Goal: Contribute content: Contribute content

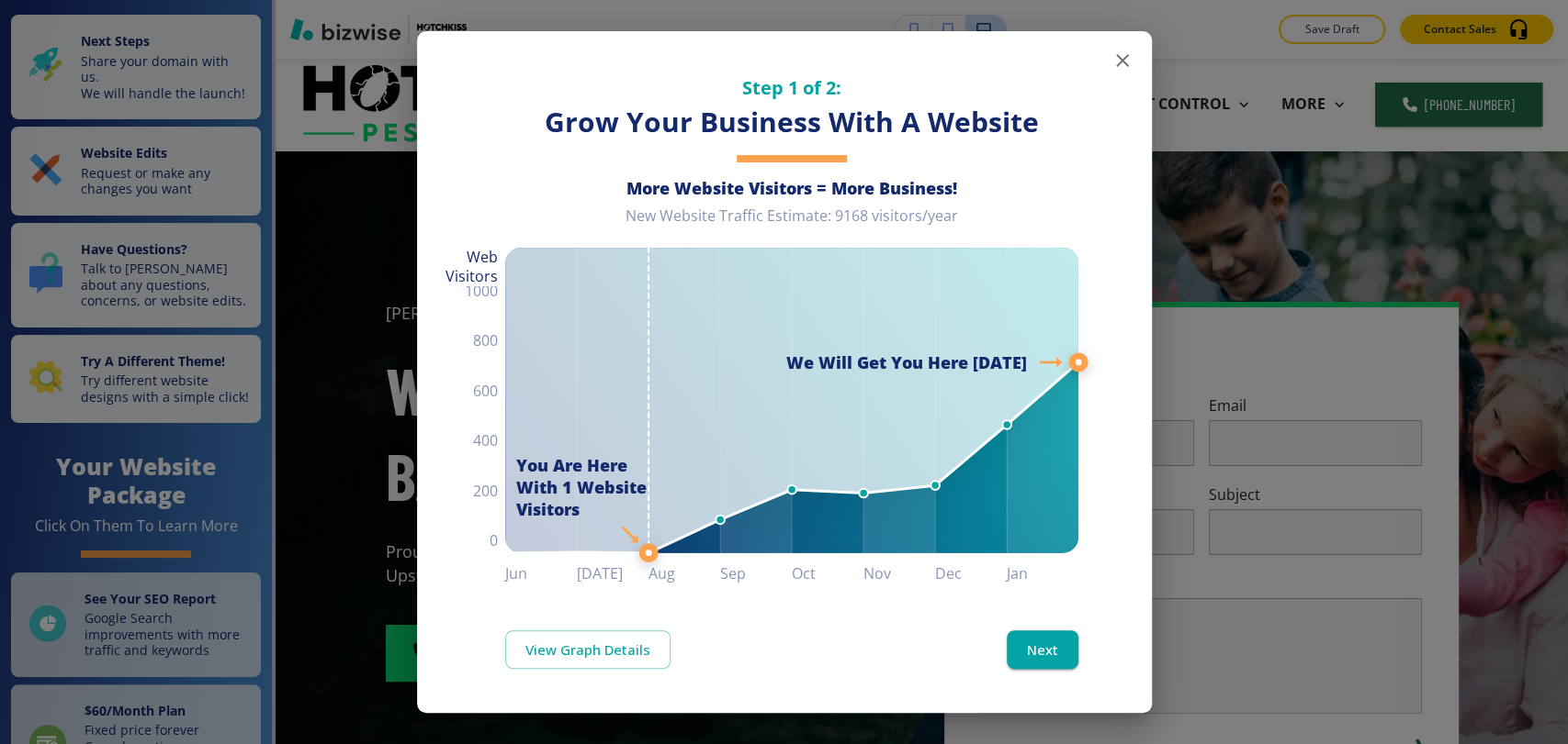
click at [1113, 60] on icon "button" at bounding box center [1123, 60] width 22 height 22
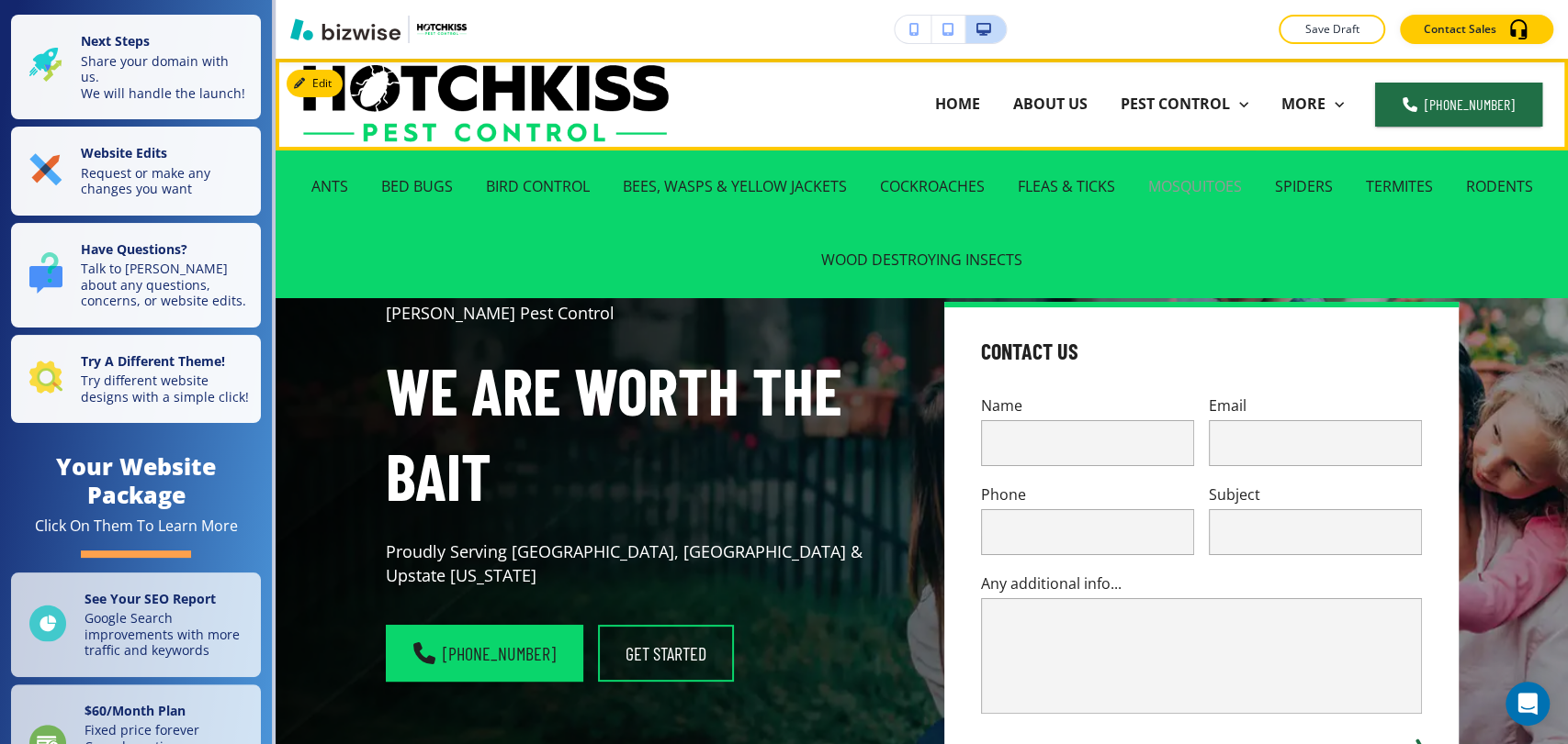
click at [1188, 186] on p "MOSQUITOES" at bounding box center [1195, 186] width 94 height 21
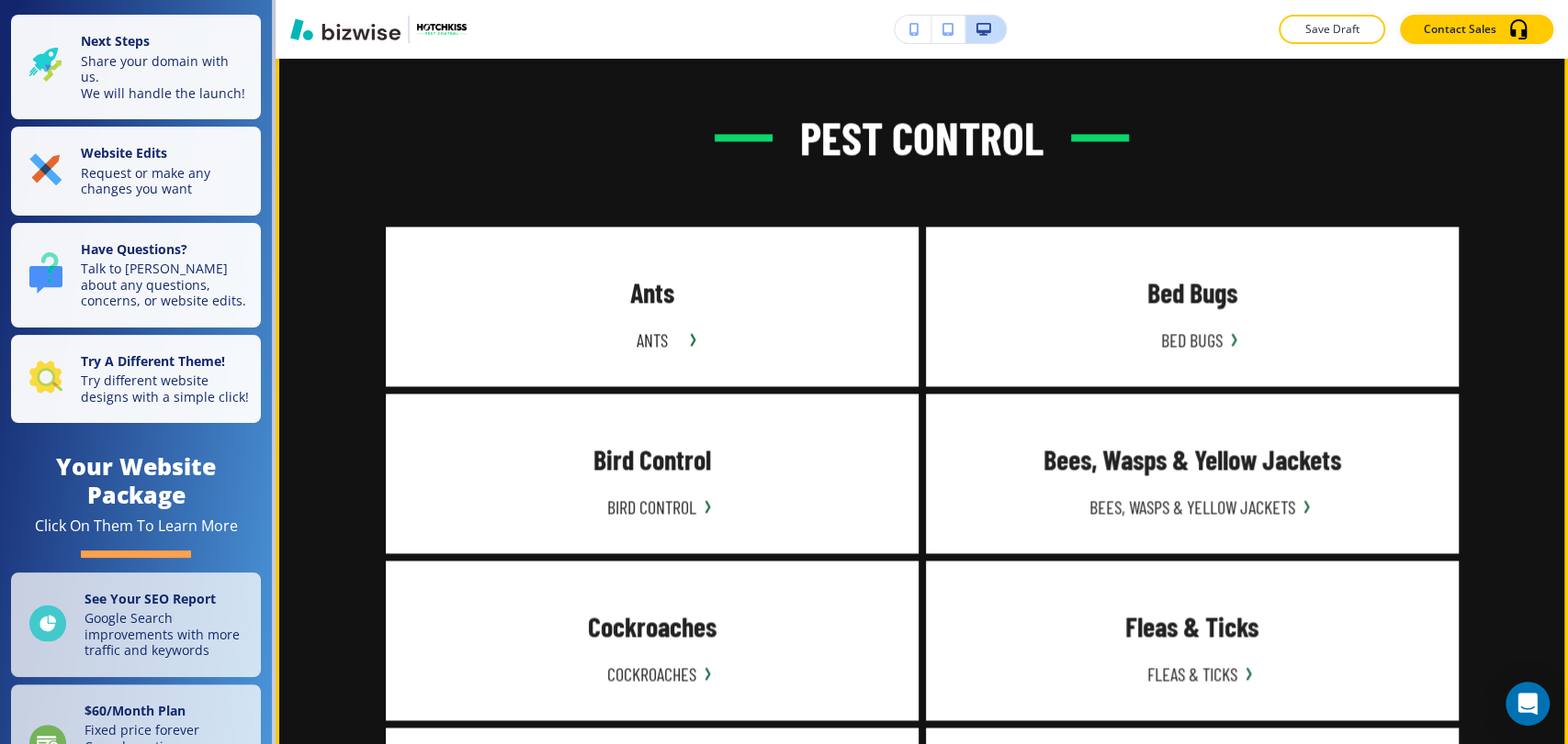
scroll to position [1530, 0]
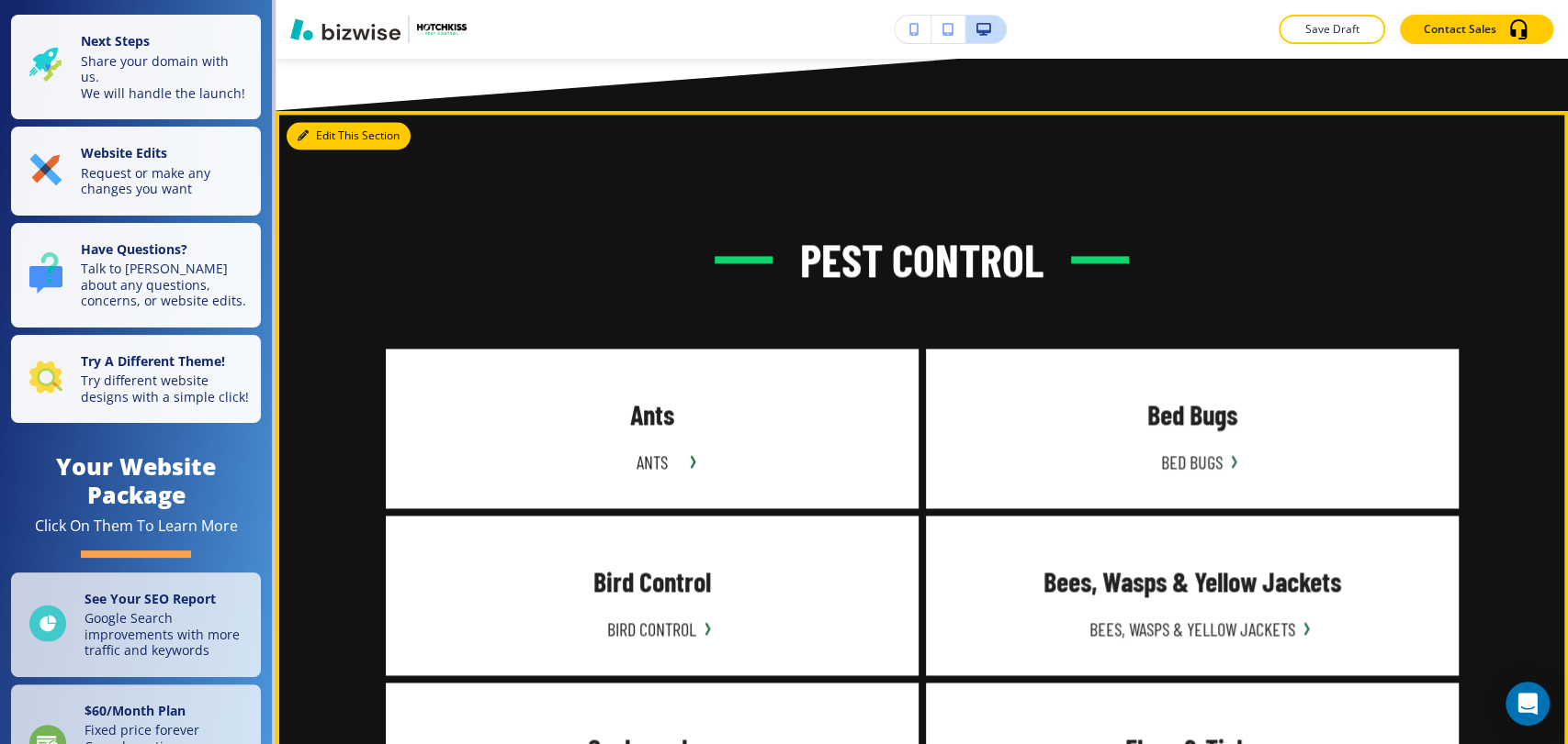
click at [335, 134] on button "Edit This Section" at bounding box center [347, 136] width 124 height 28
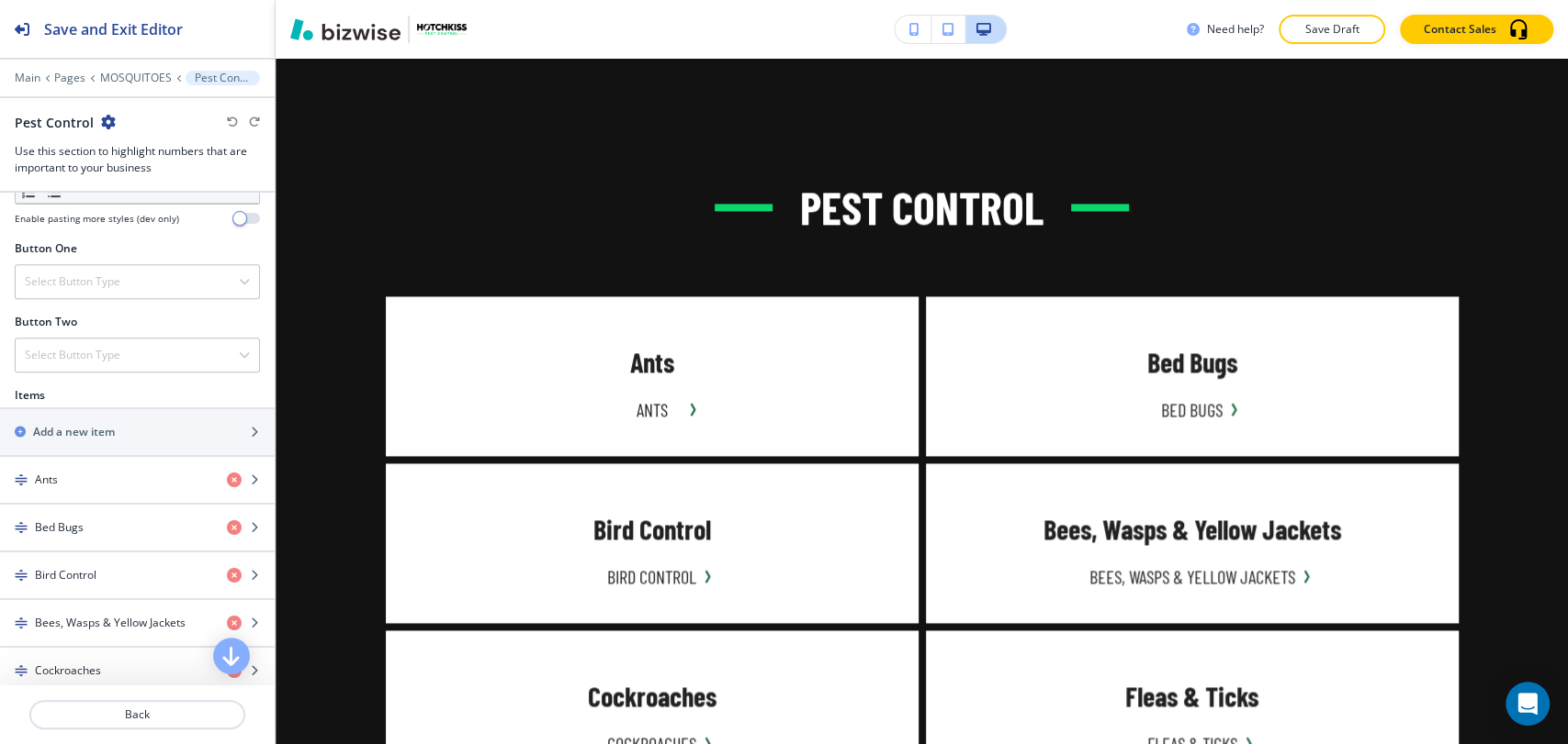
scroll to position [611, 0]
click at [140, 82] on p "MOSQUITOES" at bounding box center [136, 77] width 71 height 13
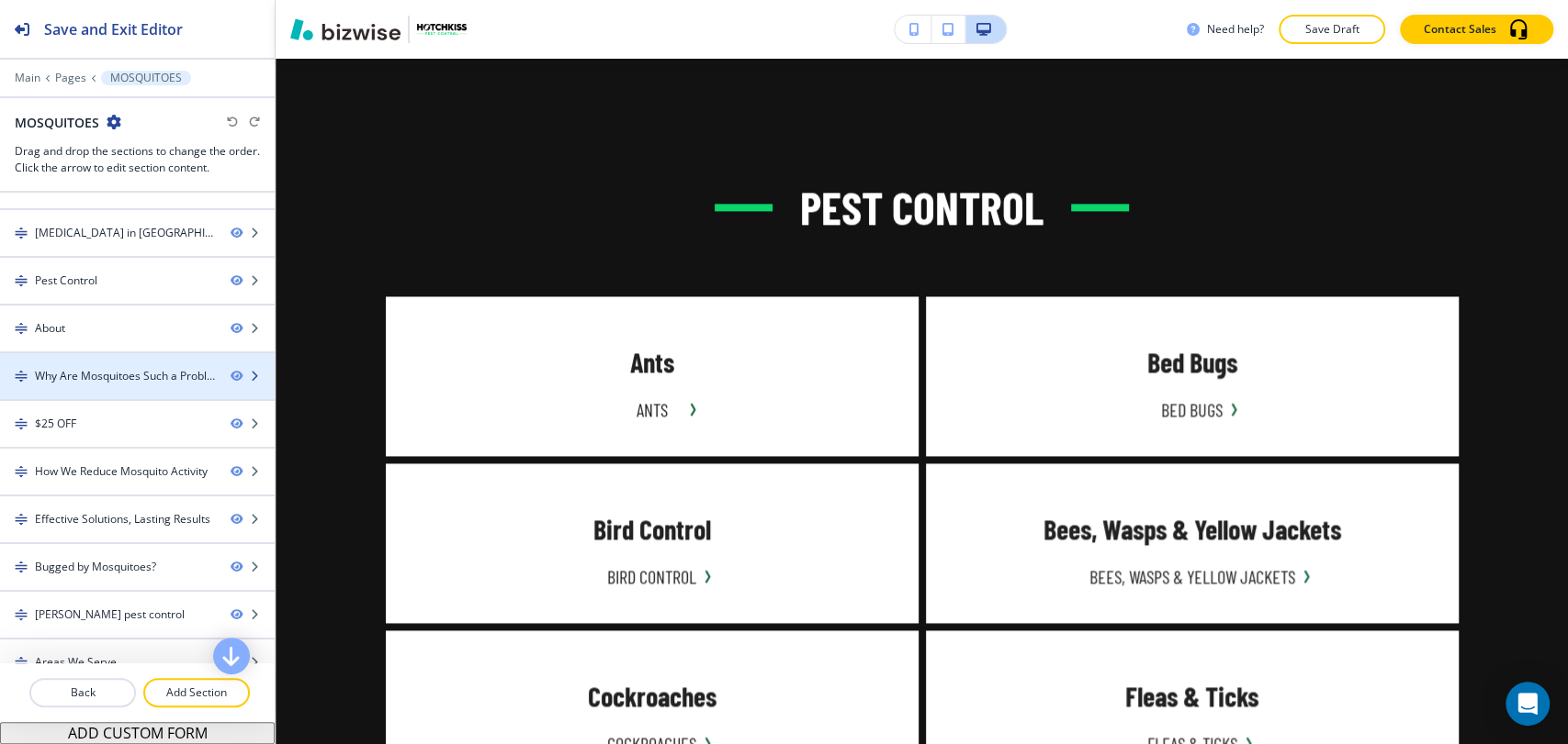
scroll to position [0, 0]
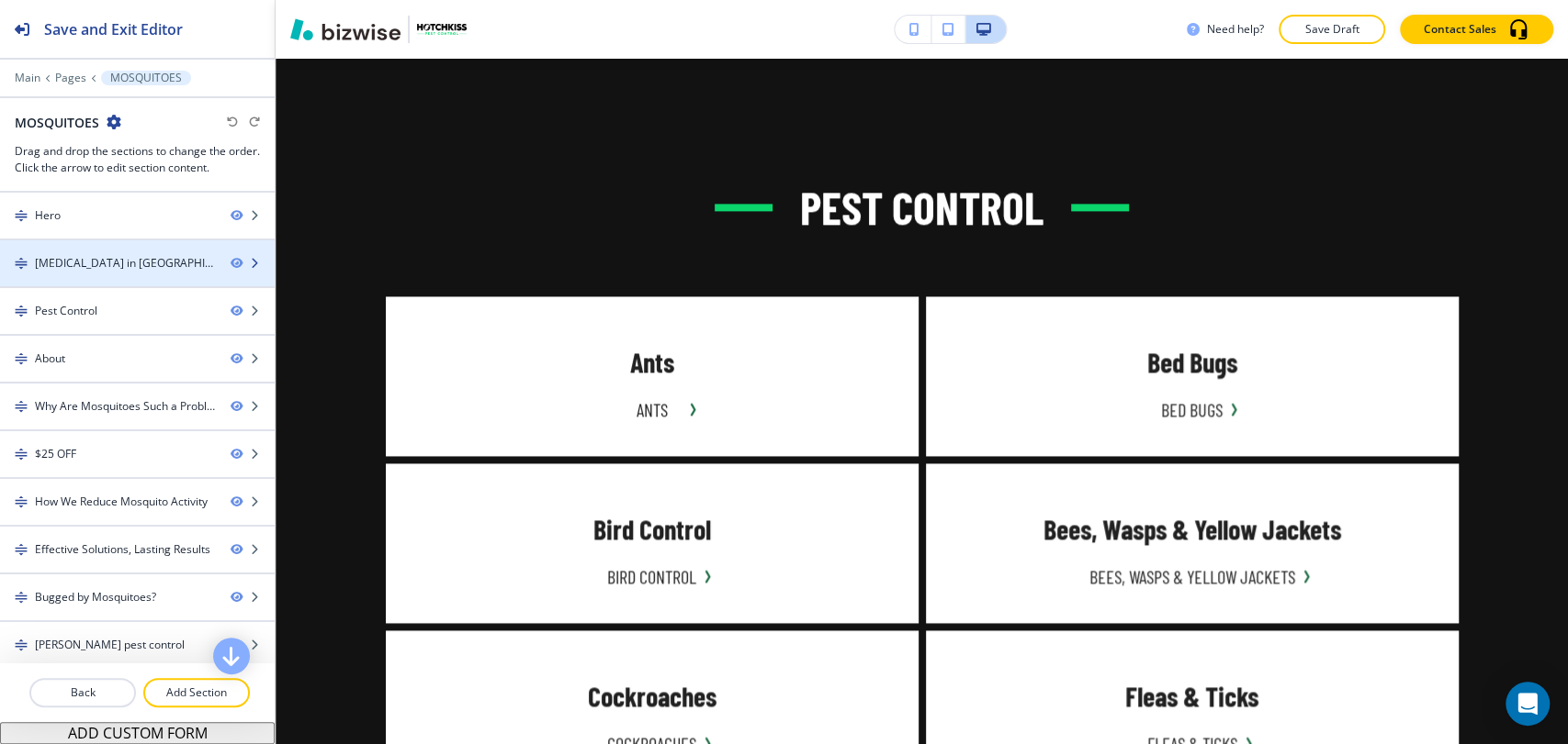
click at [147, 263] on div "[MEDICAL_DATA] in [GEOGRAPHIC_DATA], [GEOGRAPHIC_DATA]" at bounding box center [125, 263] width 181 height 17
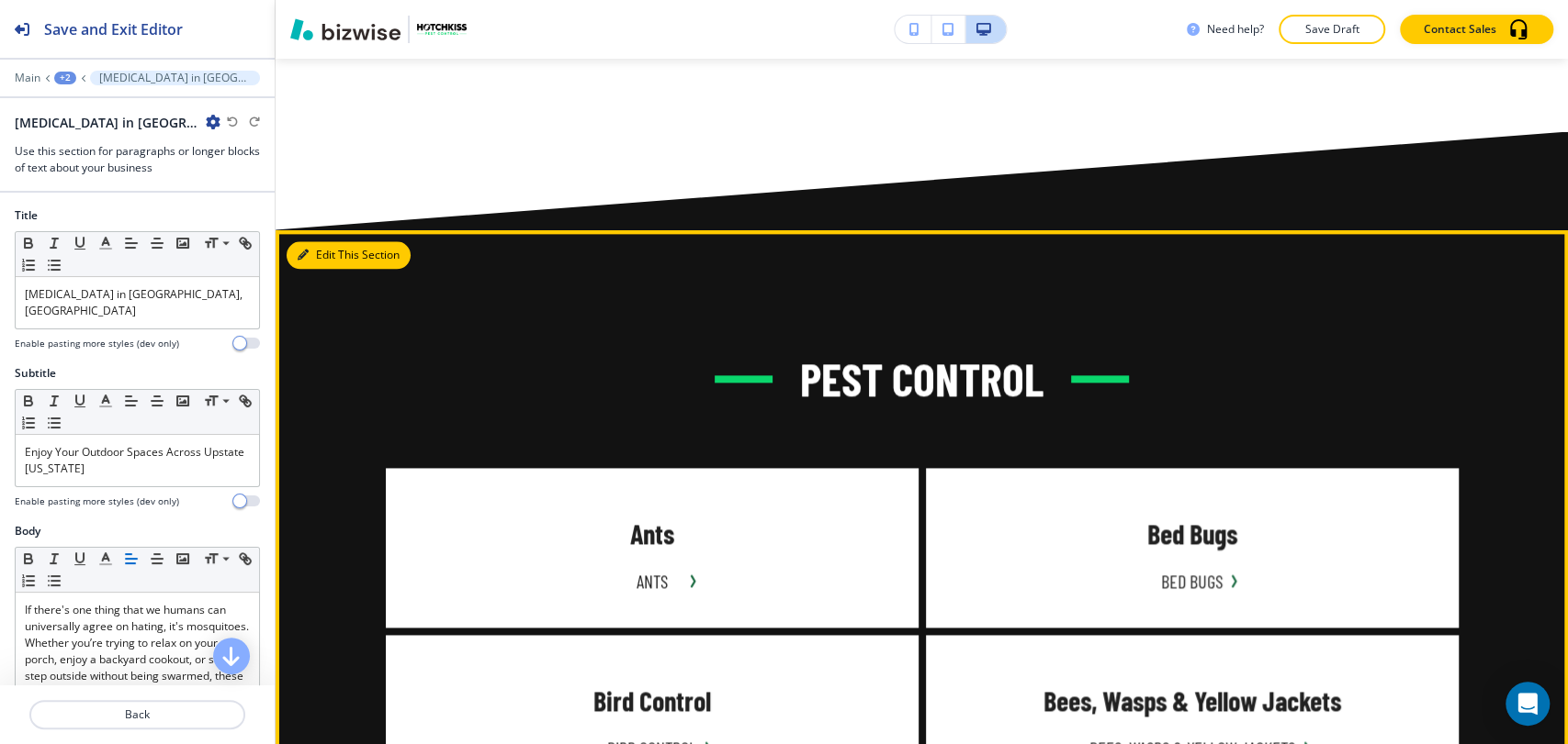
drag, startPoint x: 338, startPoint y: 257, endPoint x: 279, endPoint y: 251, distance: 59.3
click at [338, 257] on button "Edit This Section" at bounding box center [347, 255] width 124 height 28
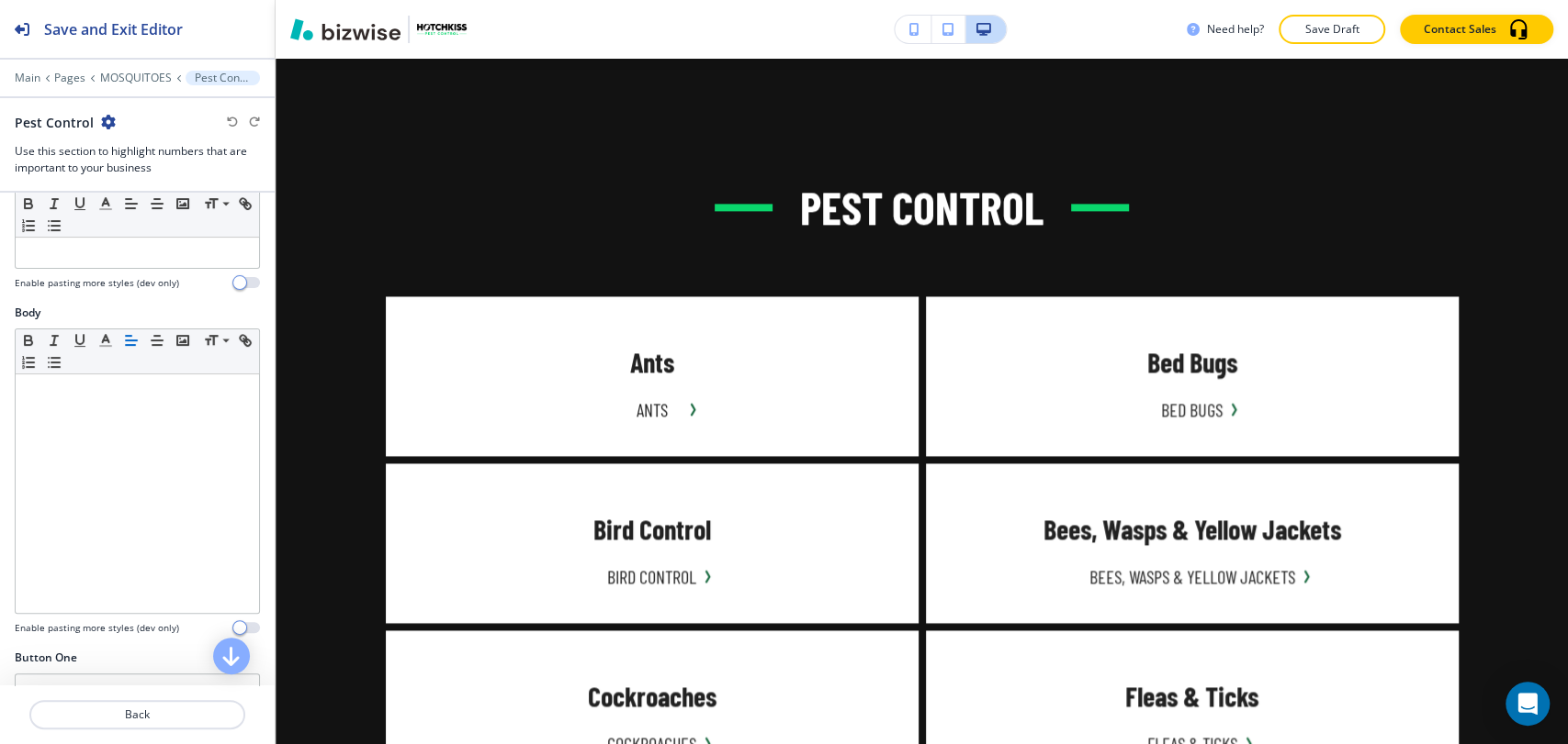
scroll to position [918, 0]
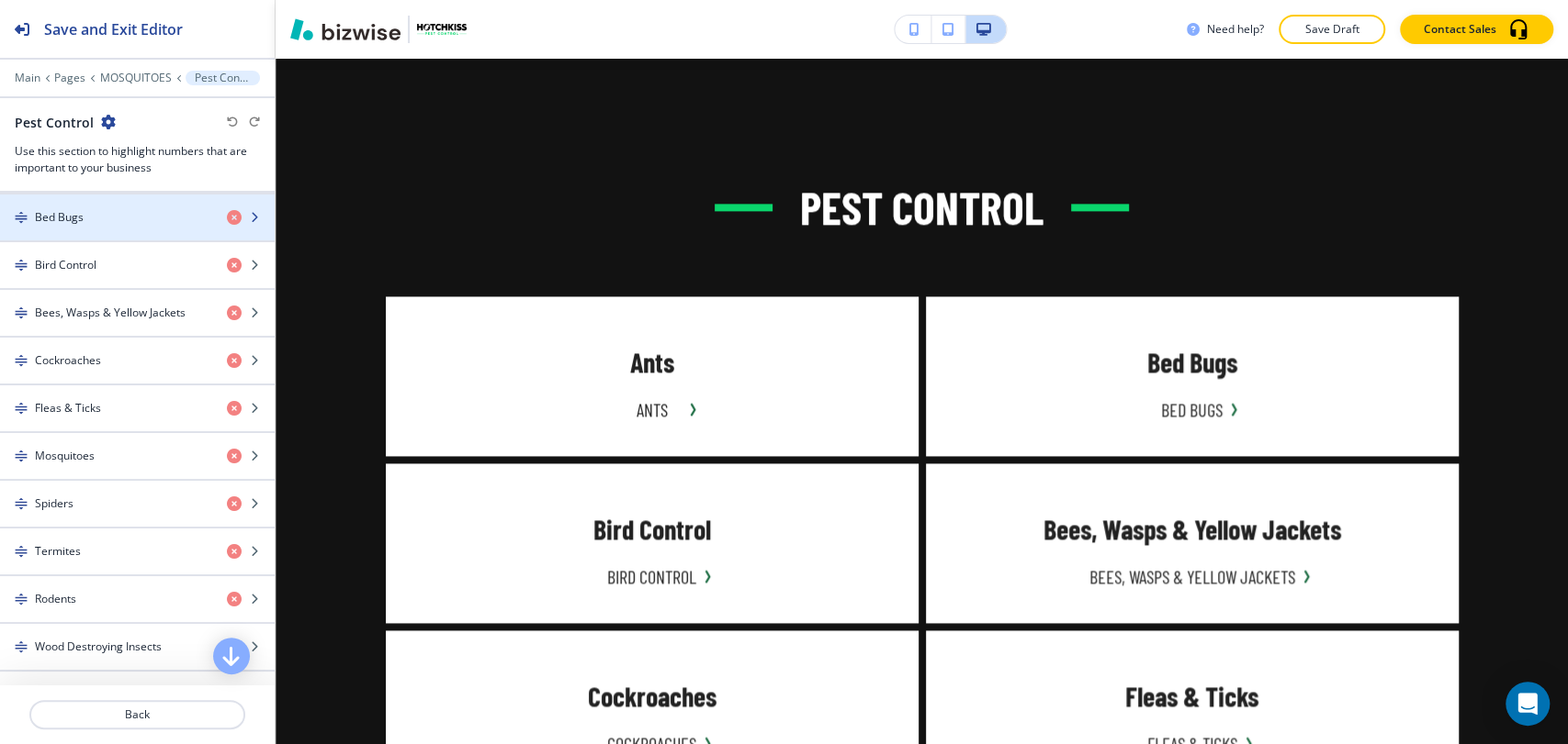
click at [103, 214] on div "Bed Bugs" at bounding box center [106, 218] width 212 height 17
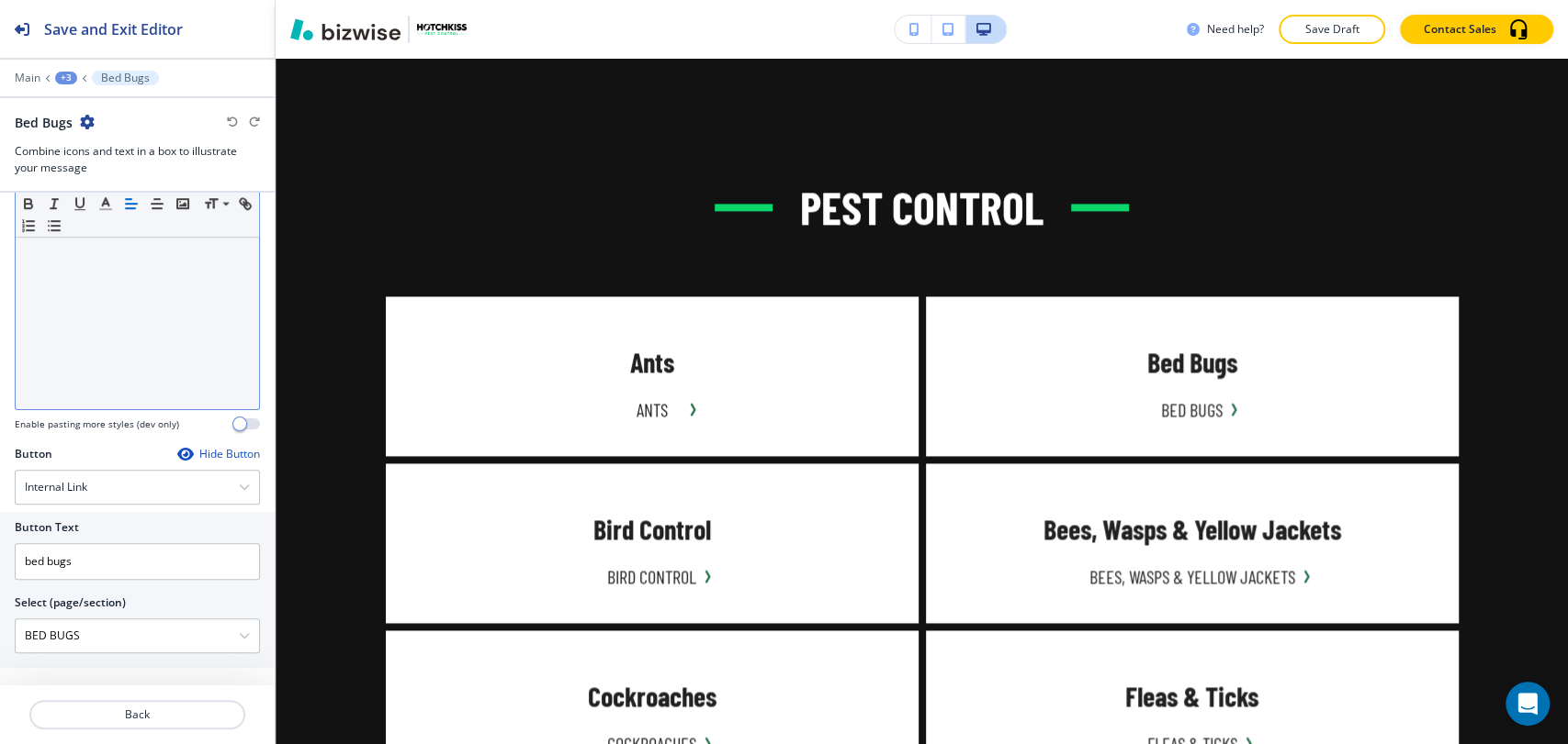
scroll to position [612, 0]
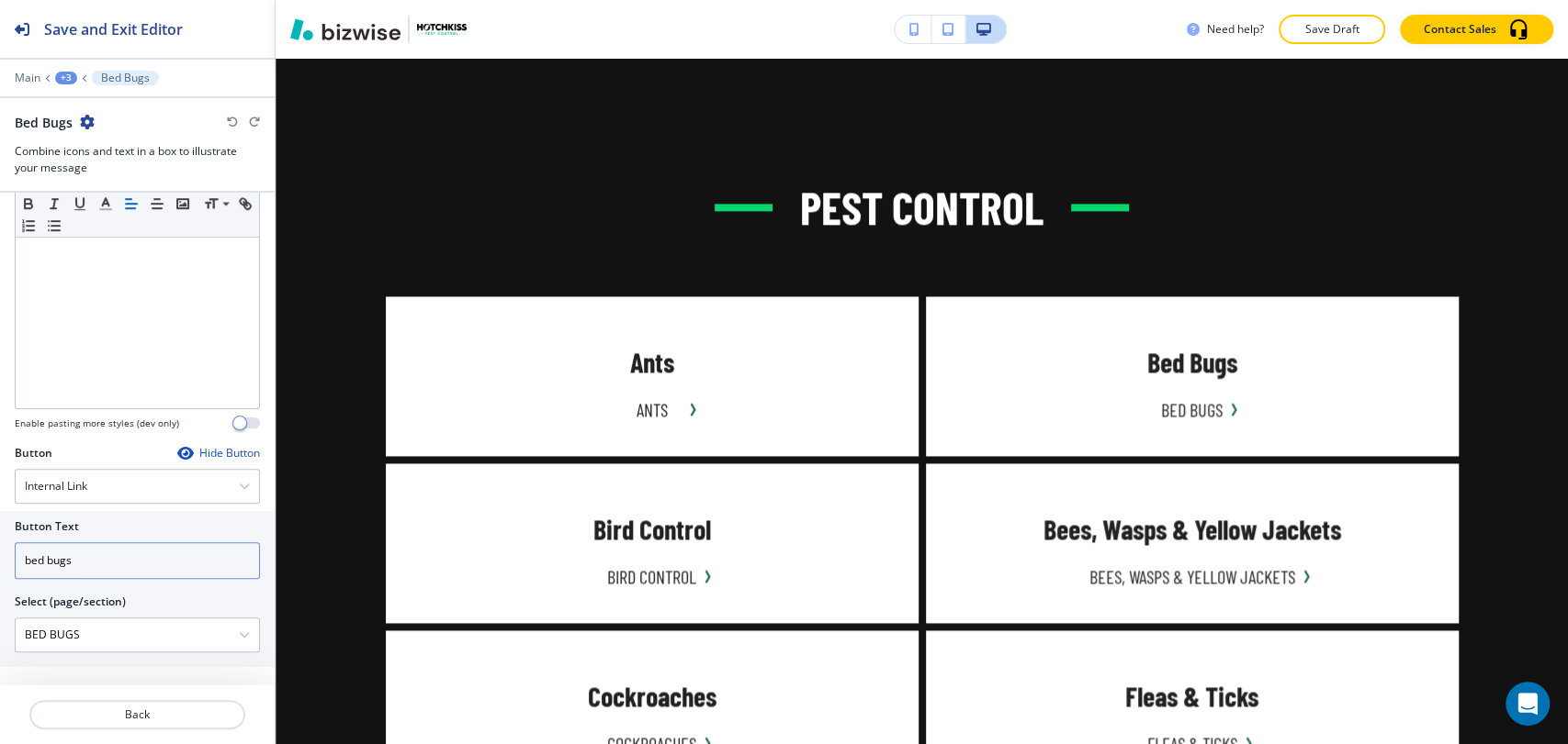
click at [116, 560] on input "bed bugs" at bounding box center [138, 560] width 245 height 37
click at [115, 564] on input "bed bugs" at bounding box center [138, 560] width 245 height 37
click at [162, 535] on div at bounding box center [138, 538] width 245 height 7
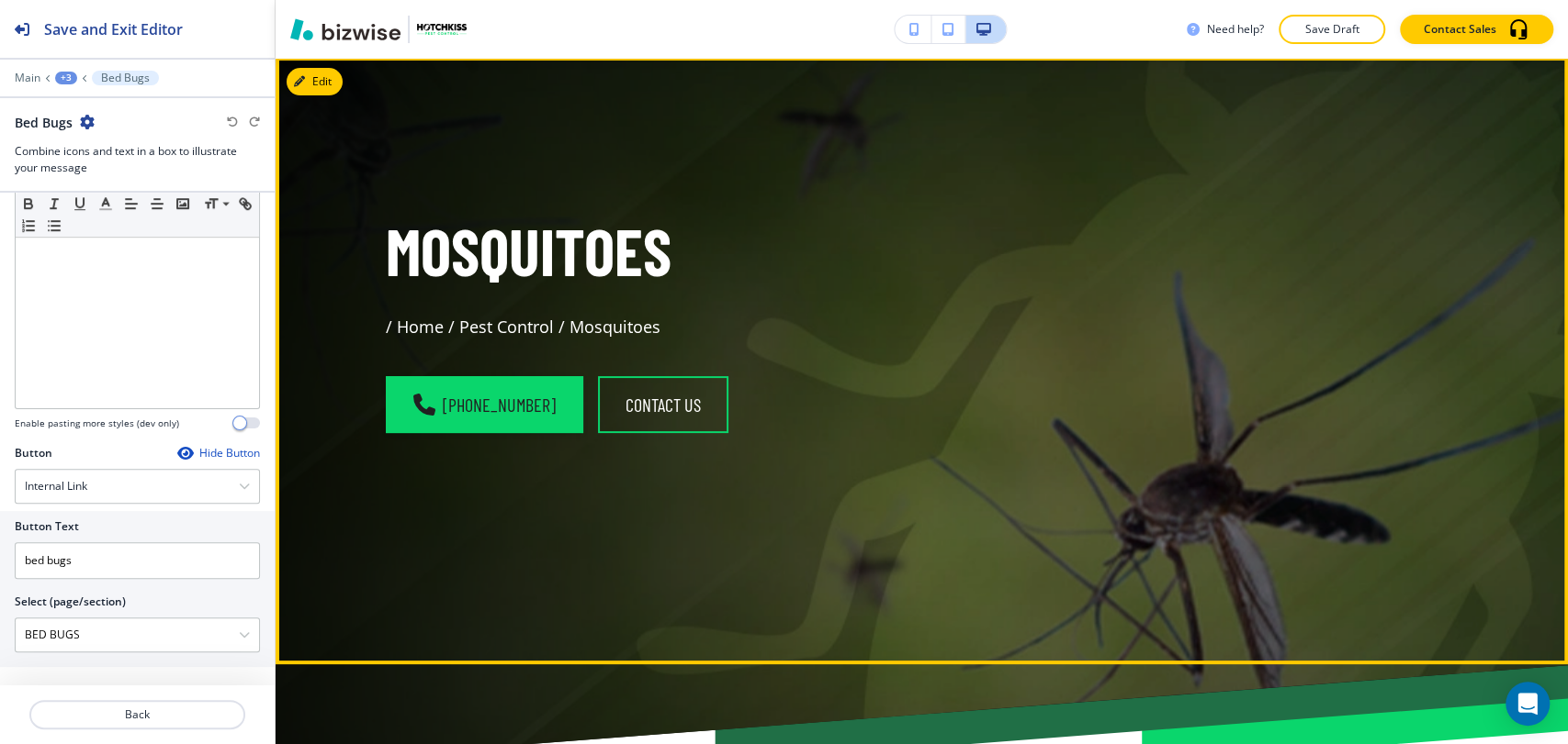
scroll to position [0, 0]
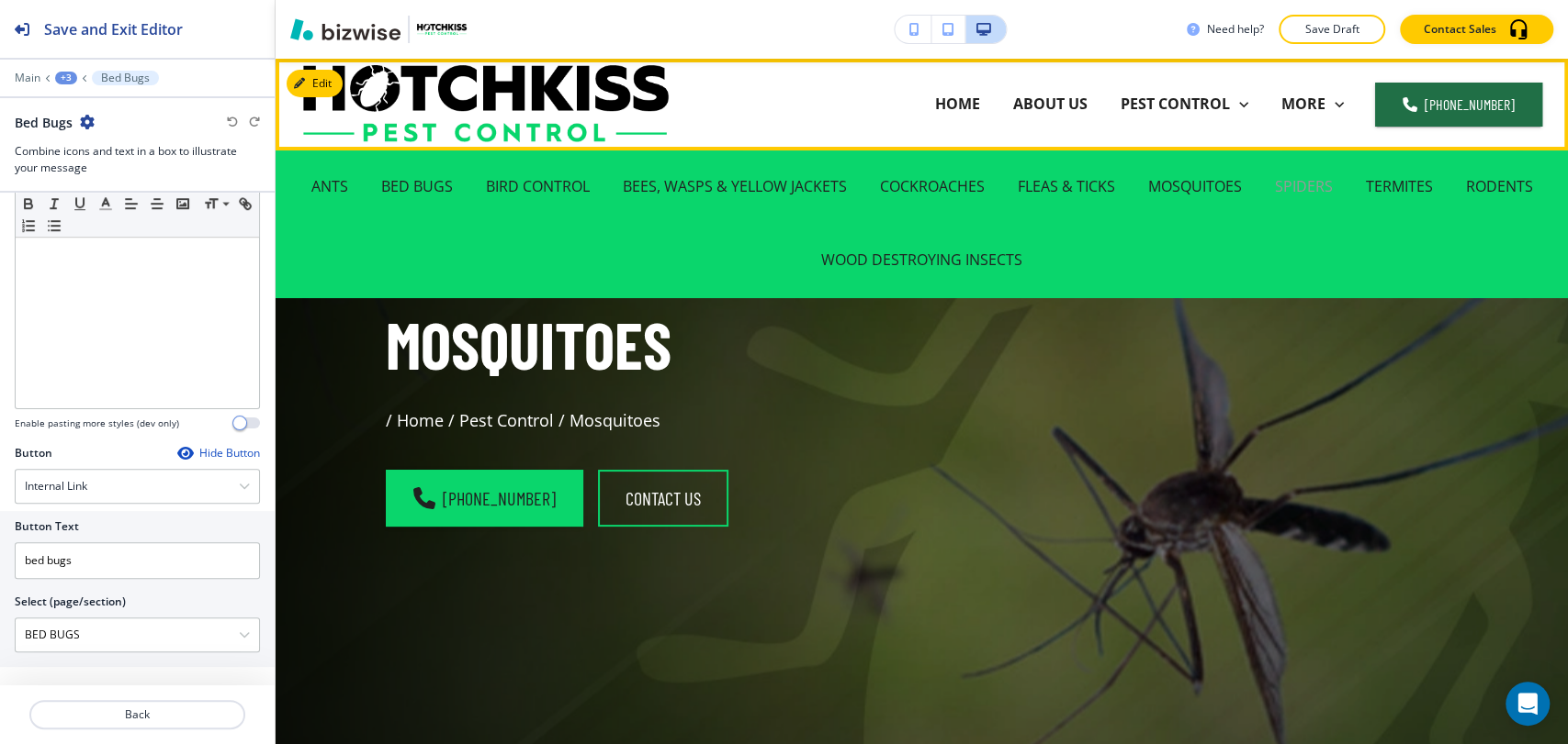
click at [1323, 192] on p "SPIDERS" at bounding box center [1304, 186] width 57 height 21
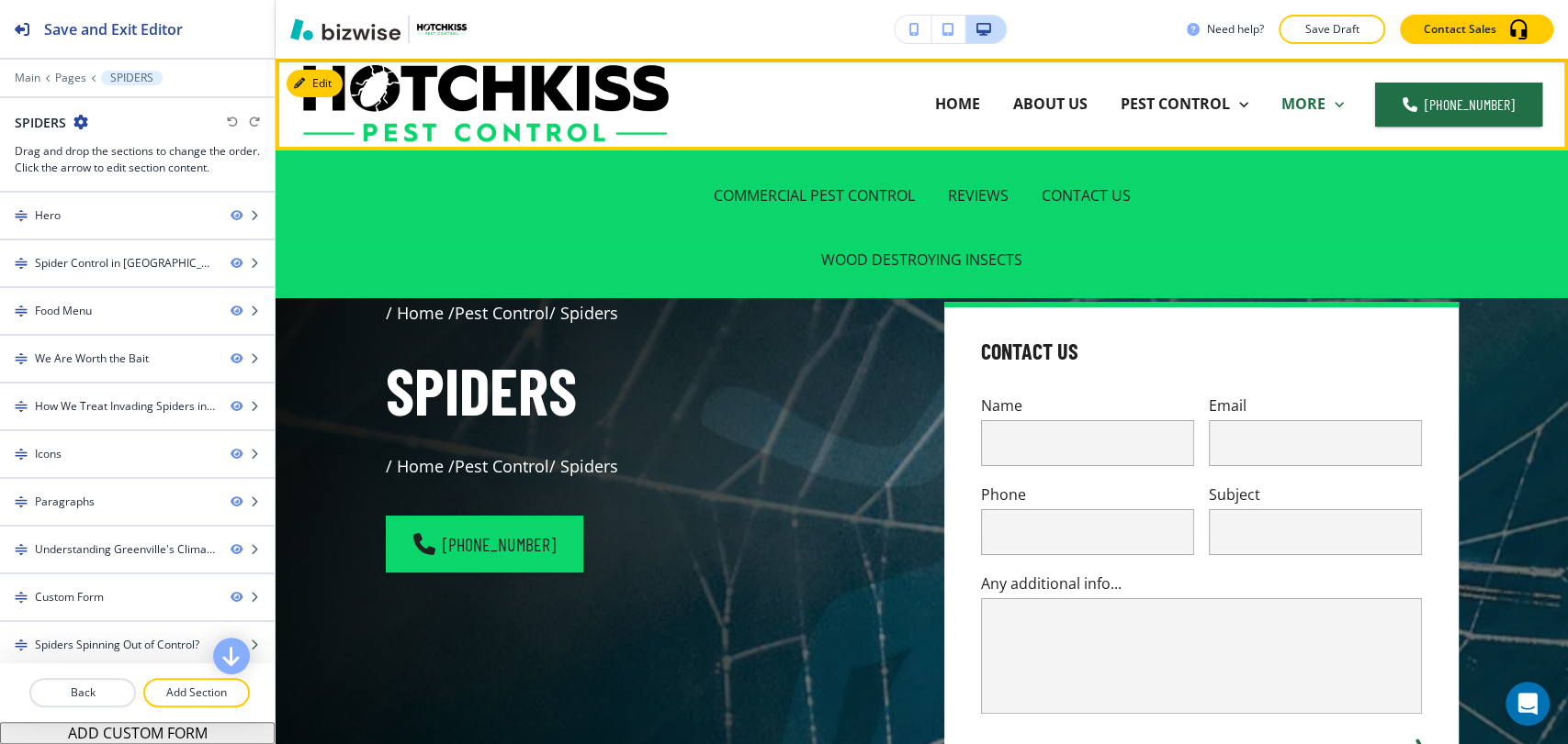
click at [1316, 108] on p "MORE" at bounding box center [1303, 104] width 45 height 21
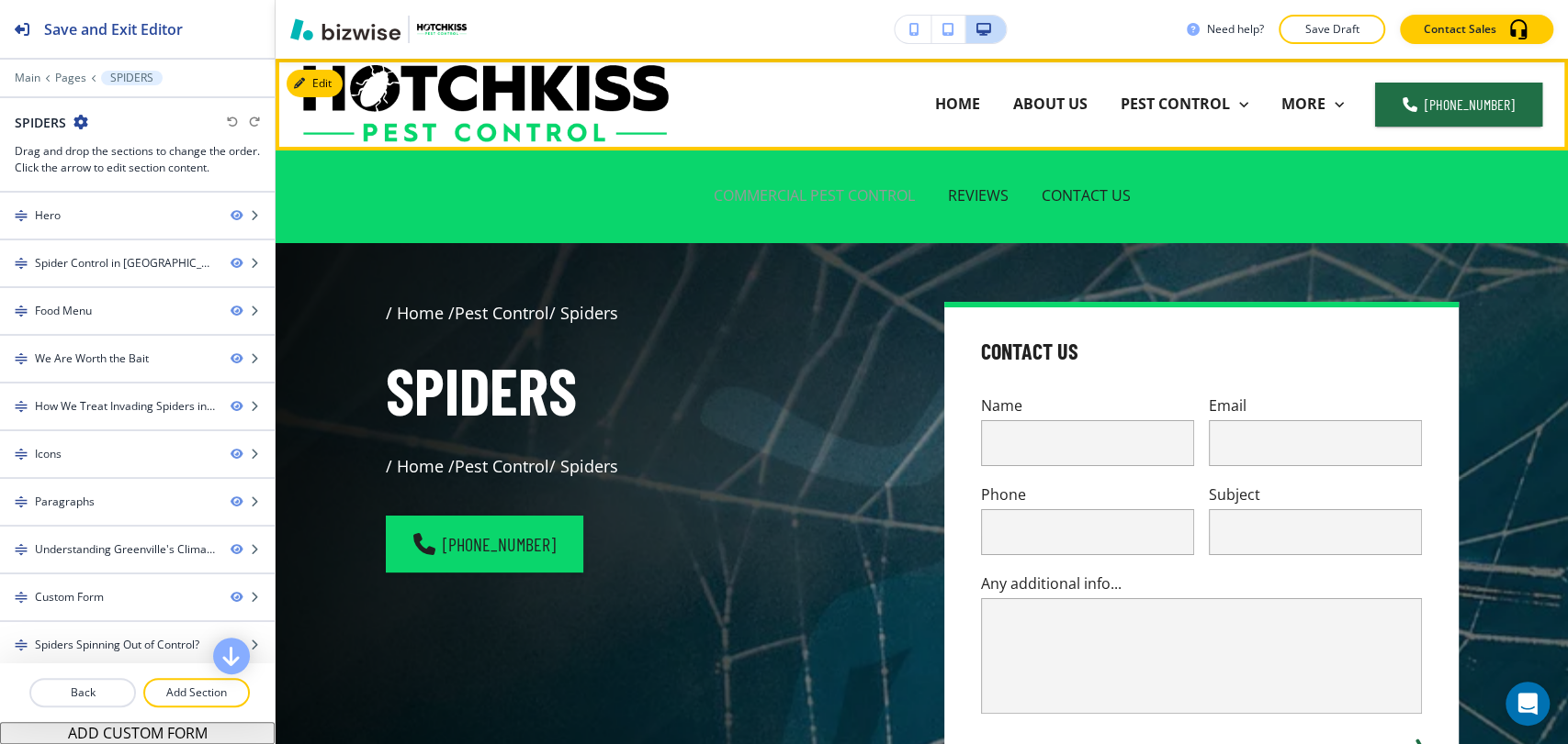
click at [852, 190] on p "COMMERCIAL PEST CONTROL" at bounding box center [814, 195] width 201 height 21
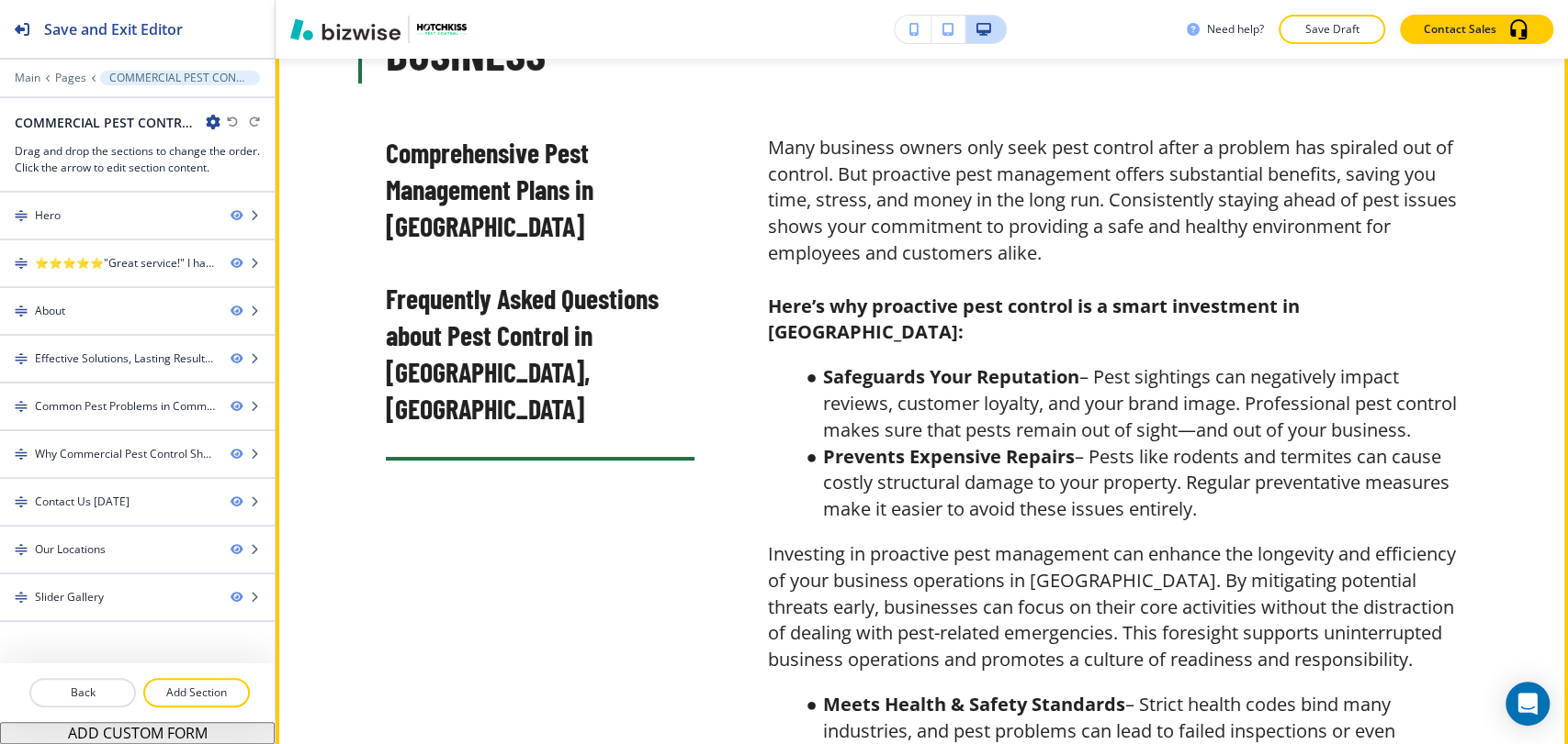
scroll to position [4079, 0]
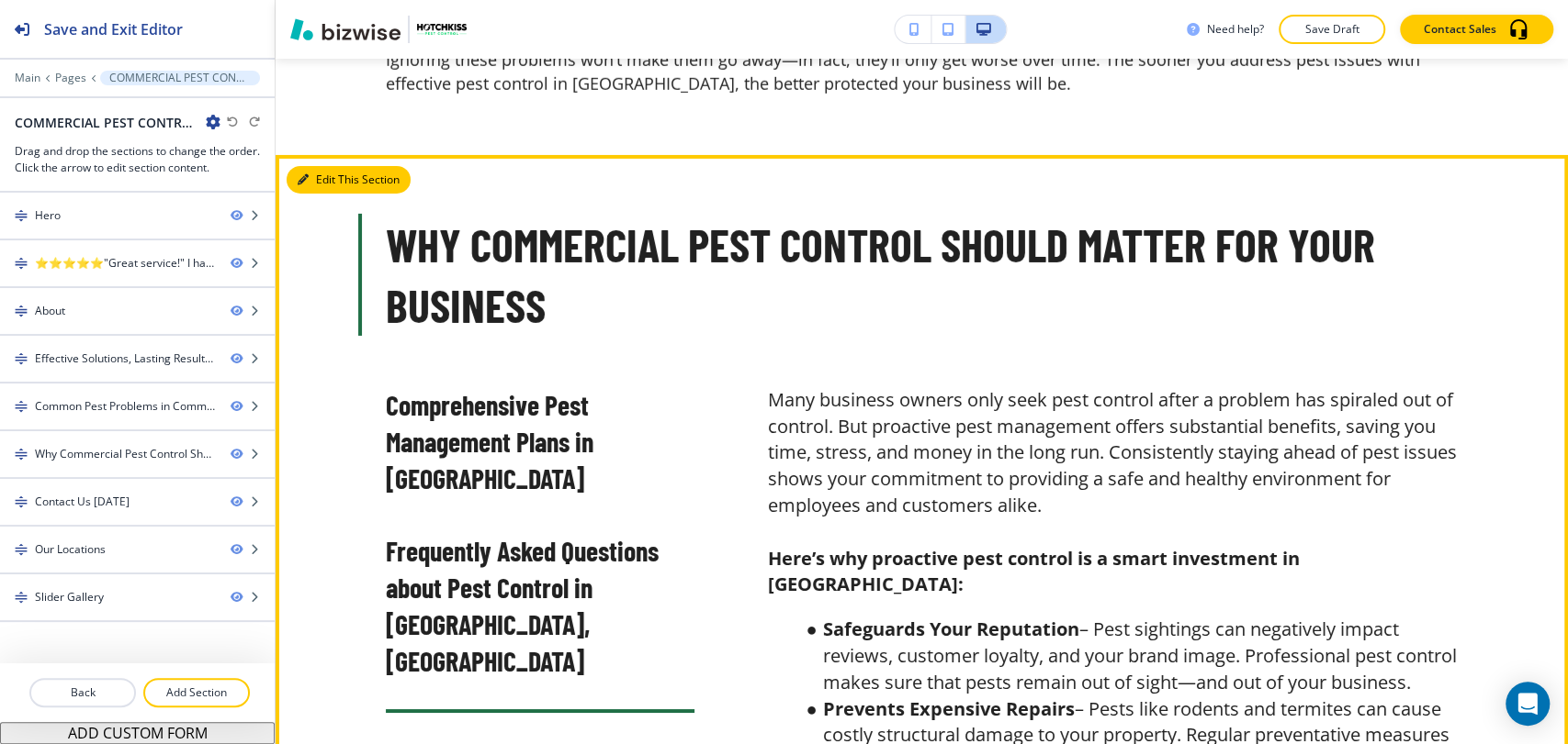
click at [326, 166] on button "Edit This Section" at bounding box center [347, 180] width 124 height 28
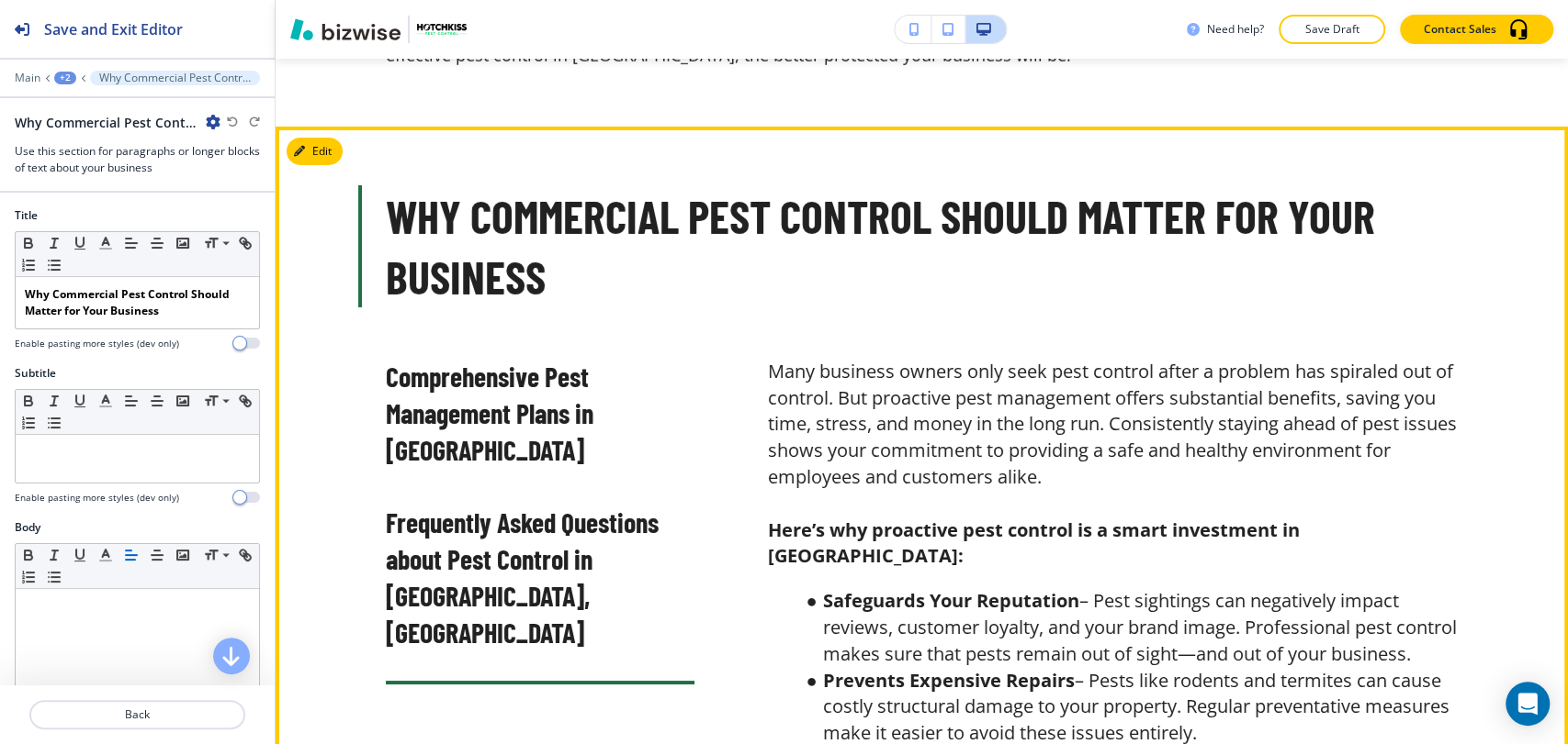
scroll to position [3874, 0]
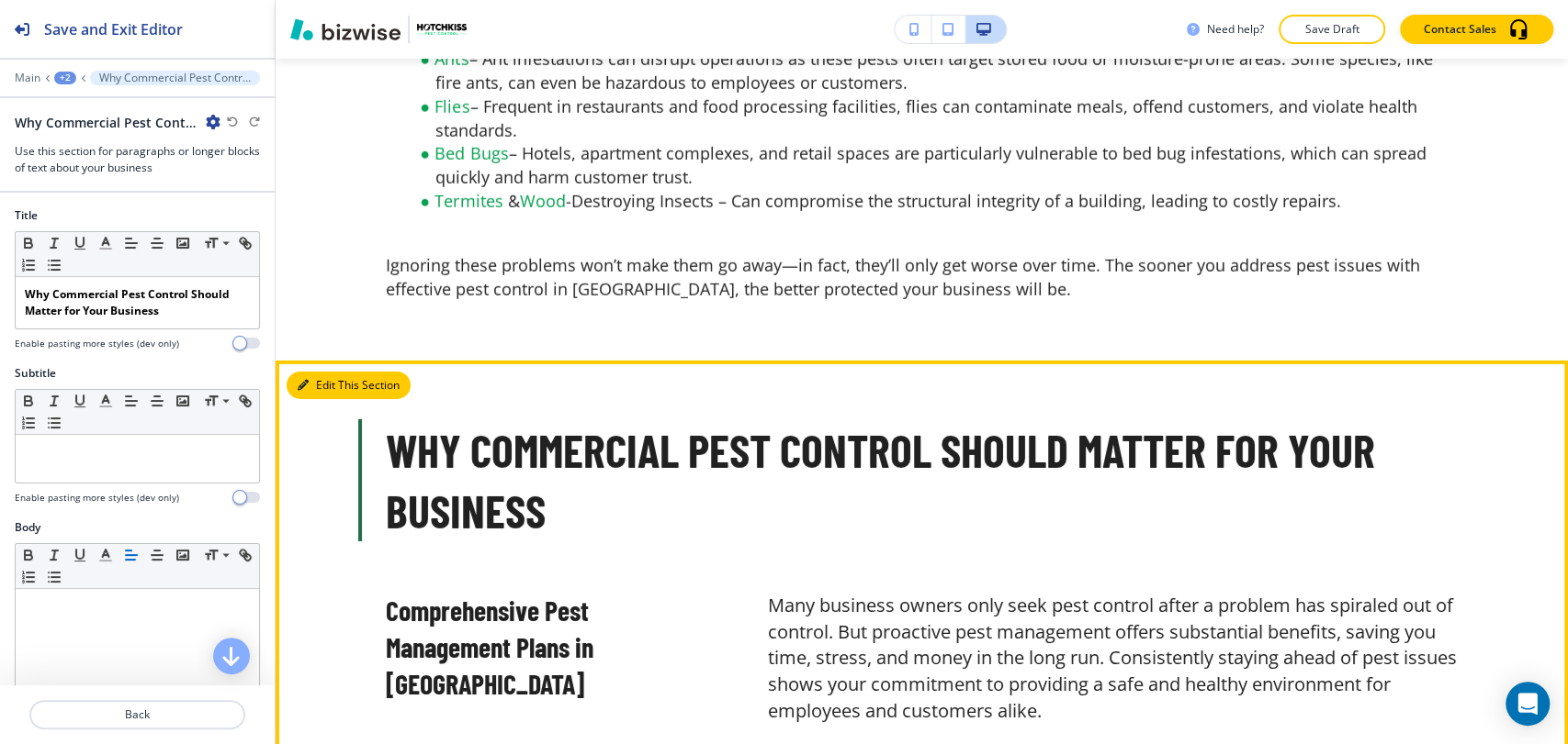
drag, startPoint x: 334, startPoint y: 287, endPoint x: 298, endPoint y: 281, distance: 36.5
click at [298, 372] on button "Edit This Section" at bounding box center [347, 386] width 124 height 28
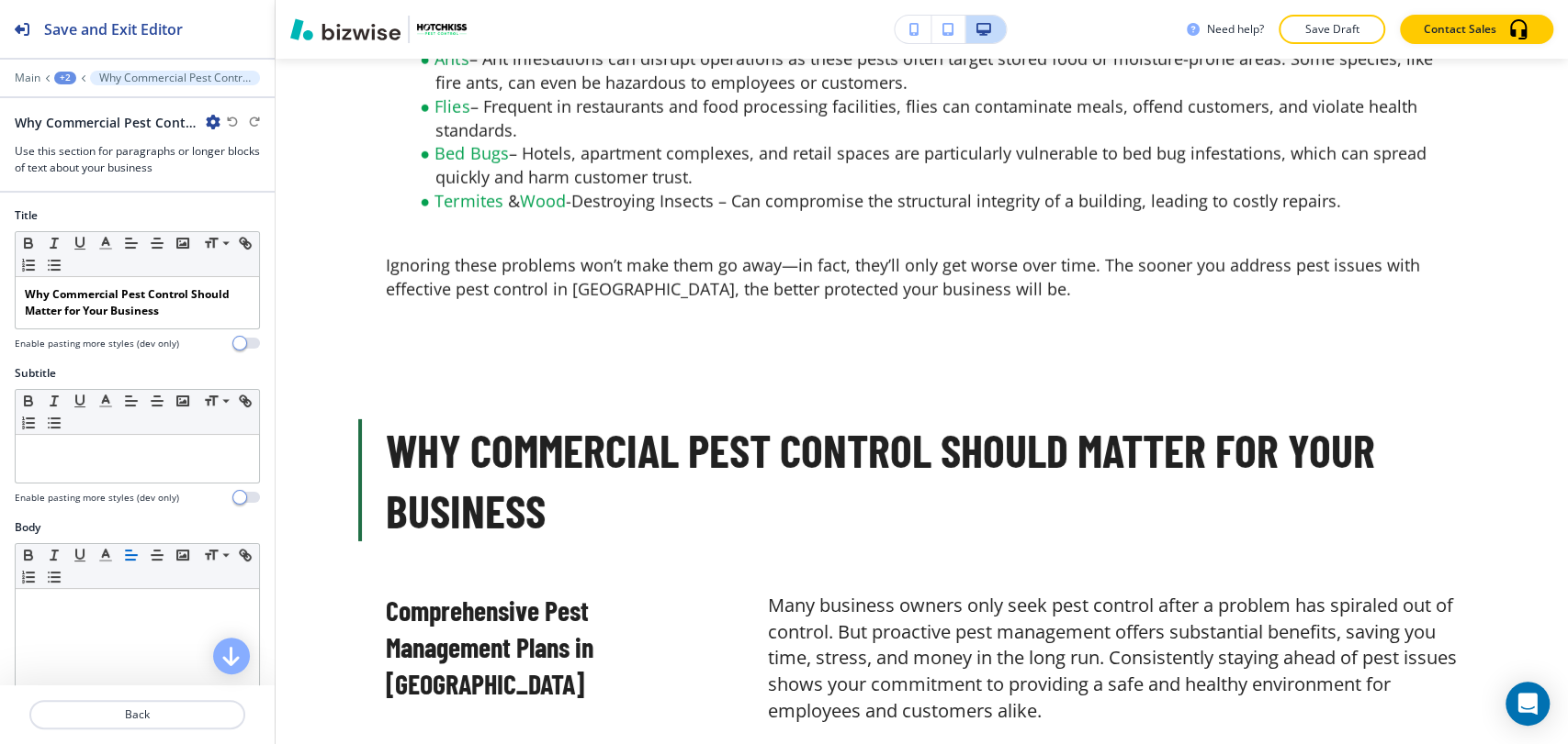
click at [219, 125] on icon "button" at bounding box center [213, 122] width 15 height 15
click at [245, 176] on button "Duplicate Section" at bounding box center [264, 185] width 118 height 32
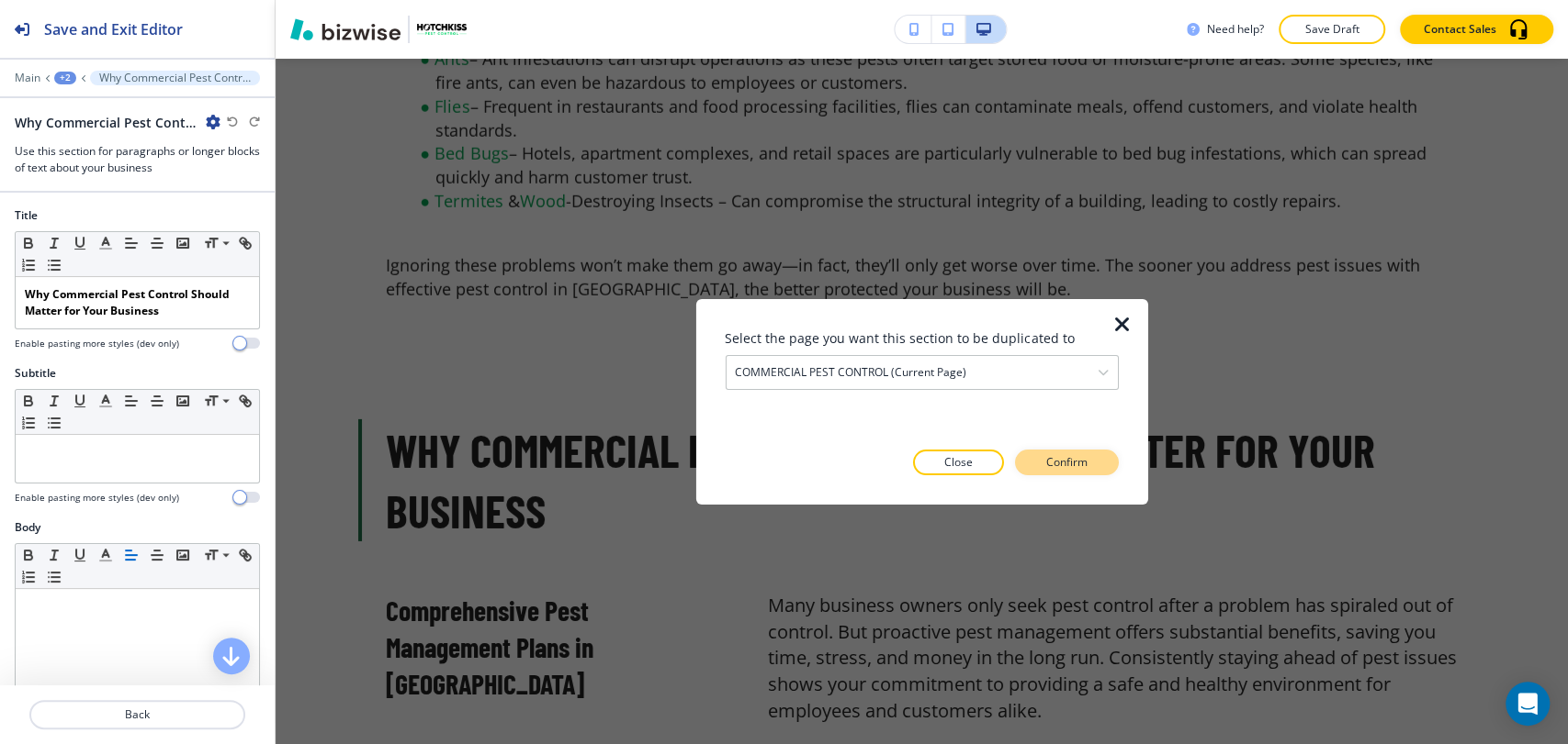
click at [1060, 457] on p "Confirm" at bounding box center [1067, 462] width 42 height 17
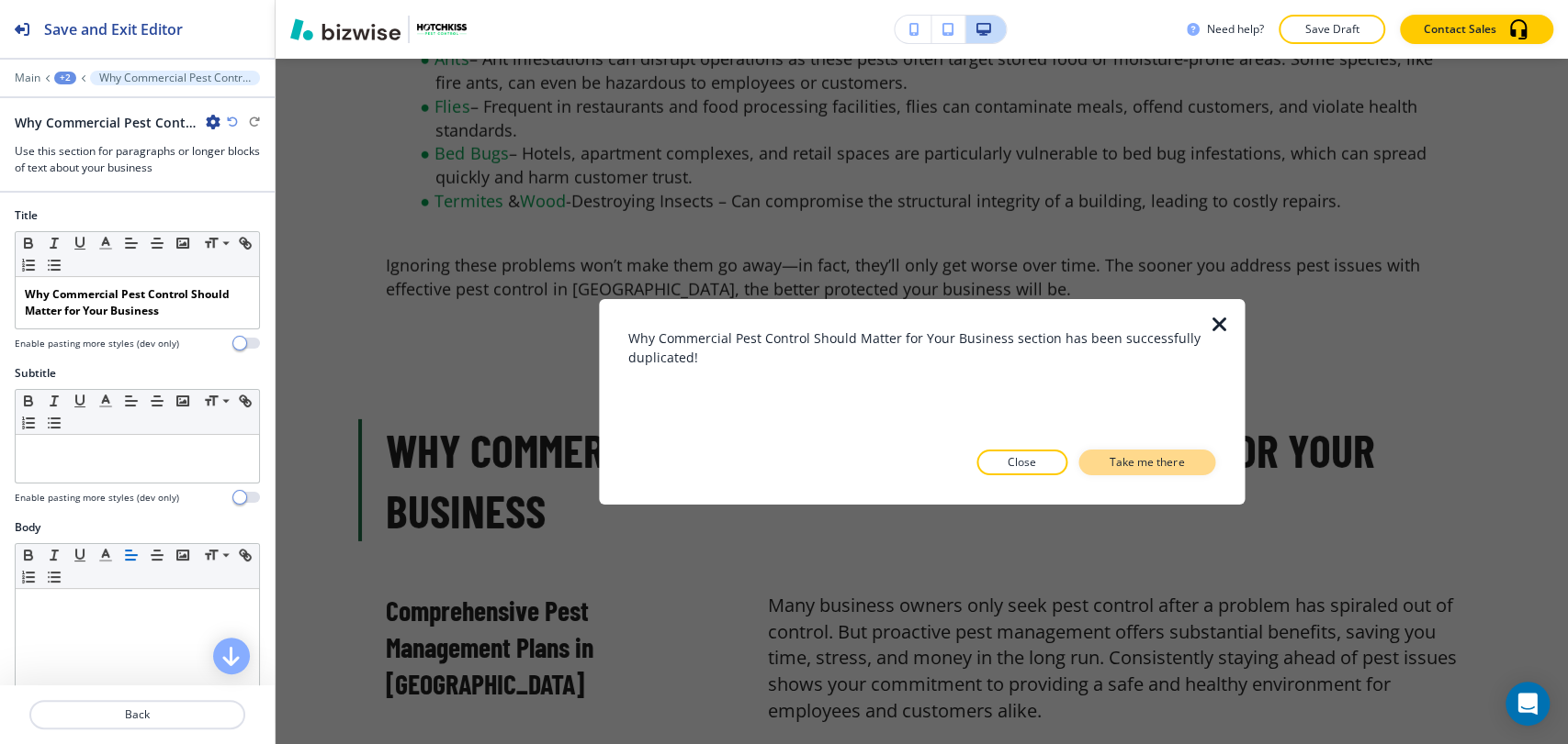
click at [1139, 464] on p "Take me there" at bounding box center [1146, 462] width 74 height 17
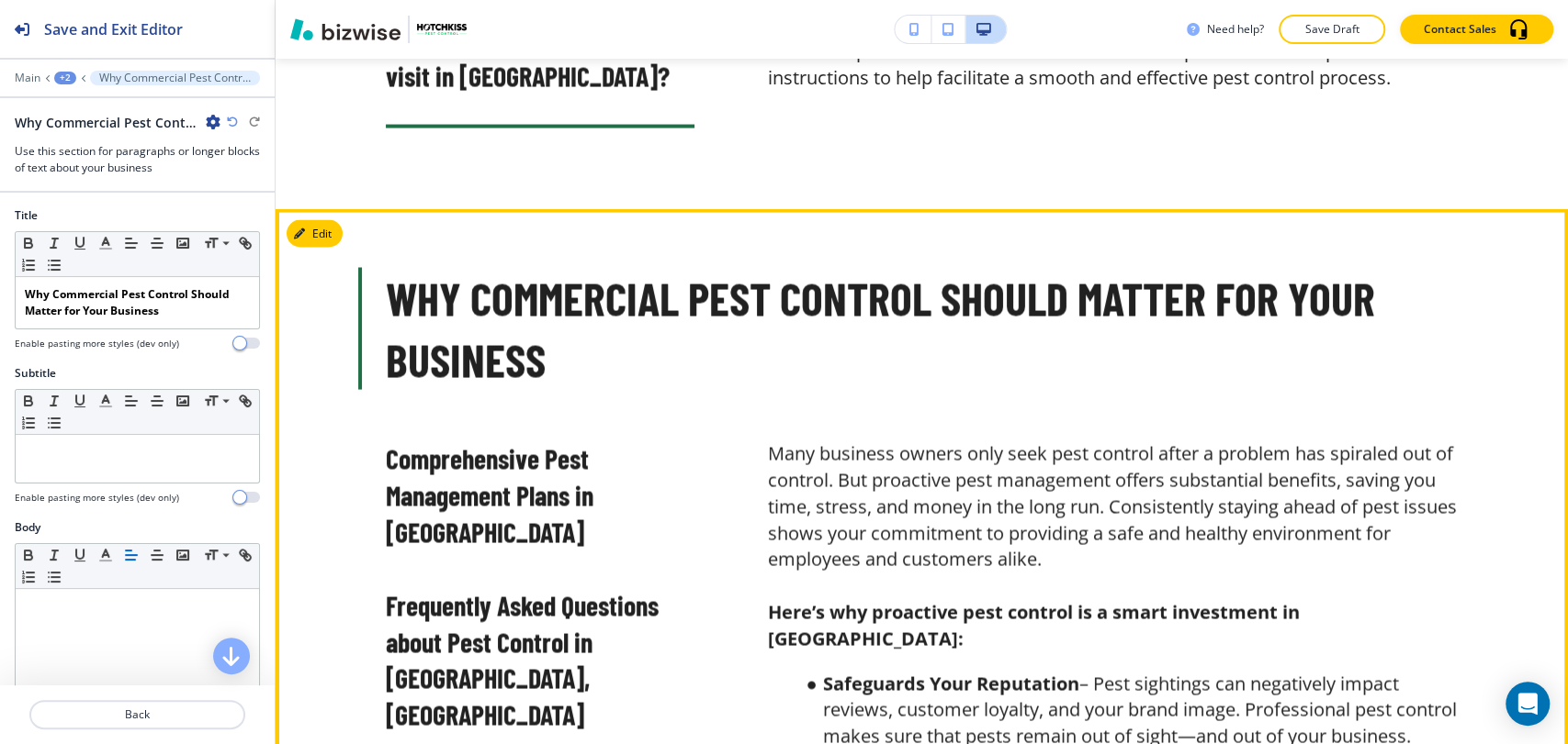
scroll to position [6929, 0]
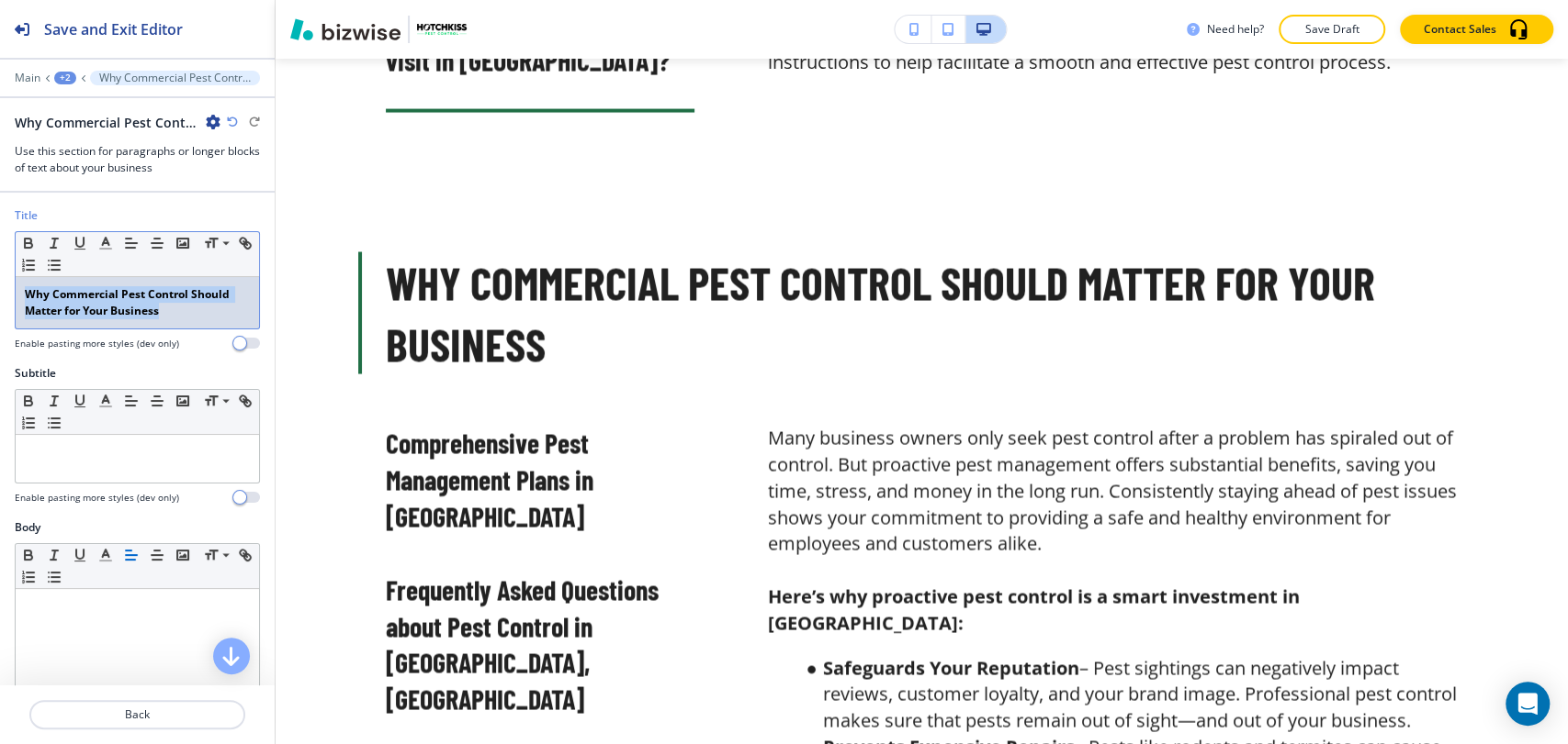
drag, startPoint x: 175, startPoint y: 312, endPoint x: 14, endPoint y: 299, distance: 161.5
click at [14, 299] on div "Title Small Normal Large Huge Why Commercial Pest Control Should Matter for You…" at bounding box center [137, 287] width 274 height 158
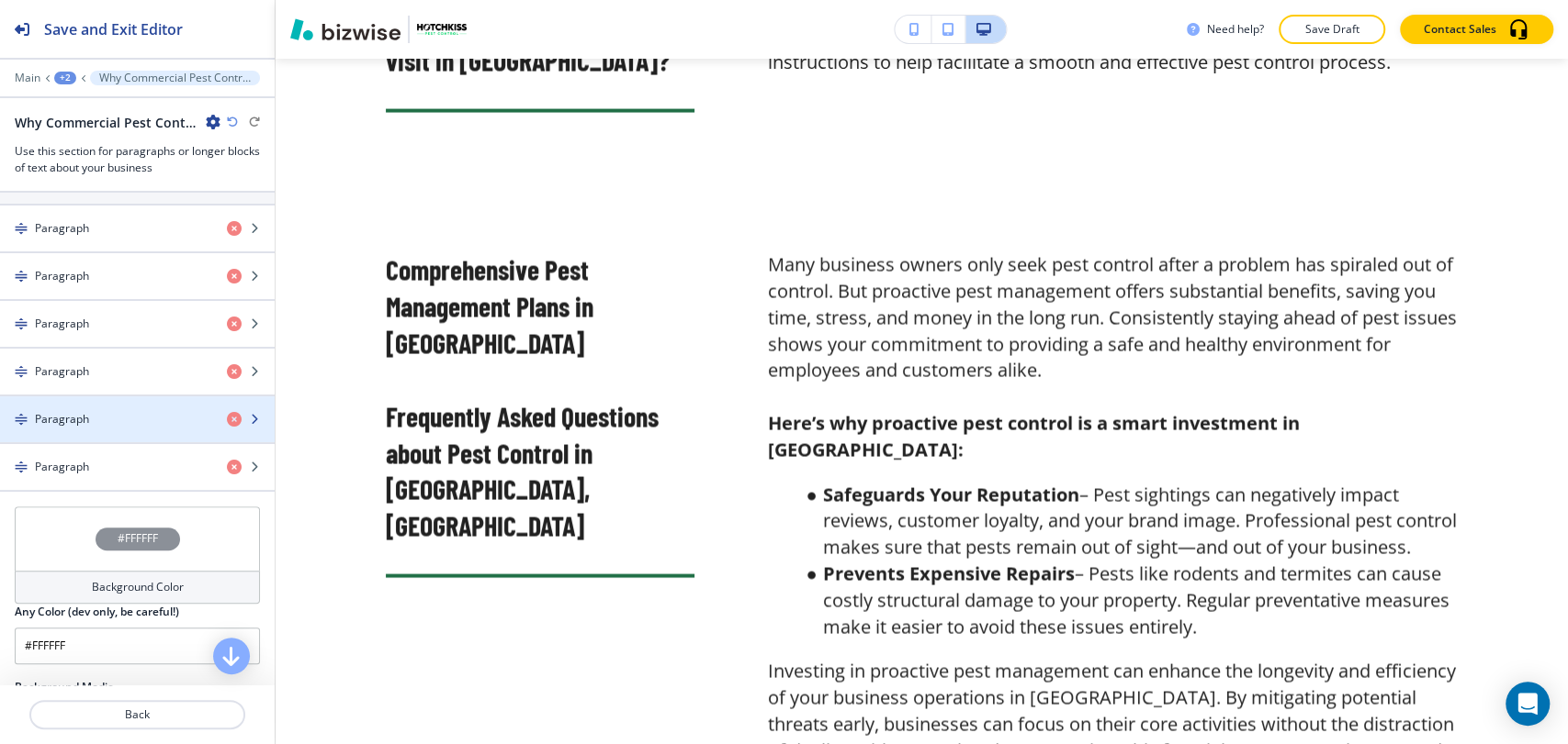
scroll to position [713, 0]
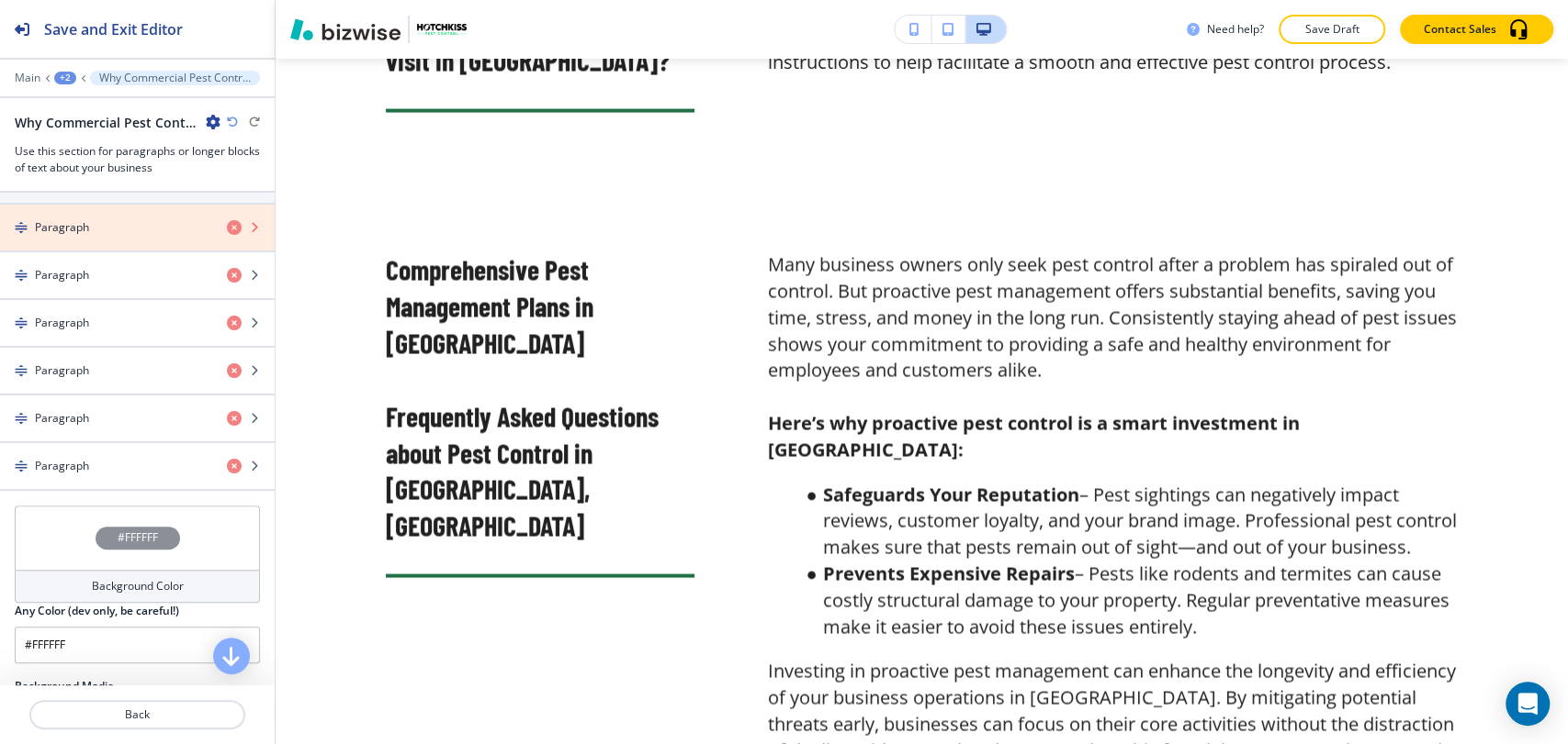
click at [227, 223] on icon "button" at bounding box center [234, 228] width 15 height 15
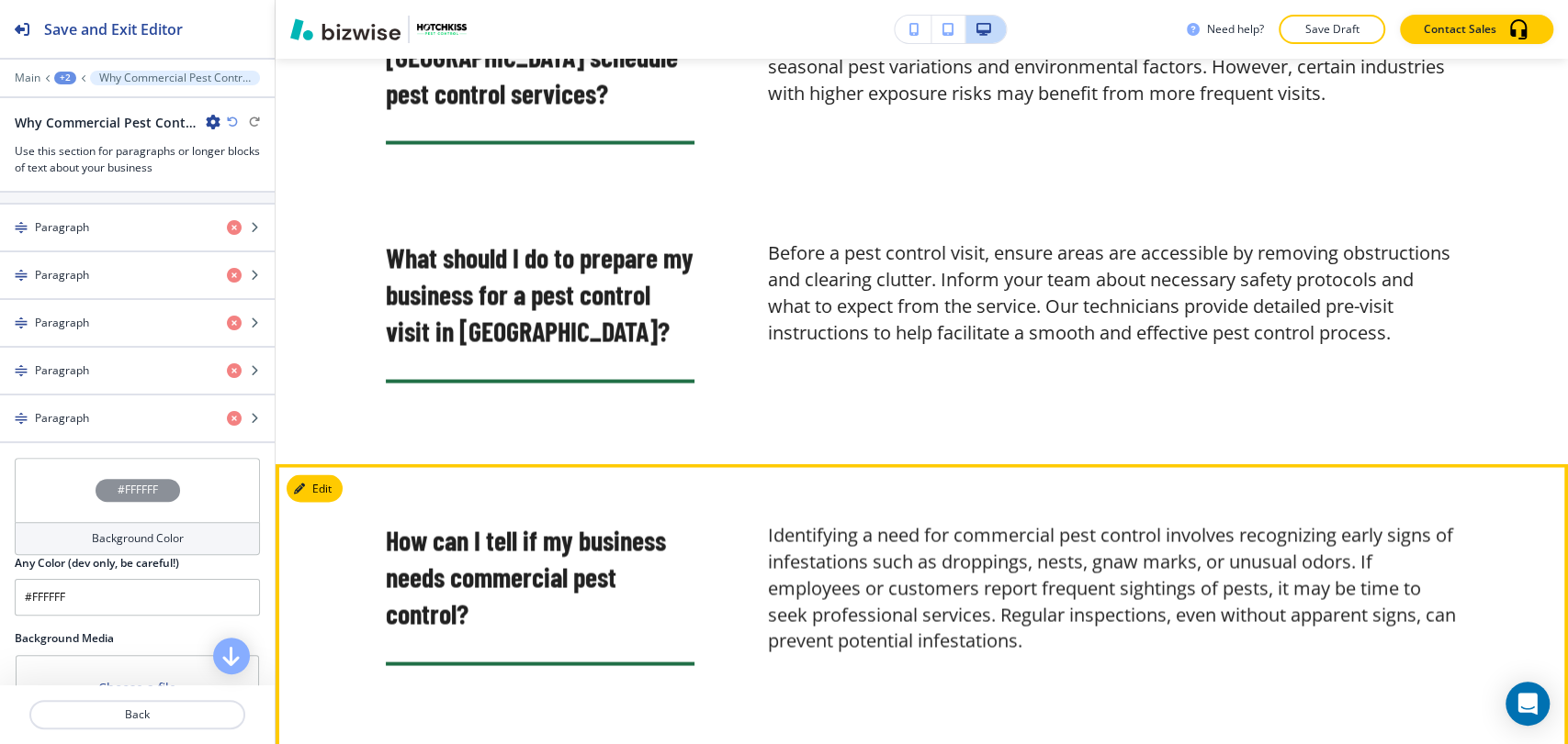
scroll to position [6624, 0]
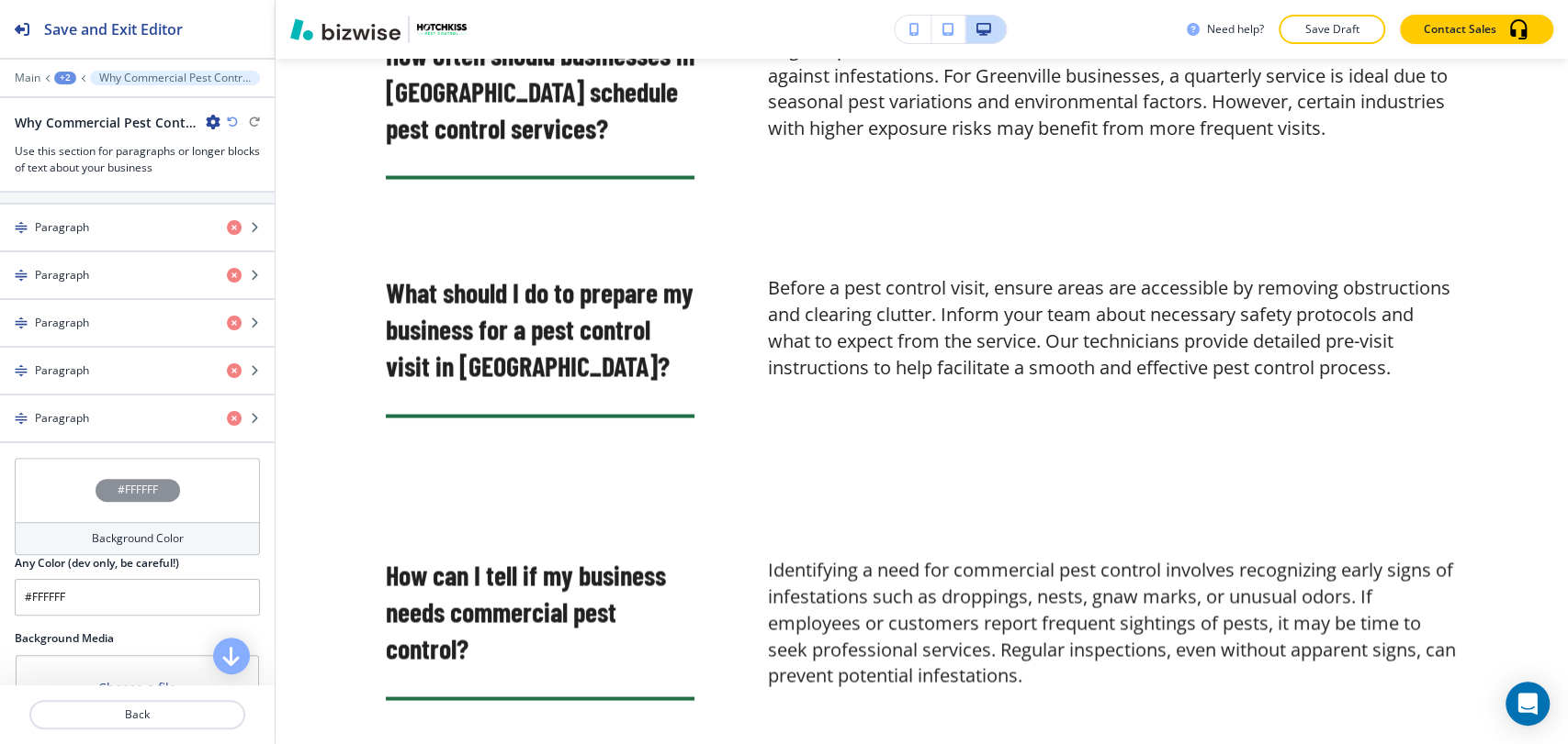
click at [223, 118] on div "Why Commercial Pest Control Should Matter for Your Business-1" at bounding box center [138, 122] width 245 height 19
click at [234, 120] on icon "button" at bounding box center [232, 122] width 11 height 11
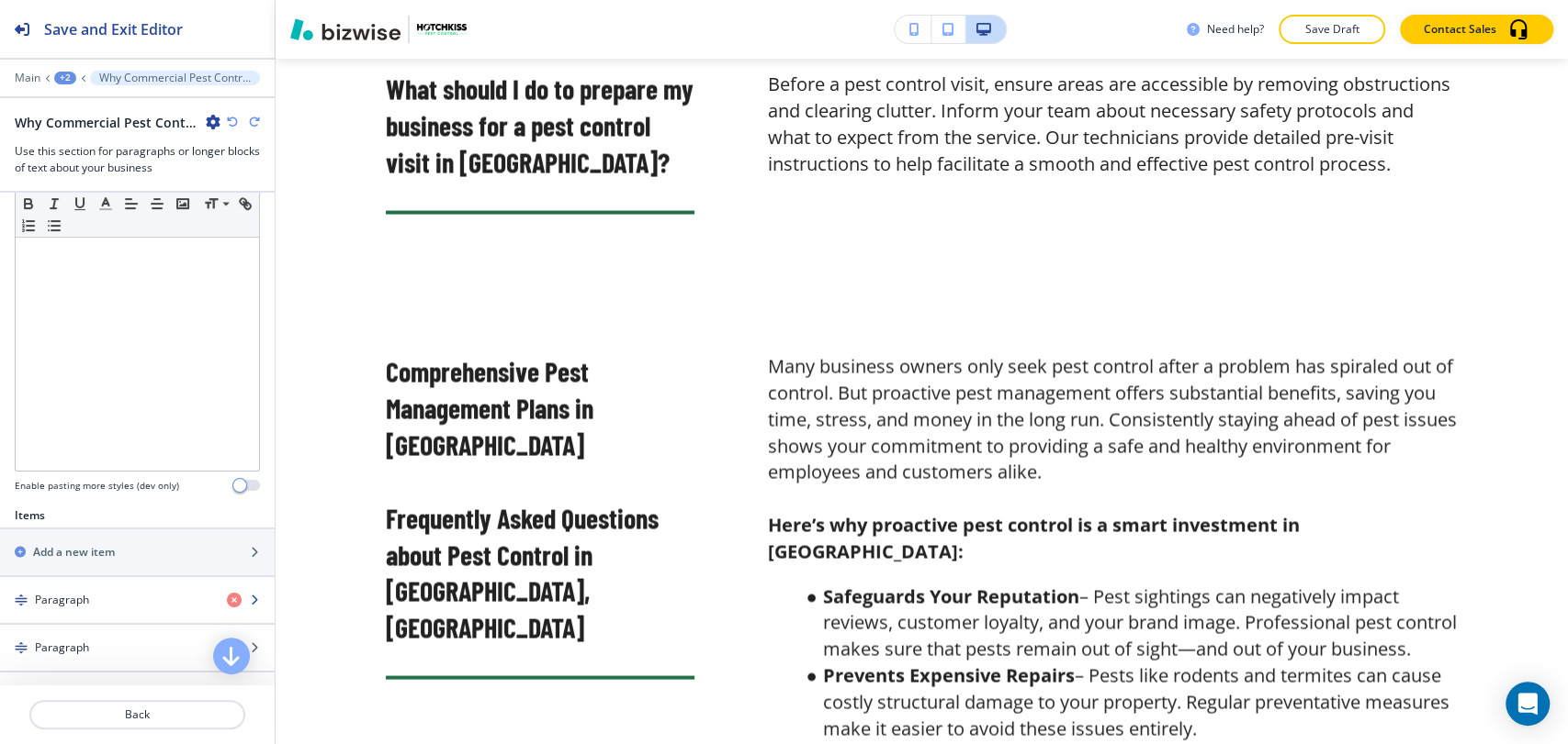
scroll to position [306, 0]
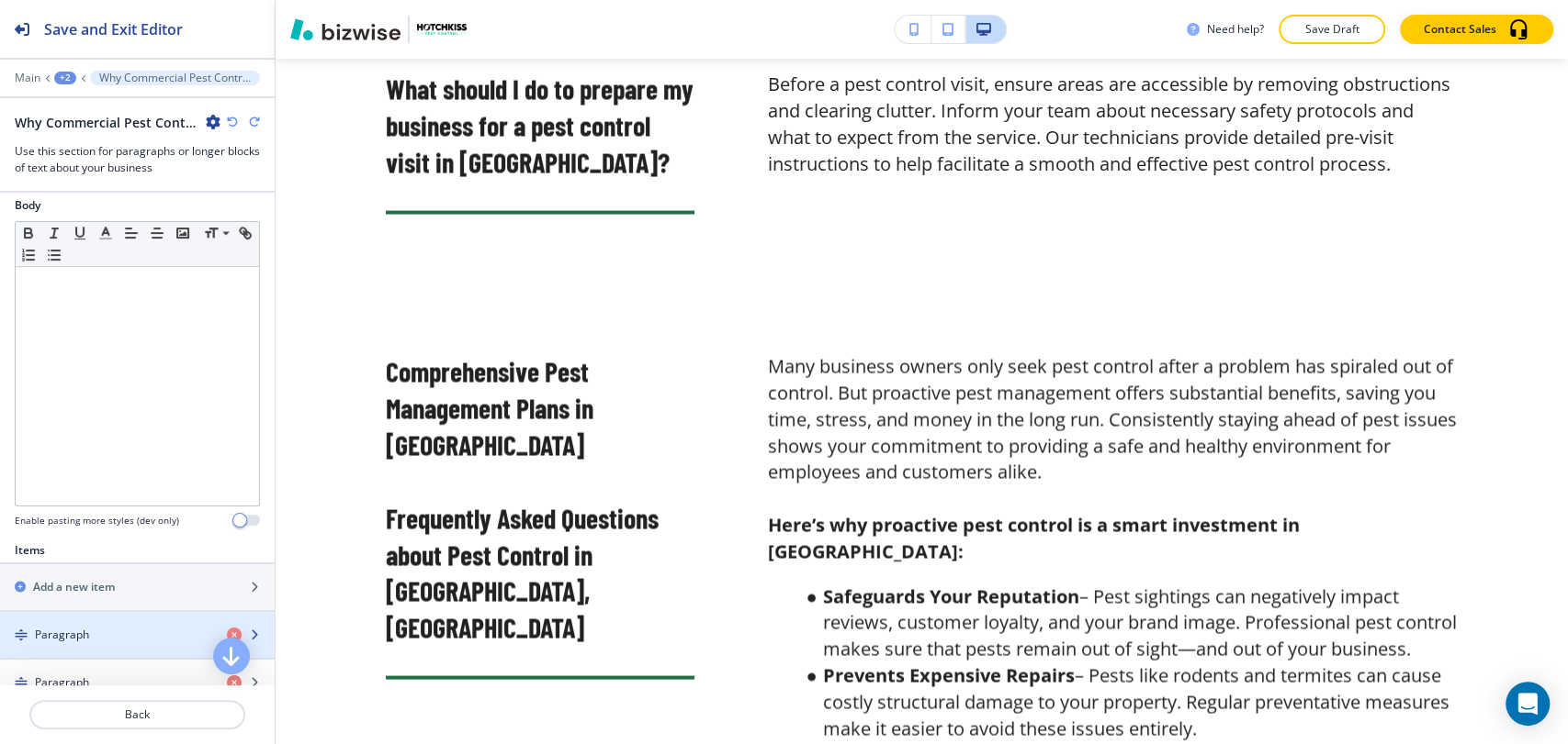
click at [134, 632] on div "Paragraph" at bounding box center [106, 635] width 212 height 17
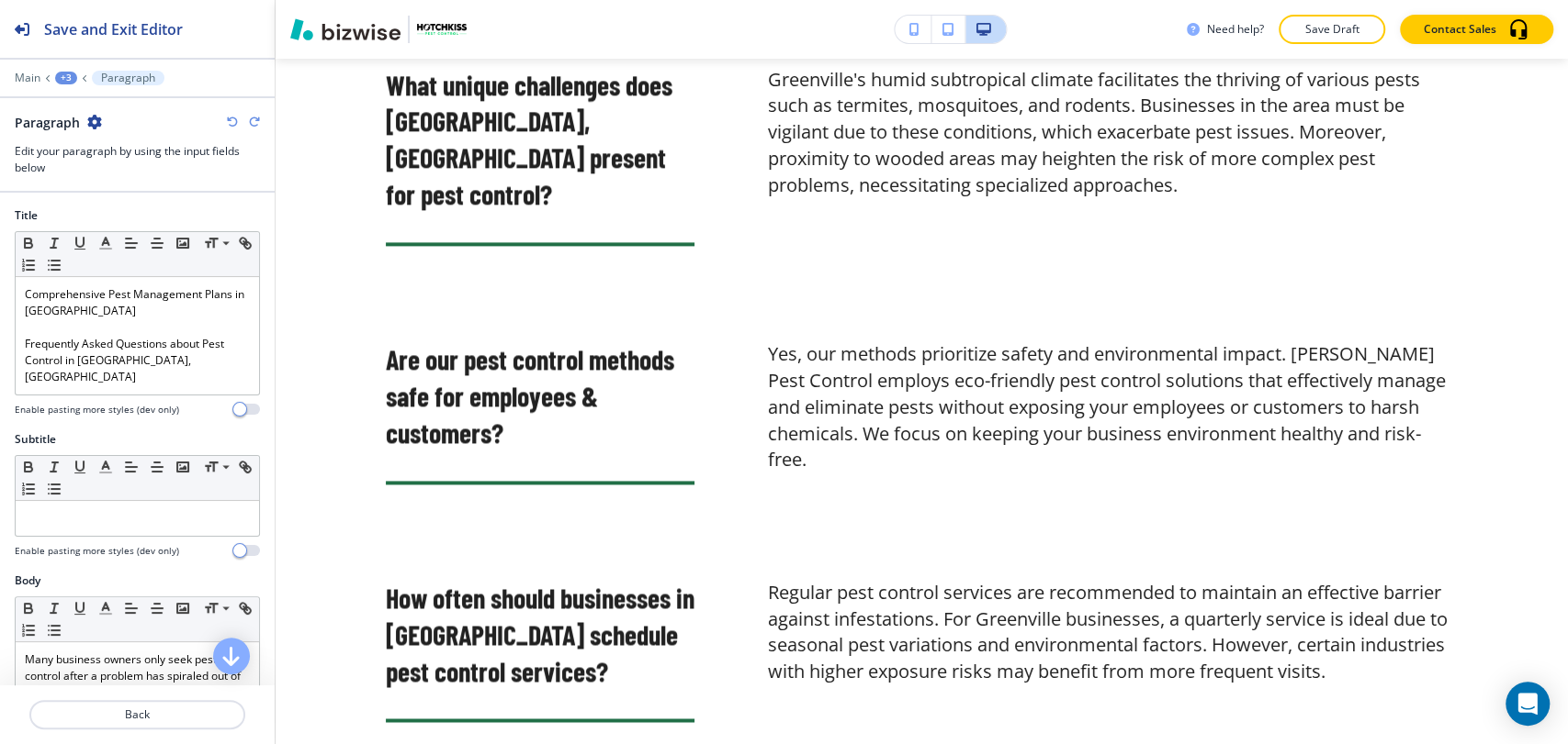
scroll to position [6114, 0]
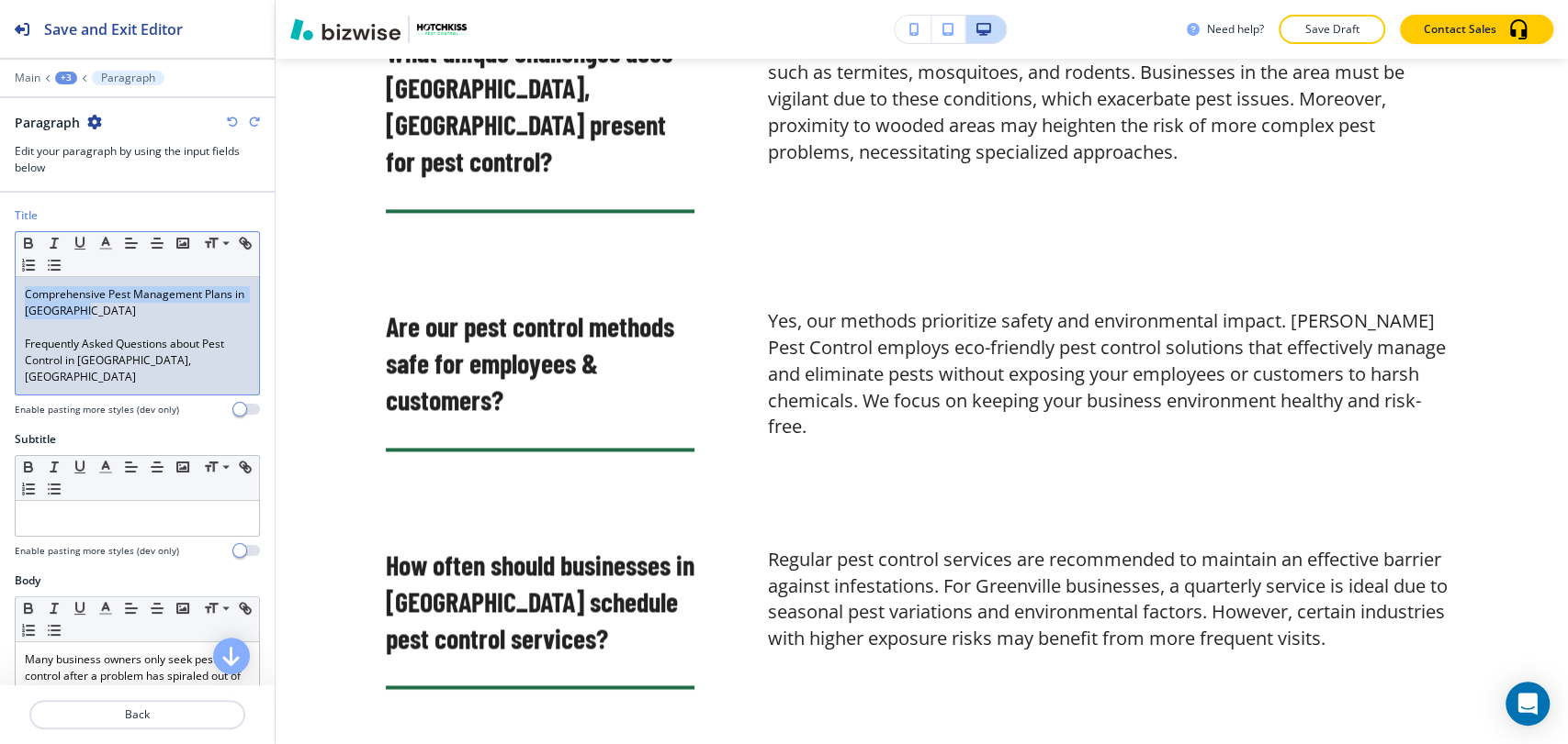
drag, startPoint x: 105, startPoint y: 314, endPoint x: 14, endPoint y: 286, distance: 95.2
click at [14, 286] on div "Title Small Normal Large Huge Comprehensive Pest Management Plans in [GEOGRAPHI…" at bounding box center [137, 320] width 274 height 224
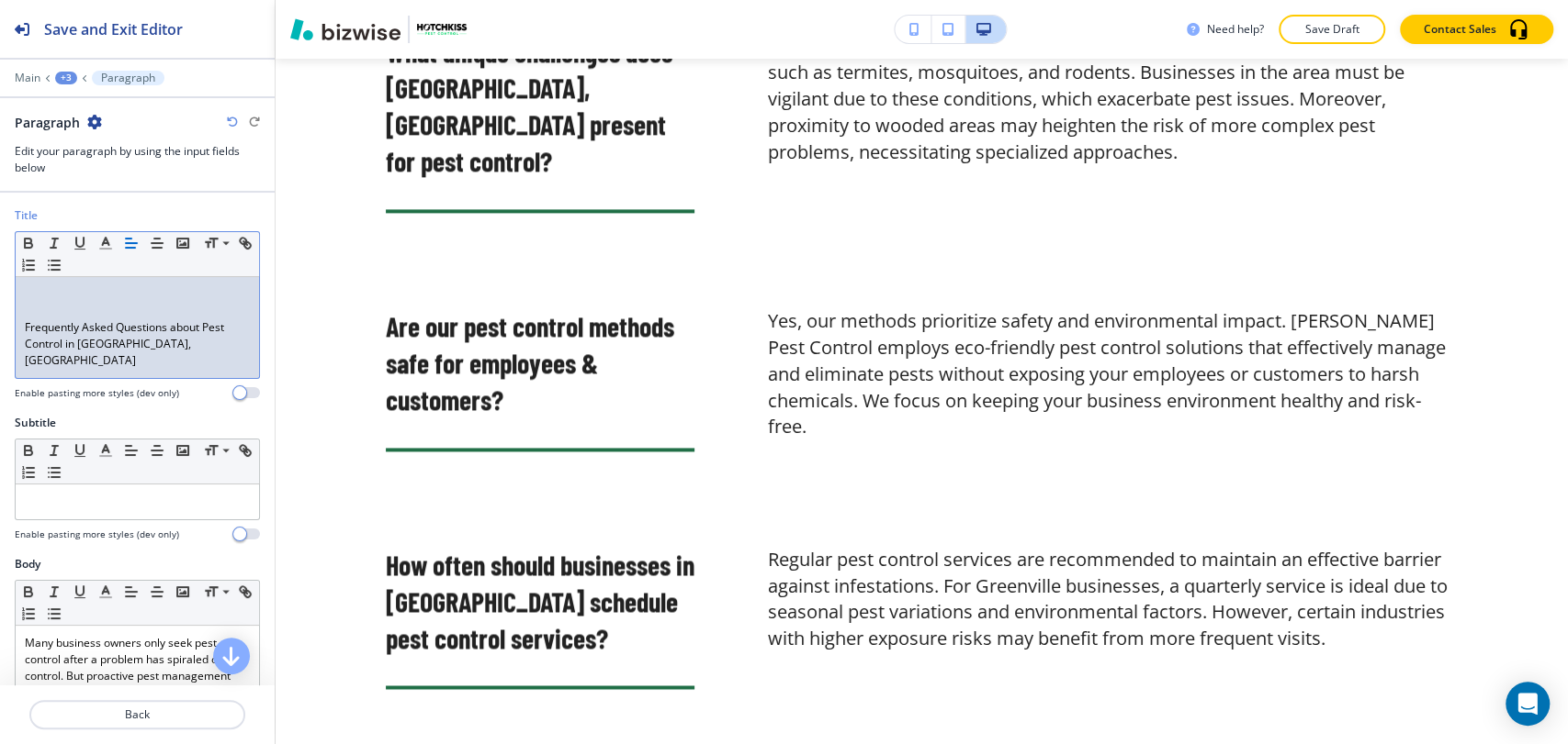
click at [25, 324] on p "Frequently Asked Questions about Pest Control in [GEOGRAPHIC_DATA], [GEOGRAPHIC…" at bounding box center [137, 344] width 225 height 49
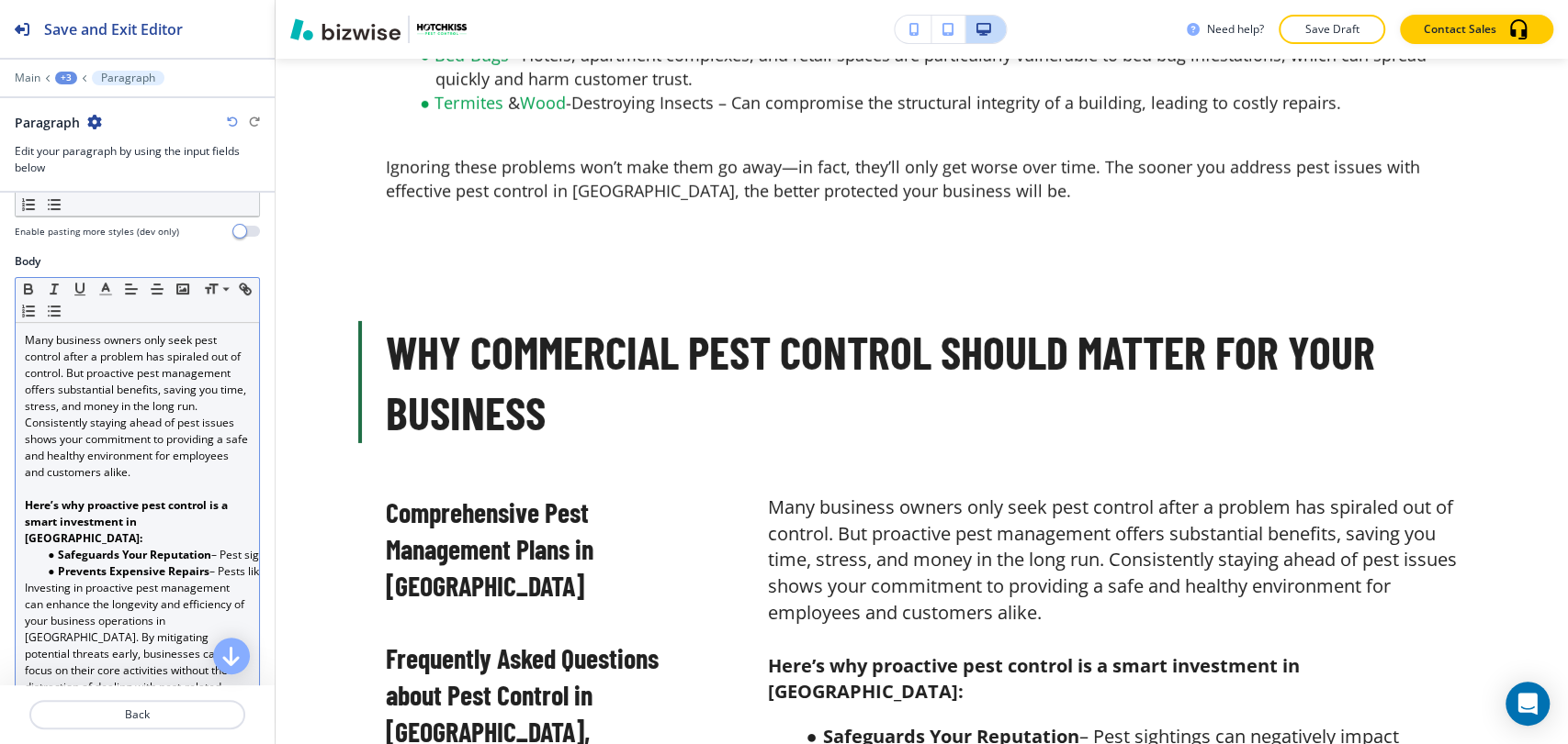
scroll to position [306, 0]
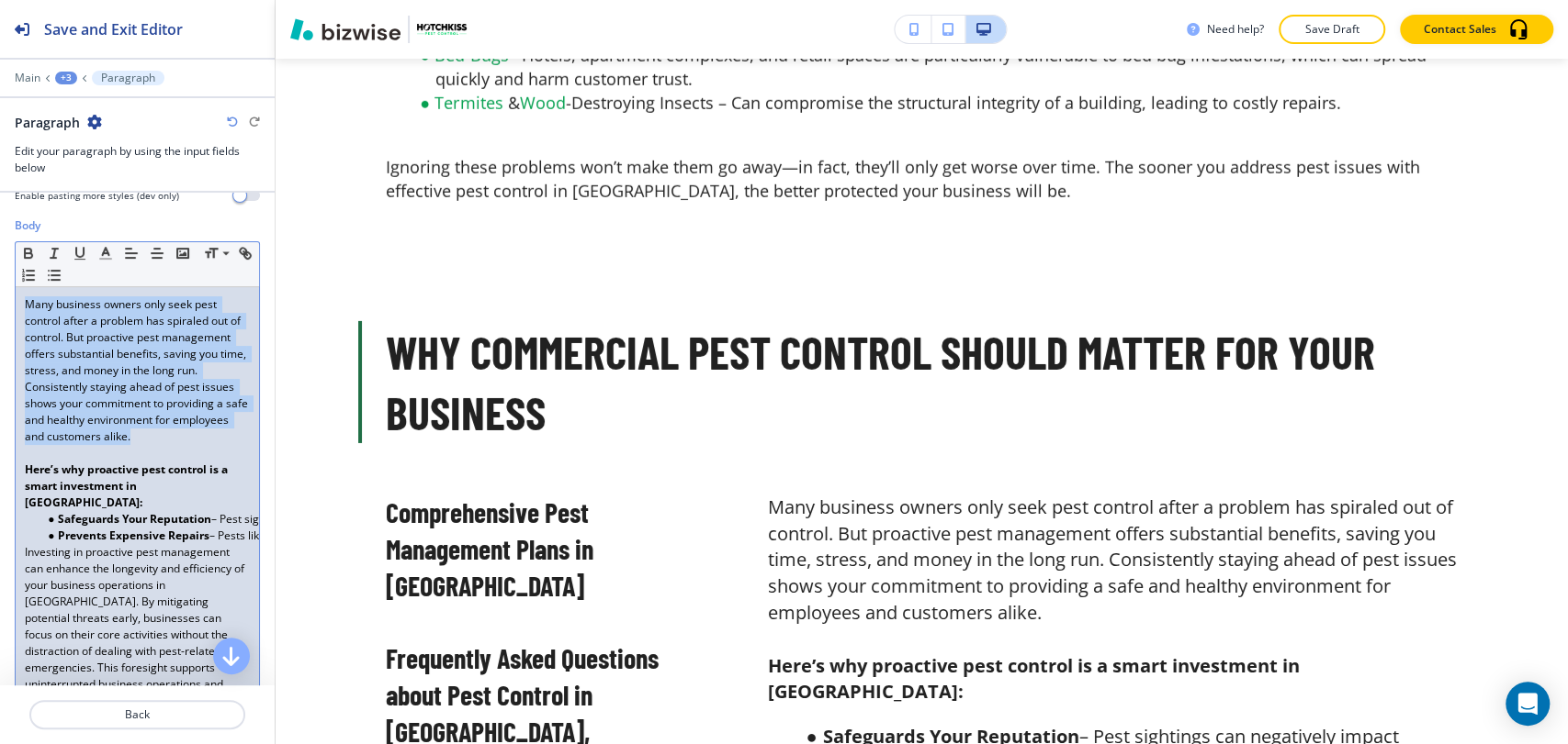
drag, startPoint x: 116, startPoint y: 435, endPoint x: 9, endPoint y: 286, distance: 183.4
click at [0, 0] on html "Save and Exit Editor Main +3 Paragraph Paragraph Edit your paragraph by using t…" at bounding box center [784, 0] width 1568 height 0
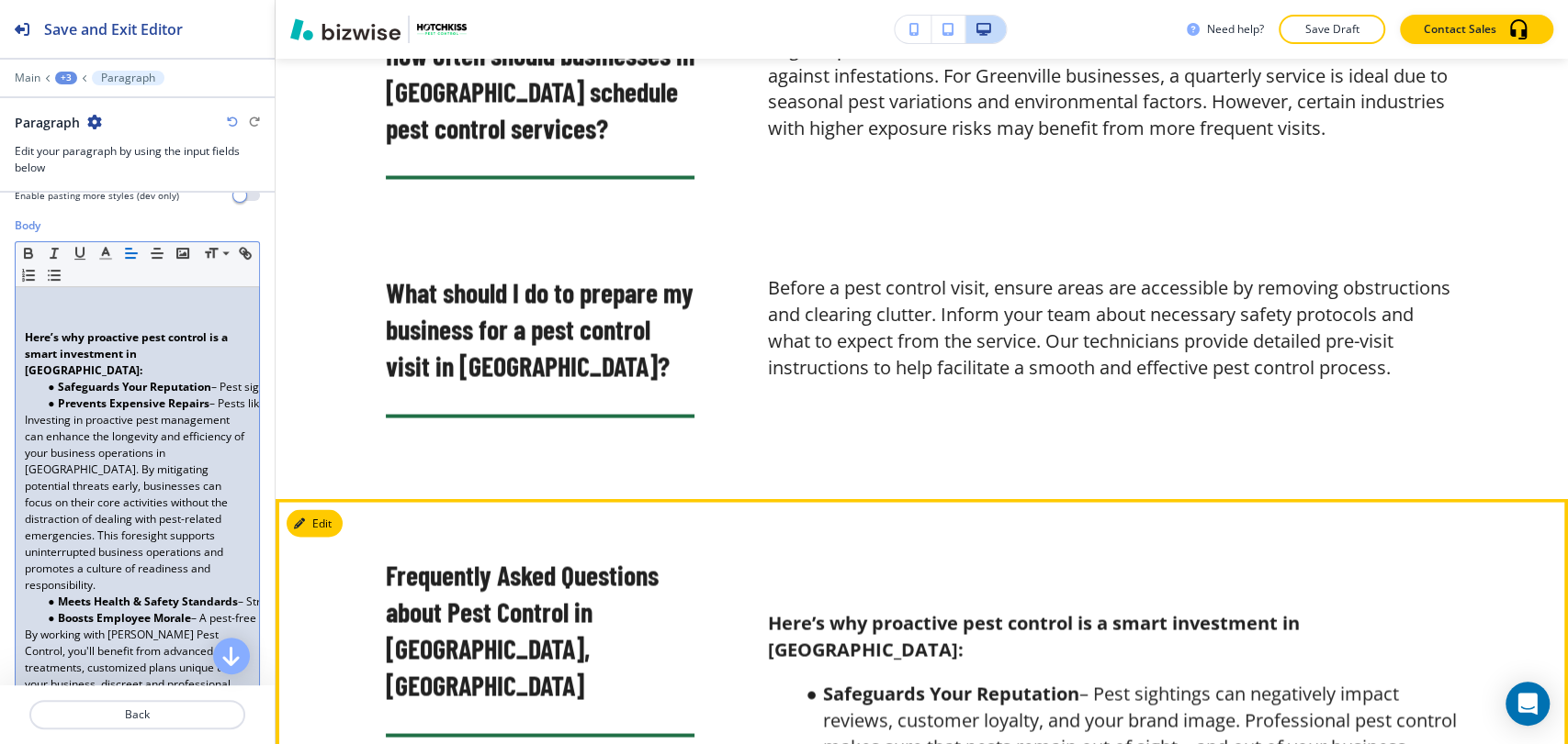
scroll to position [6828, 0]
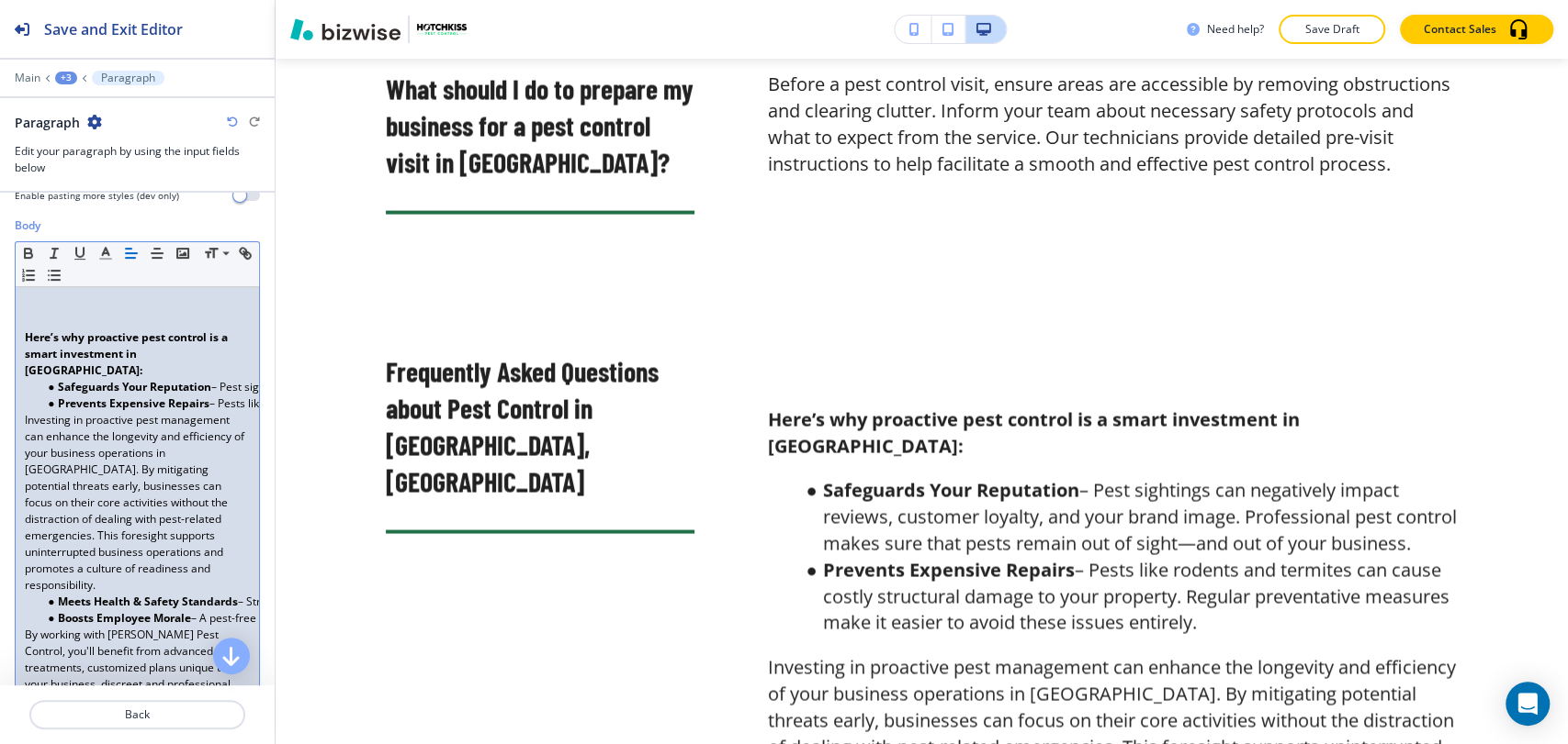
drag, startPoint x: 22, startPoint y: 325, endPoint x: 139, endPoint y: 317, distance: 117.3
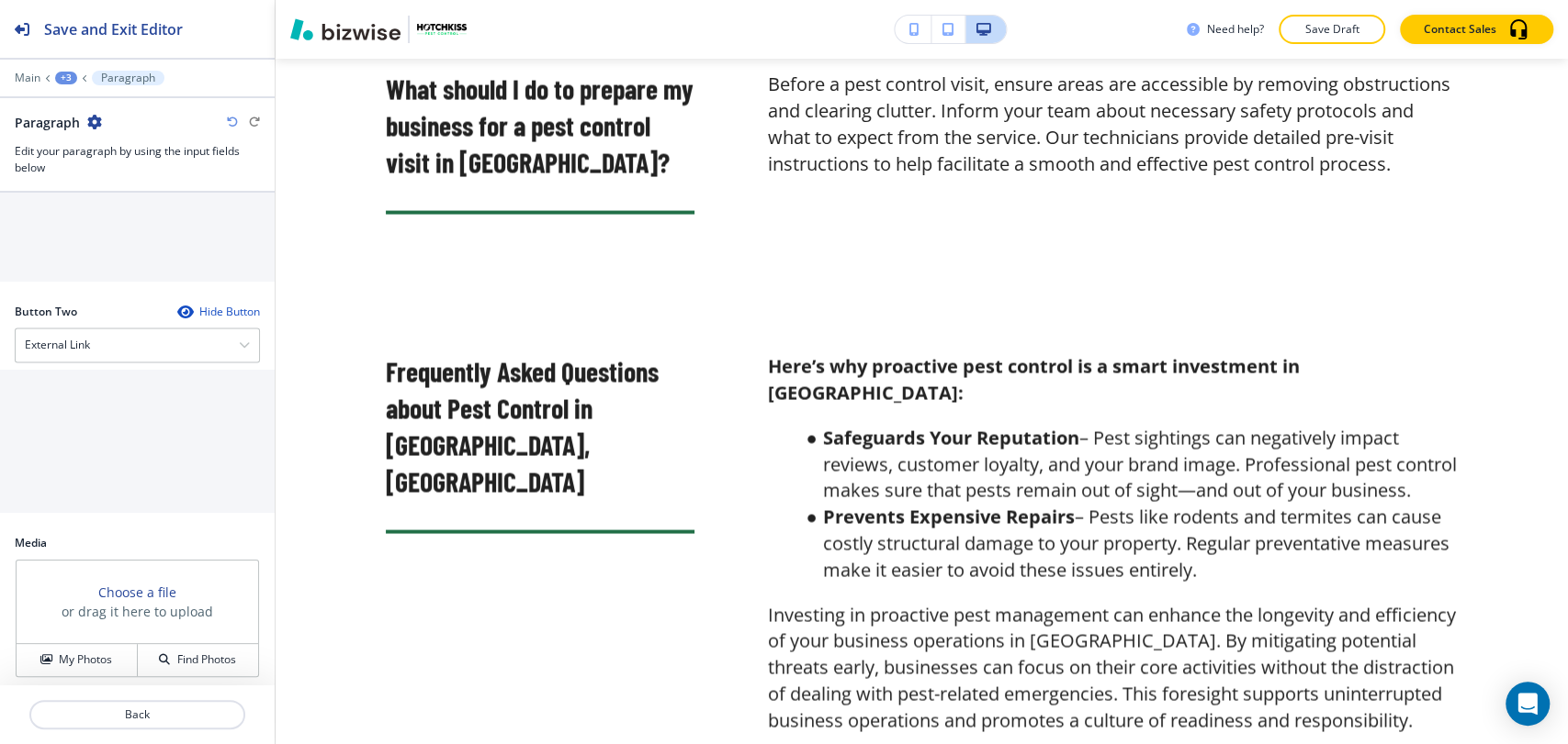
scroll to position [1678, 0]
click at [112, 75] on p "Paragraph" at bounding box center [128, 77] width 54 height 13
drag, startPoint x: 53, startPoint y: 73, endPoint x: 70, endPoint y: 75, distance: 17.1
click at [52, 73] on div "Main +3 Paragraph" at bounding box center [138, 77] width 245 height 15
click at [74, 80] on div "+3" at bounding box center [66, 77] width 22 height 13
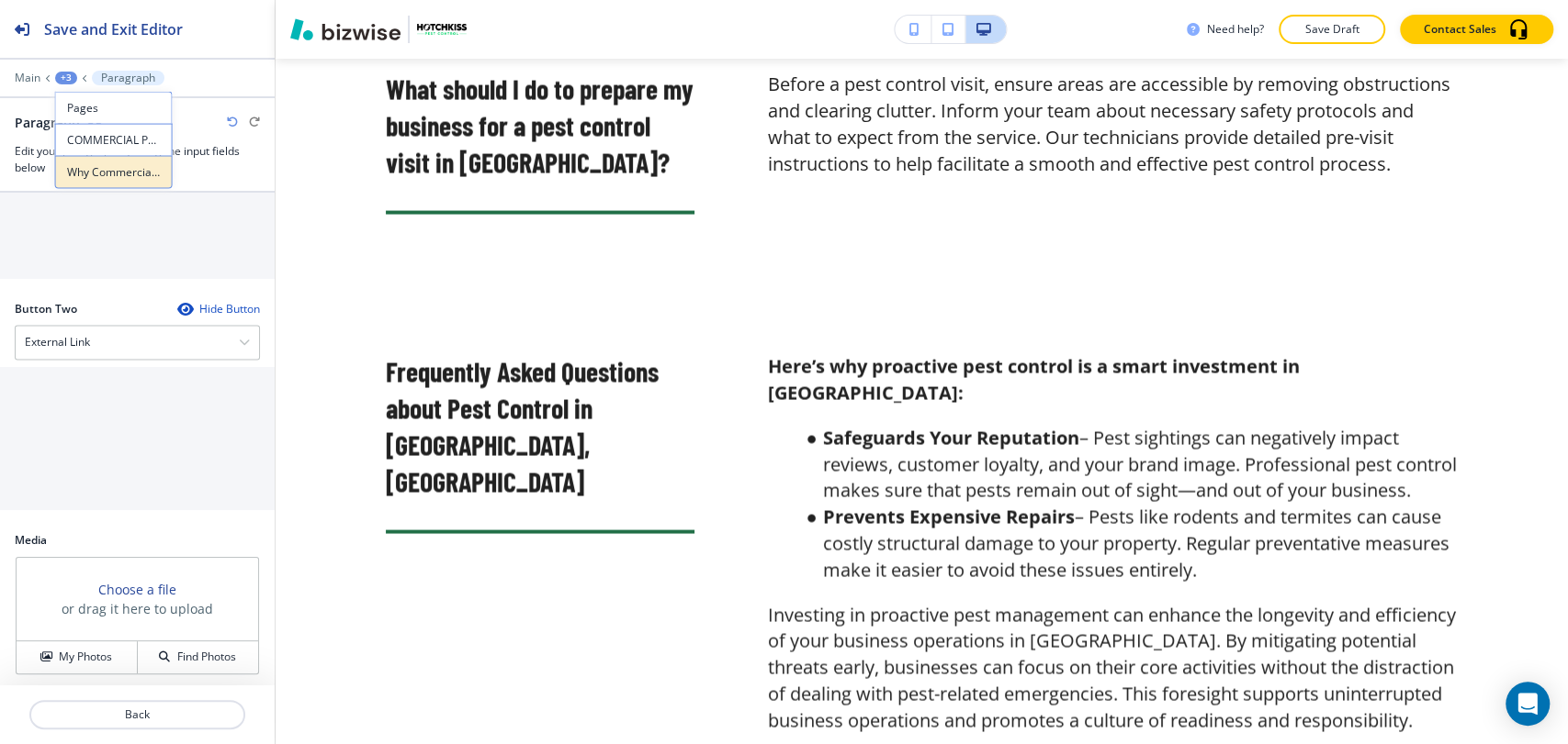
click at [95, 161] on button "Why Commercial Pest Control Should Matter for Your Business-1" at bounding box center [114, 172] width 118 height 33
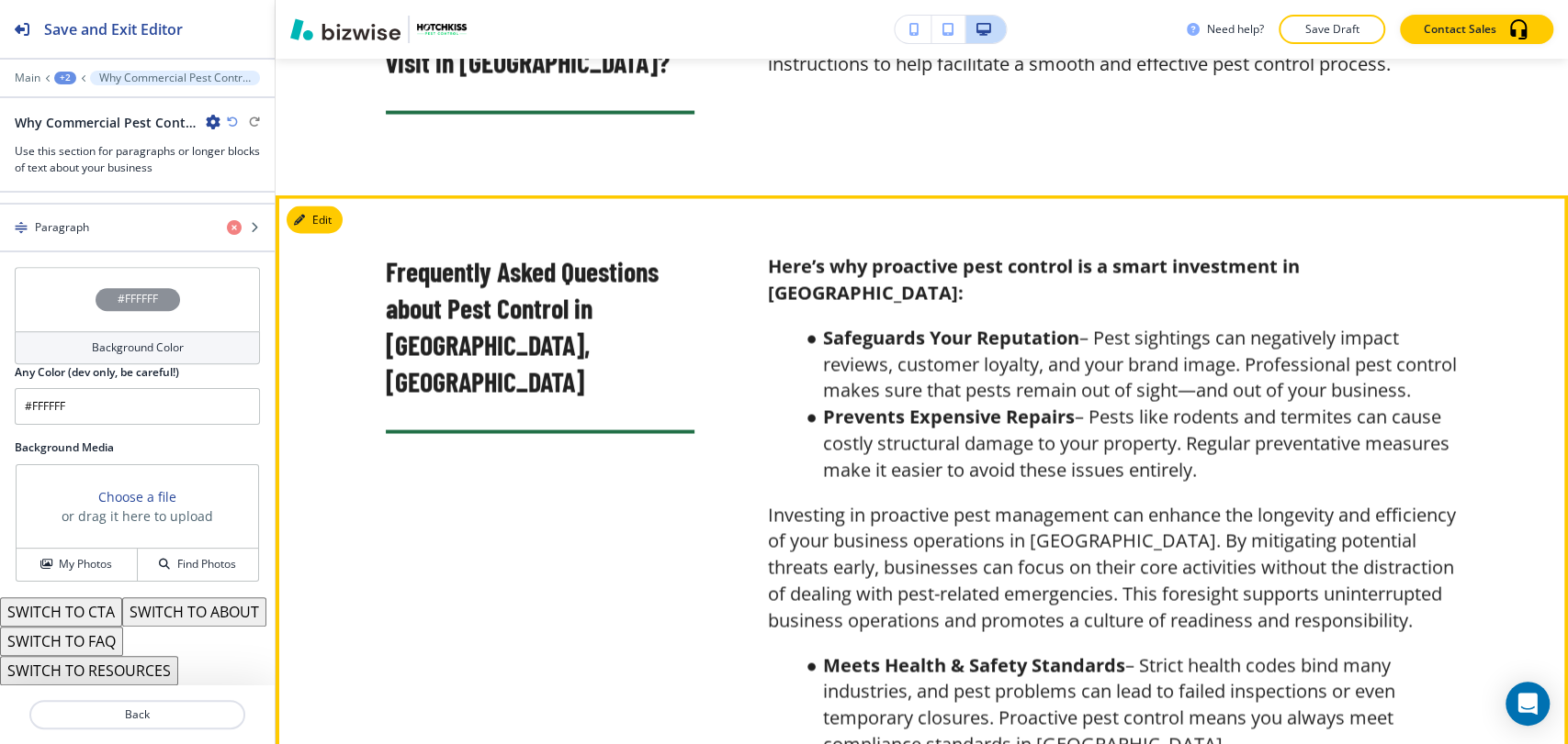
scroll to position [6929, 0]
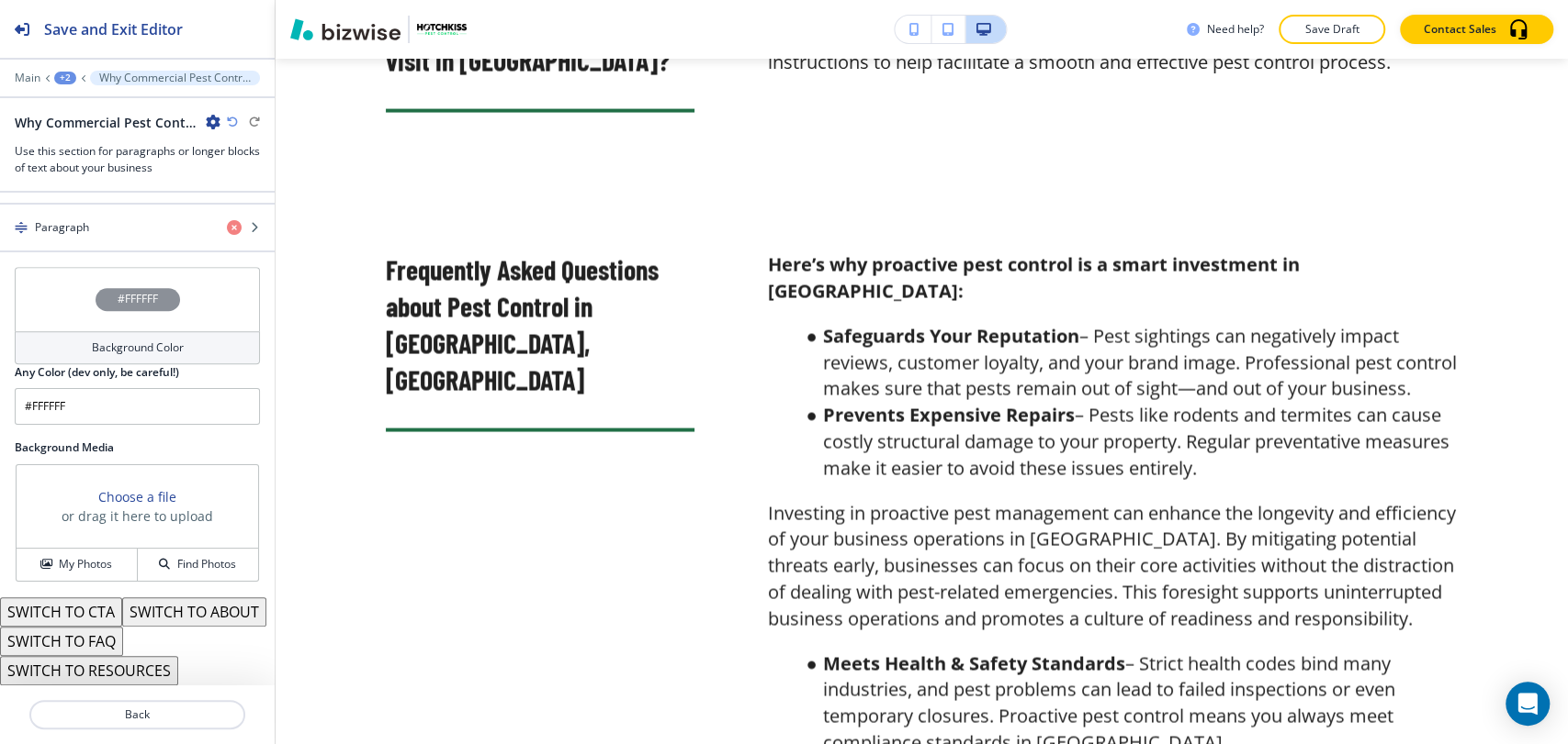
click at [115, 633] on button "SWITCH TO FAQ" at bounding box center [61, 642] width 123 height 30
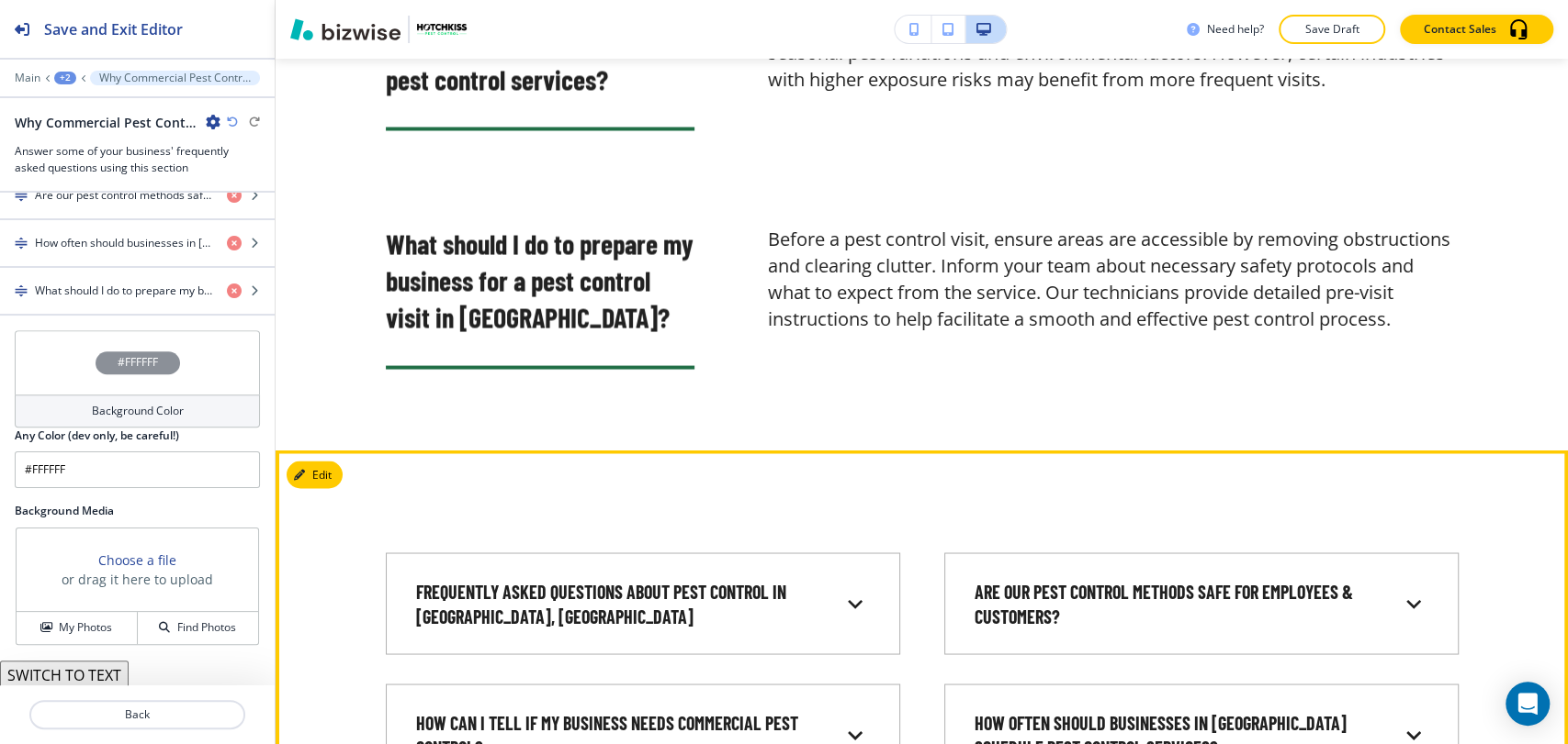
scroll to position [6624, 0]
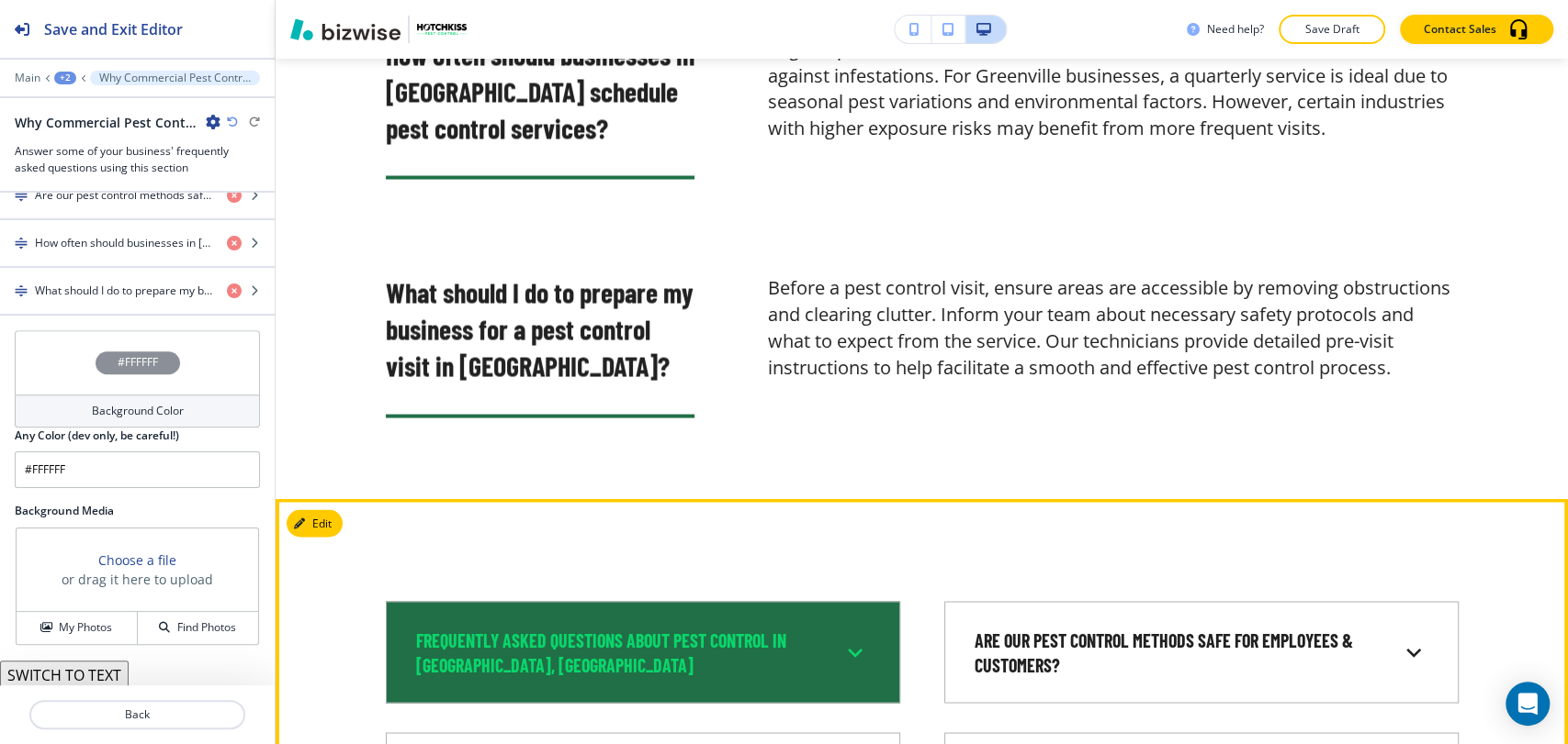
click at [826, 628] on div "Frequently Asked Questions about Pest Control in [GEOGRAPHIC_DATA], [GEOGRAPHIC…" at bounding box center [628, 652] width 425 height 48
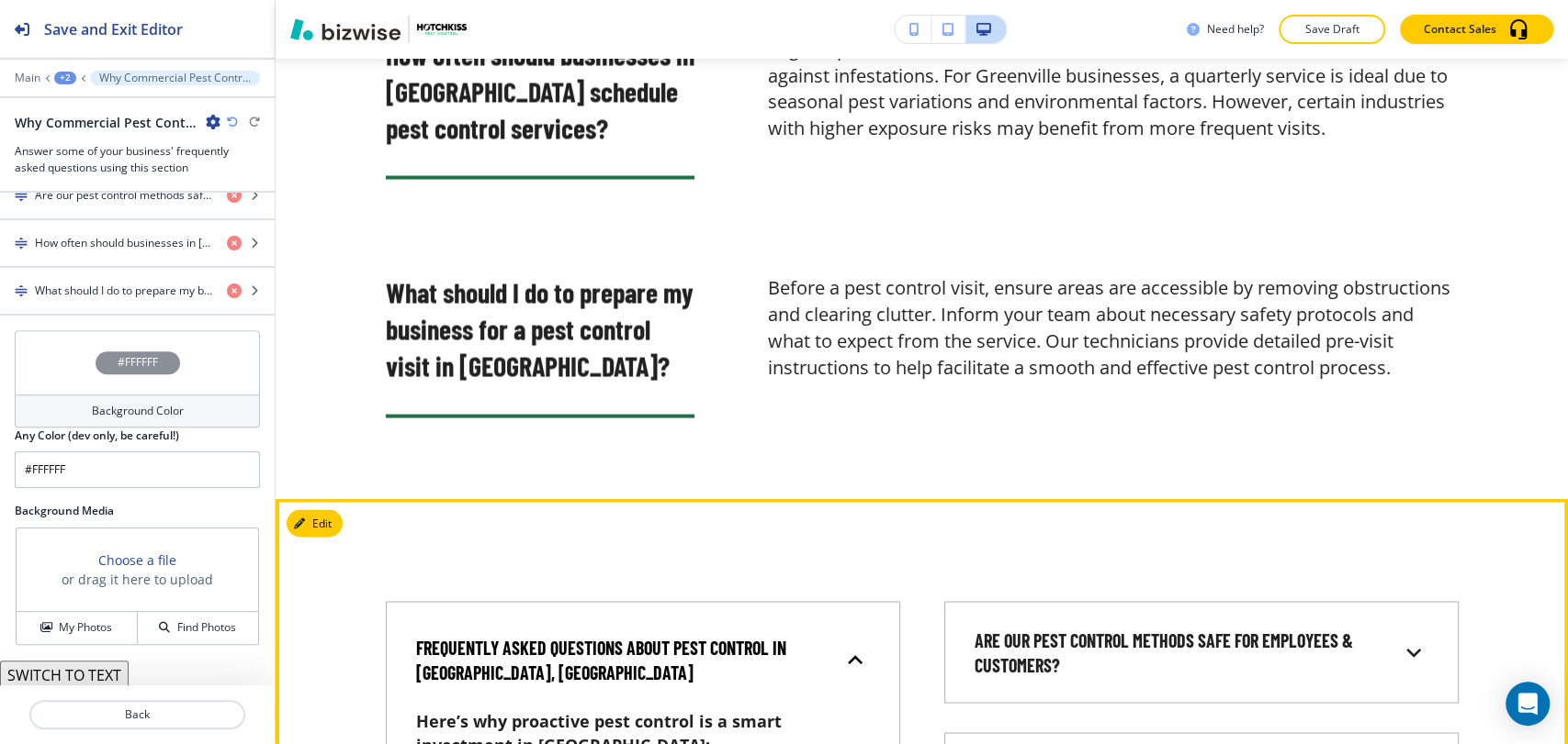
click at [826, 635] on div "Frequently Asked Questions about Pest Control in [GEOGRAPHIC_DATA], [GEOGRAPHIC…" at bounding box center [628, 659] width 425 height 48
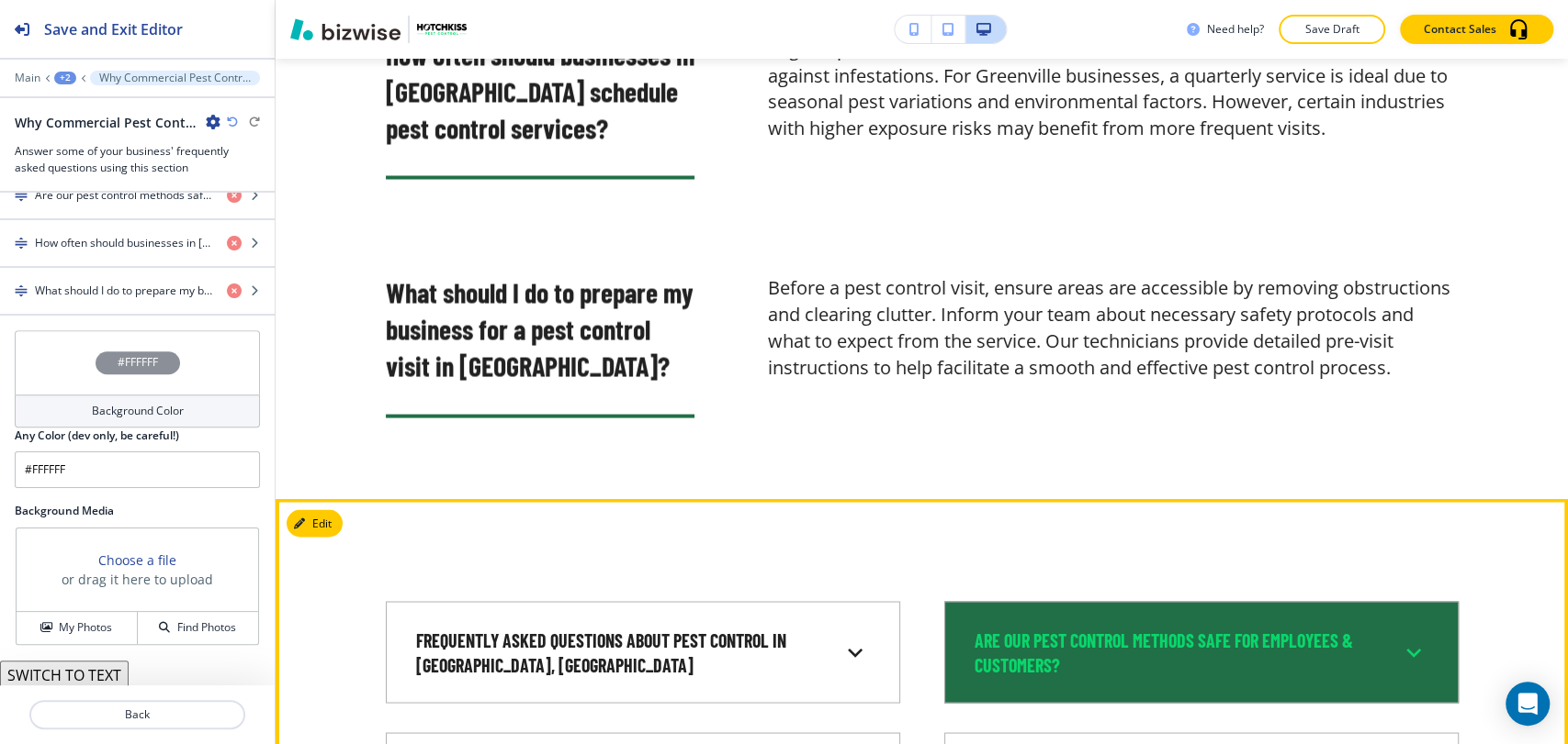
click at [1151, 628] on h6 "Are our pest control methods safe for employees & customers?" at bounding box center [1175, 652] width 402 height 48
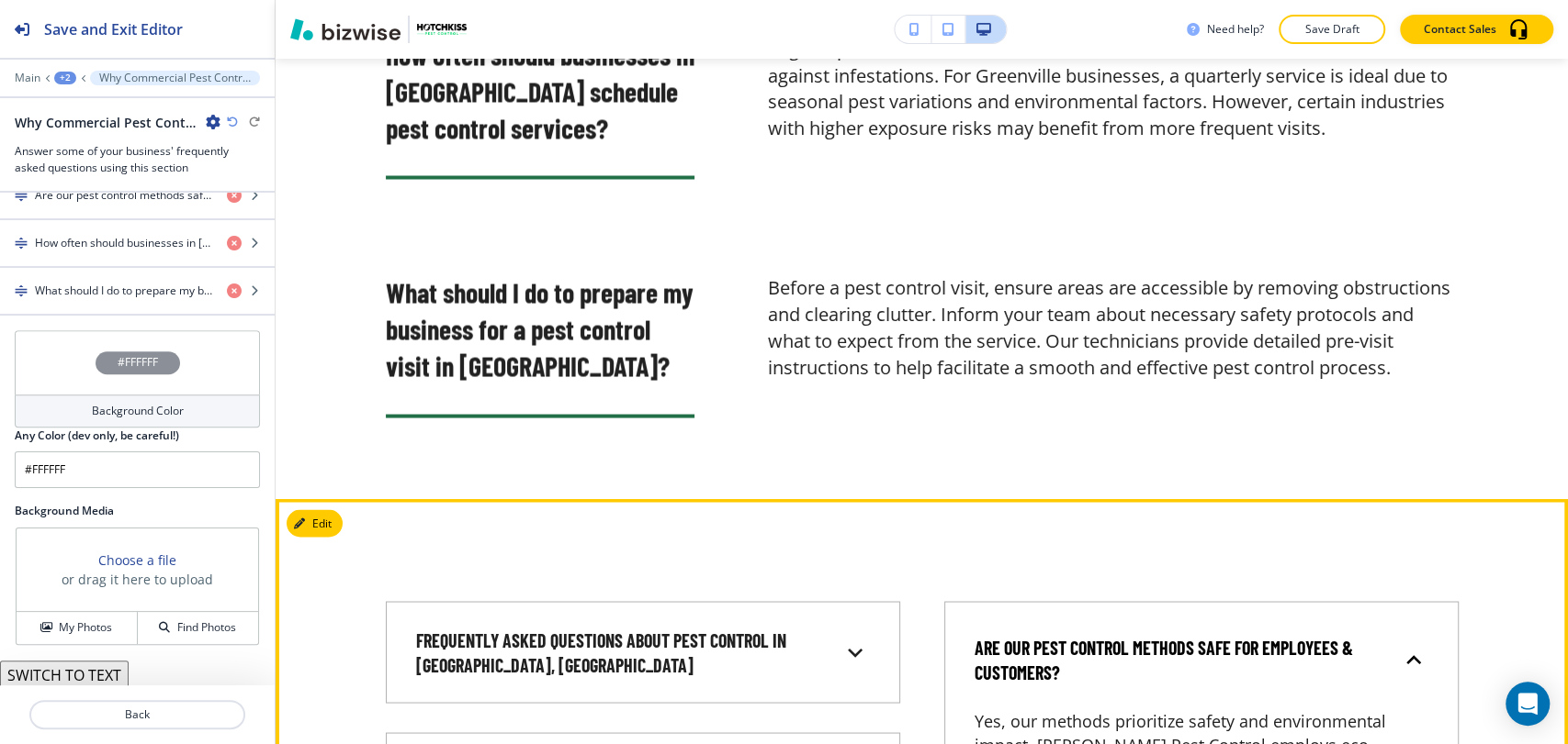
click at [1152, 635] on h6 "Are our pest control methods safe for employees & customers?" at bounding box center [1175, 659] width 402 height 48
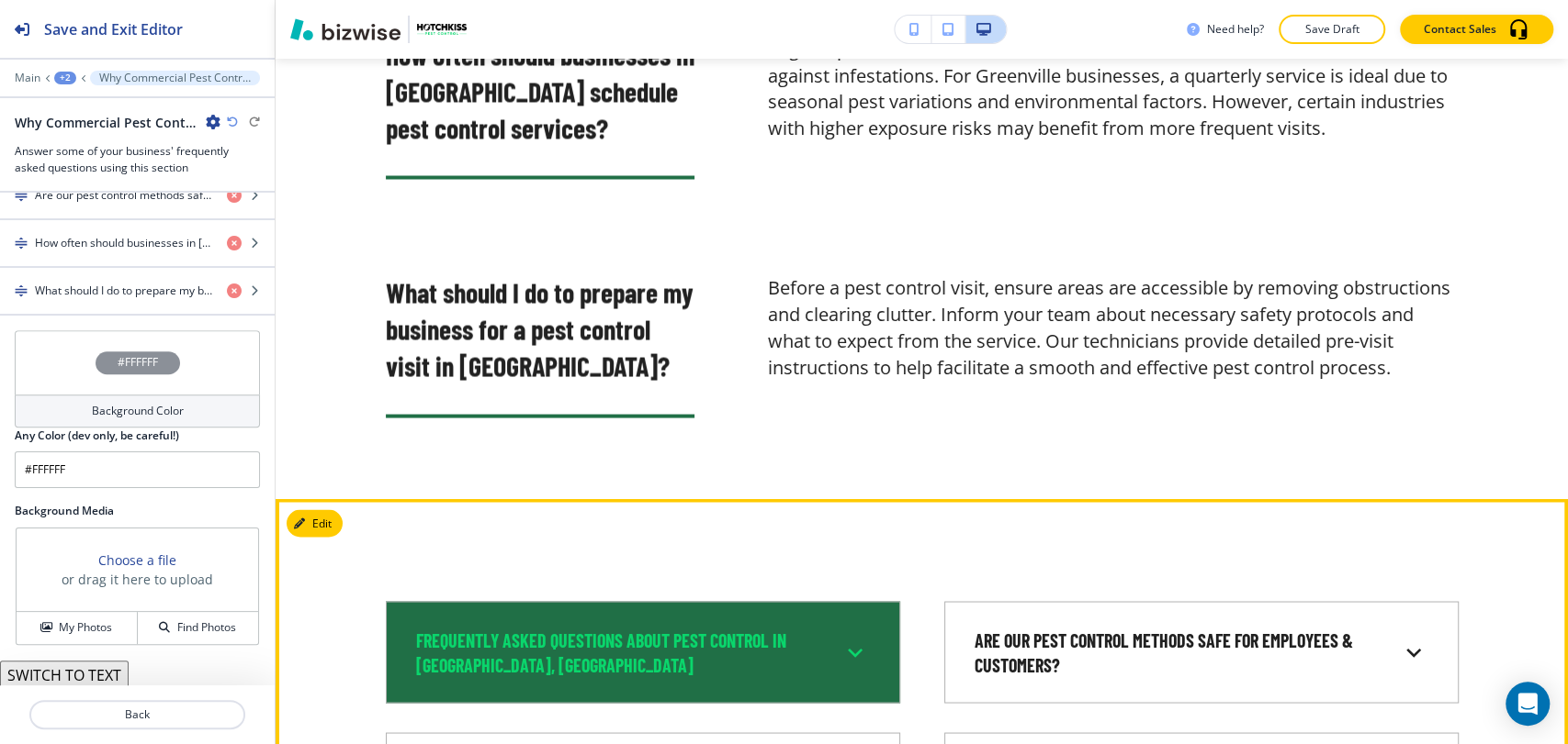
click at [749, 628] on p "Frequently Asked Questions about Pest Control in [GEOGRAPHIC_DATA], [GEOGRAPHIC…" at bounding box center [617, 652] width 402 height 48
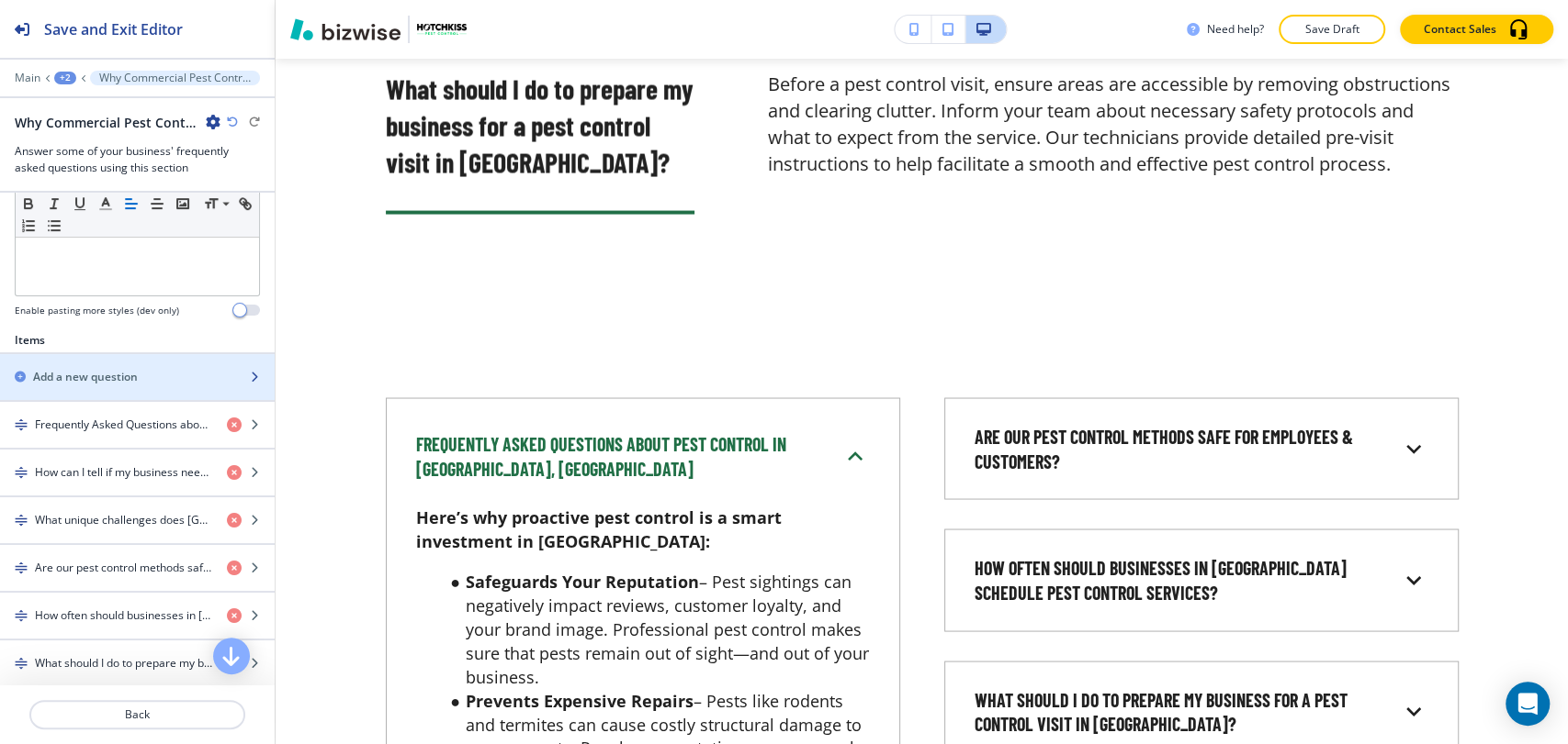
scroll to position [481, 0]
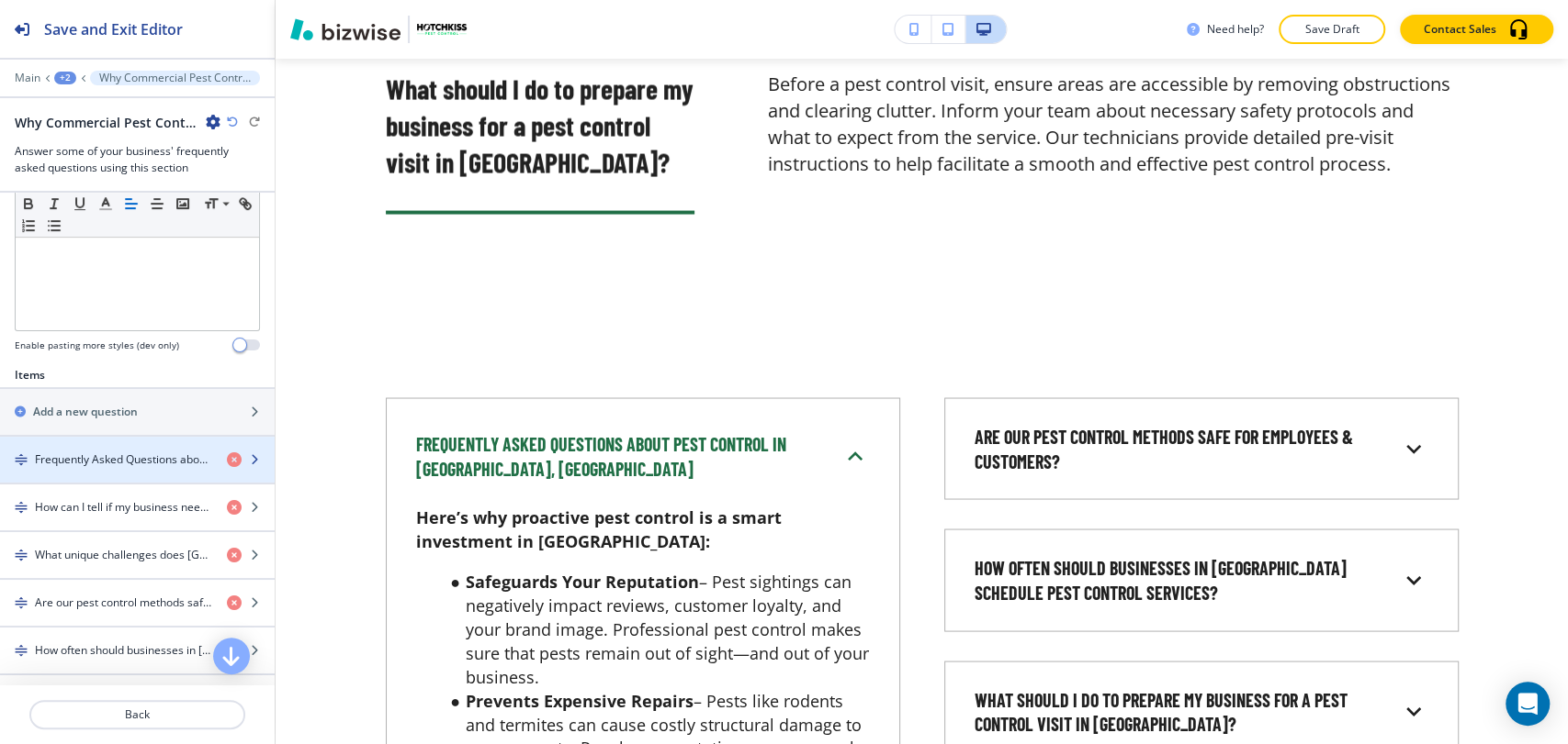
click at [125, 463] on h4 "Frequently Asked Questions about Pest Control in [GEOGRAPHIC_DATA], [GEOGRAPHIC…" at bounding box center [123, 460] width 177 height 17
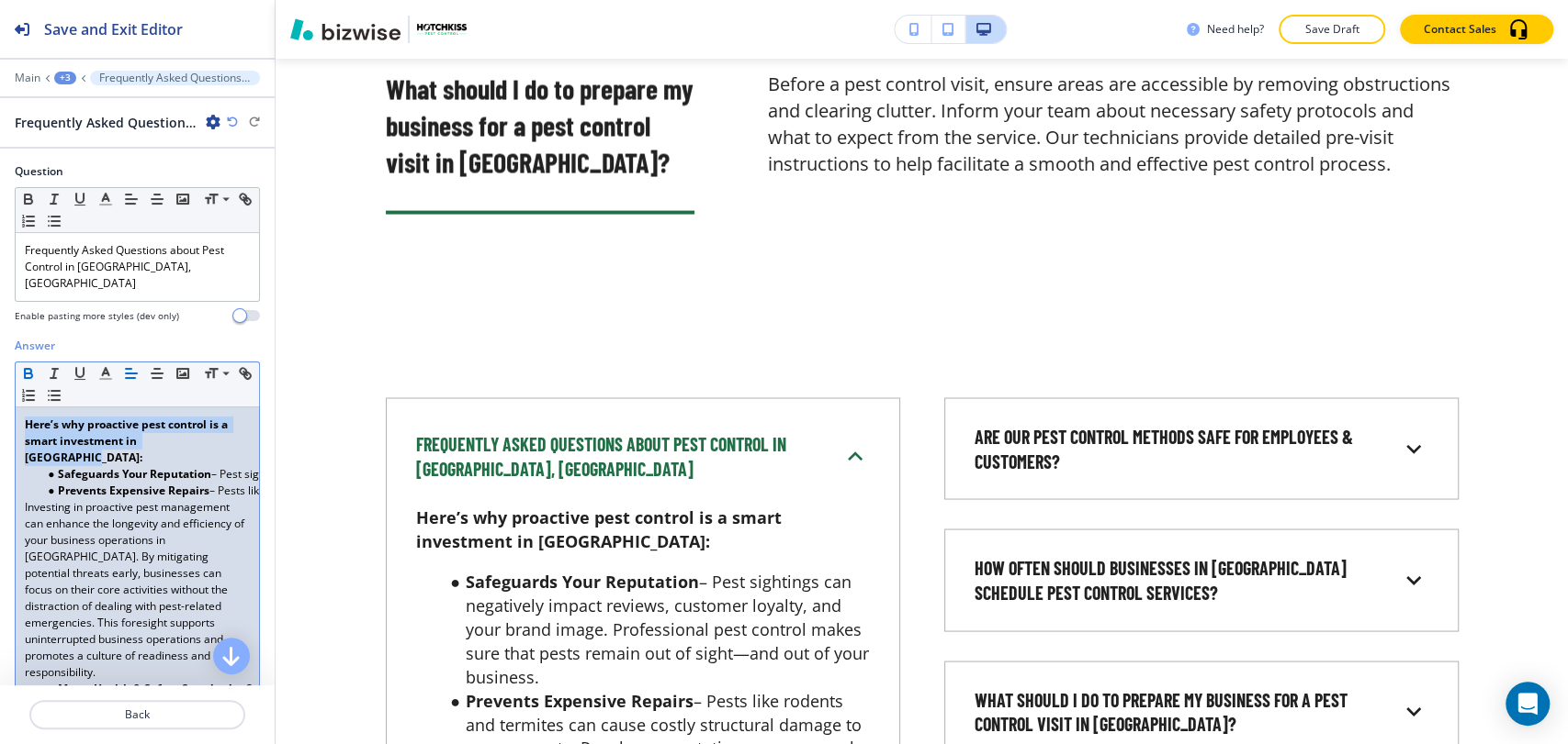
drag, startPoint x: 210, startPoint y: 422, endPoint x: 16, endPoint y: 413, distance: 194.2
copy strong "Here’s why proactive pest control is a smart investment in [GEOGRAPHIC_DATA]:"
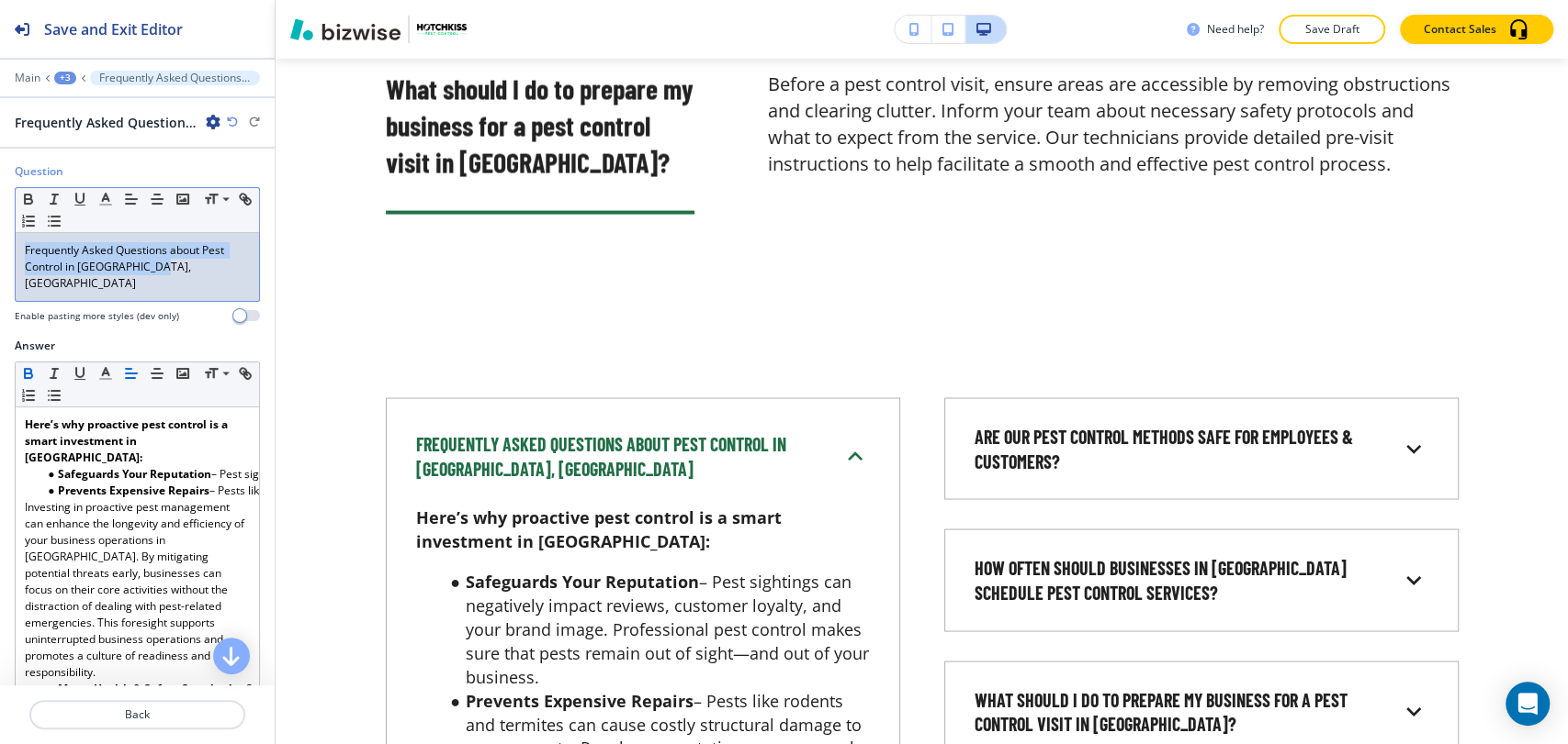
drag, startPoint x: 176, startPoint y: 271, endPoint x: 11, endPoint y: 231, distance: 169.8
click at [11, 231] on div "Question Small Normal Large Huge Frequently Asked Questions about Pest Control …" at bounding box center [137, 250] width 274 height 174
copy p "Frequently Asked Questions about Pest Control in [GEOGRAPHIC_DATA], [GEOGRAPHIC…"
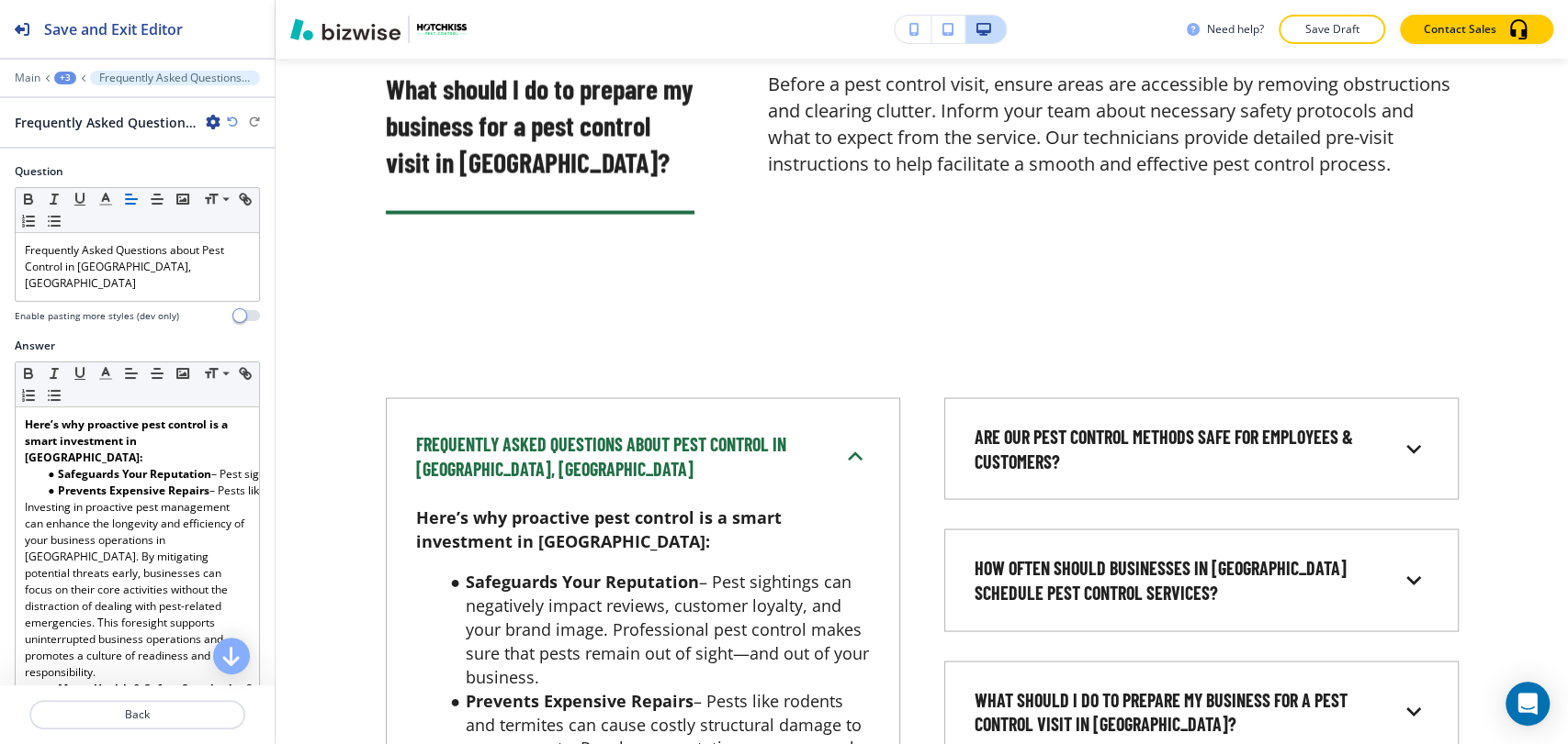
click at [66, 68] on div at bounding box center [137, 64] width 274 height 11
click at [57, 74] on div "+3" at bounding box center [65, 77] width 22 height 13
click at [83, 157] on button "Why Commercial Pest Control Should Matter for Your Business-1" at bounding box center [113, 172] width 118 height 33
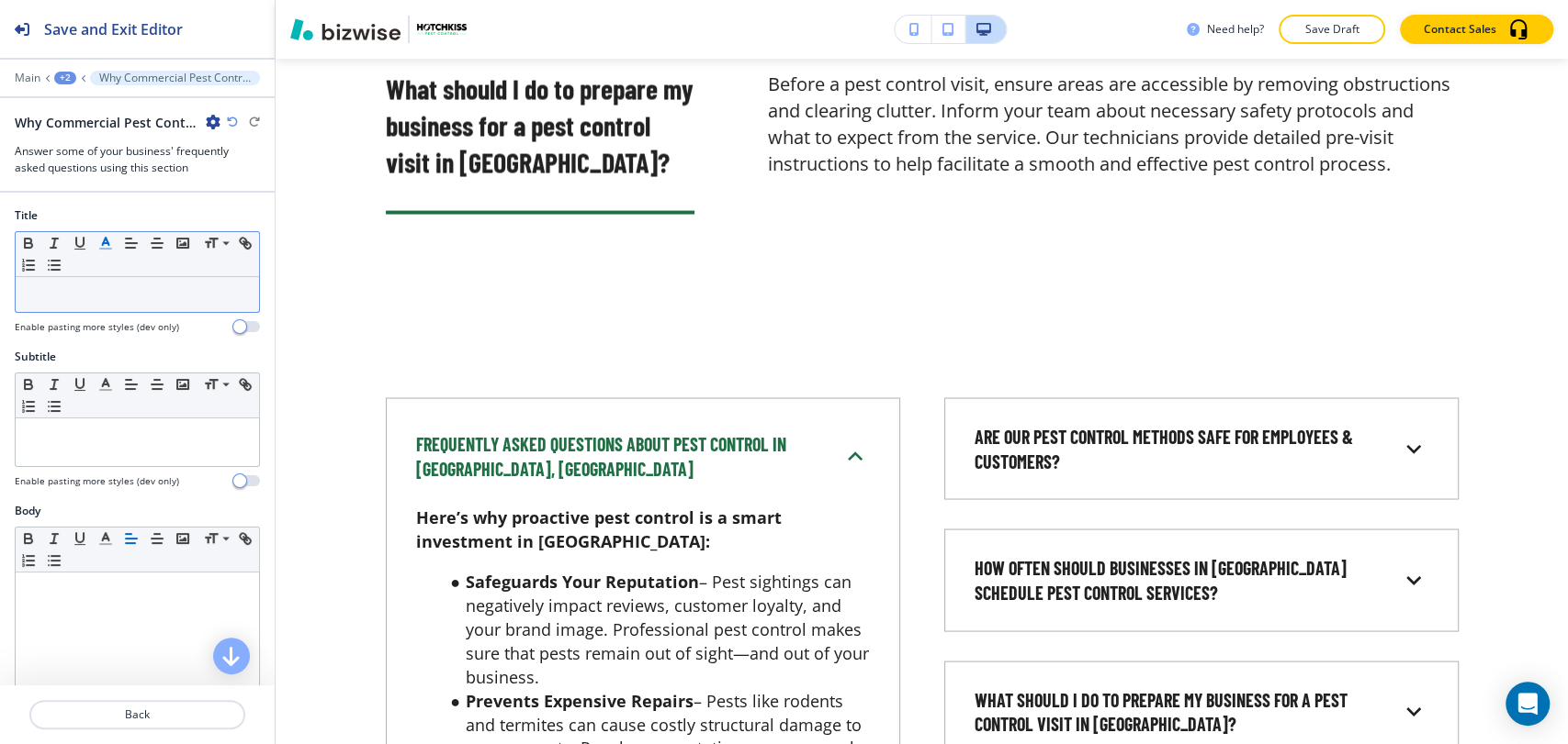
scroll to position [6929, 0]
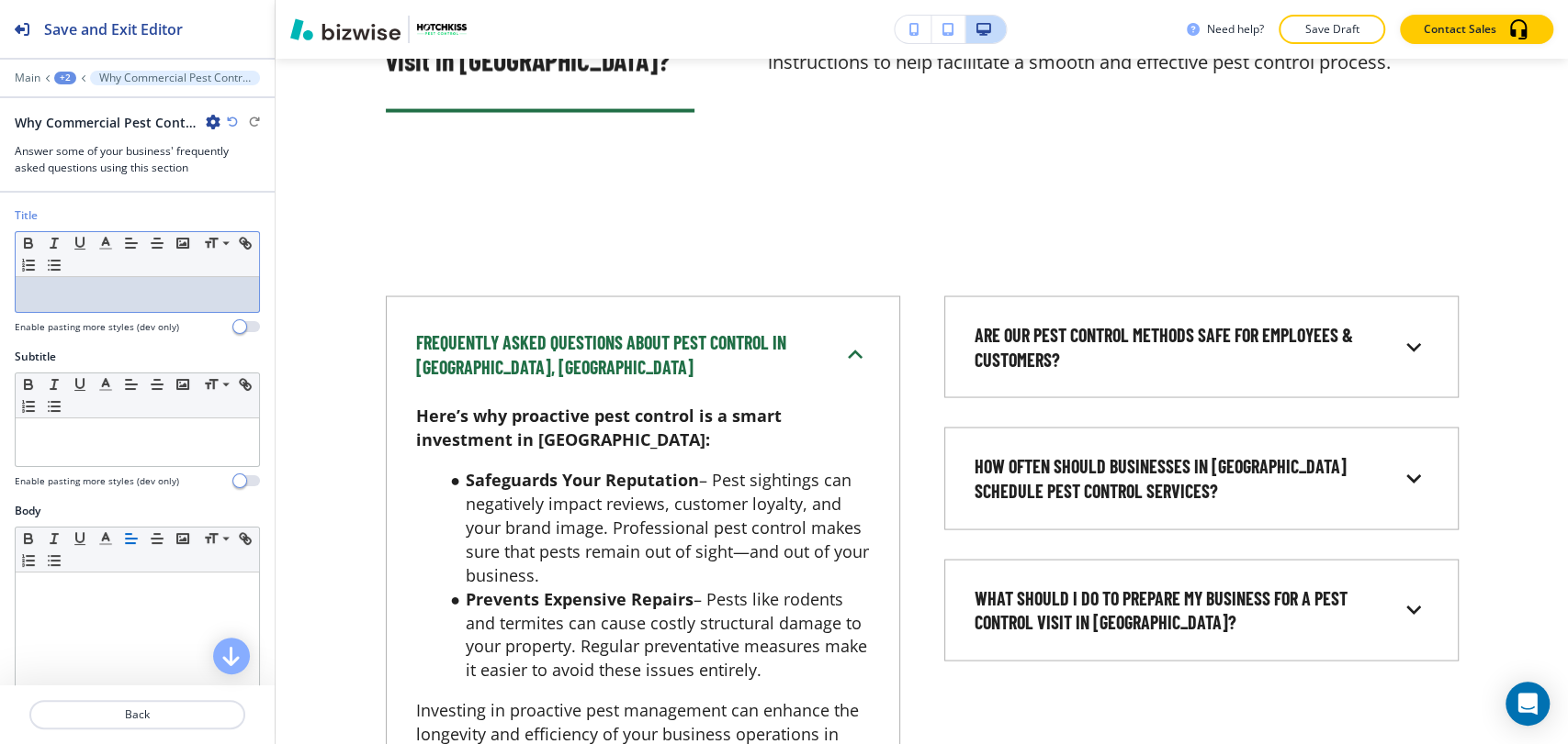
click at [101, 283] on div at bounding box center [138, 294] width 244 height 35
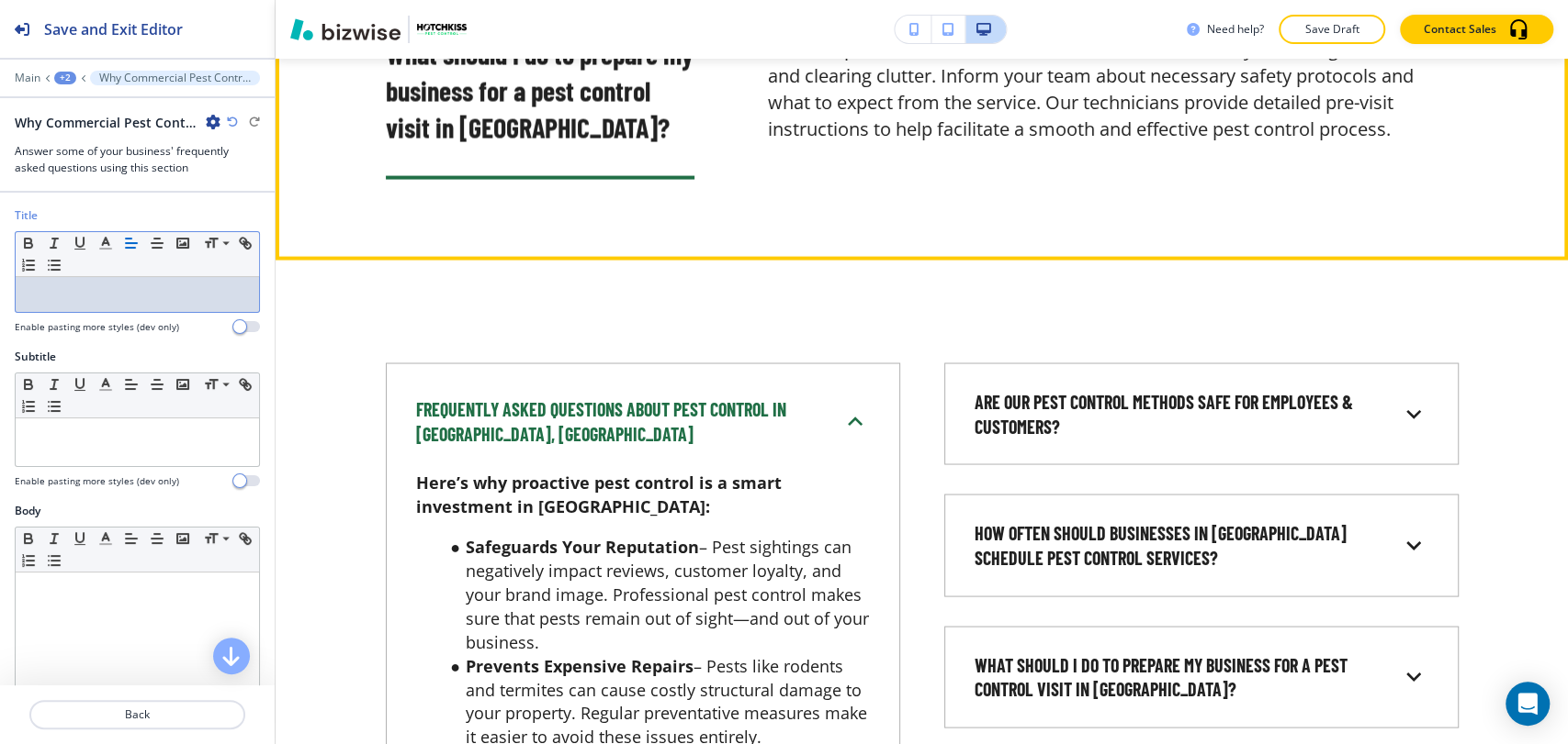
scroll to position [6828, 0]
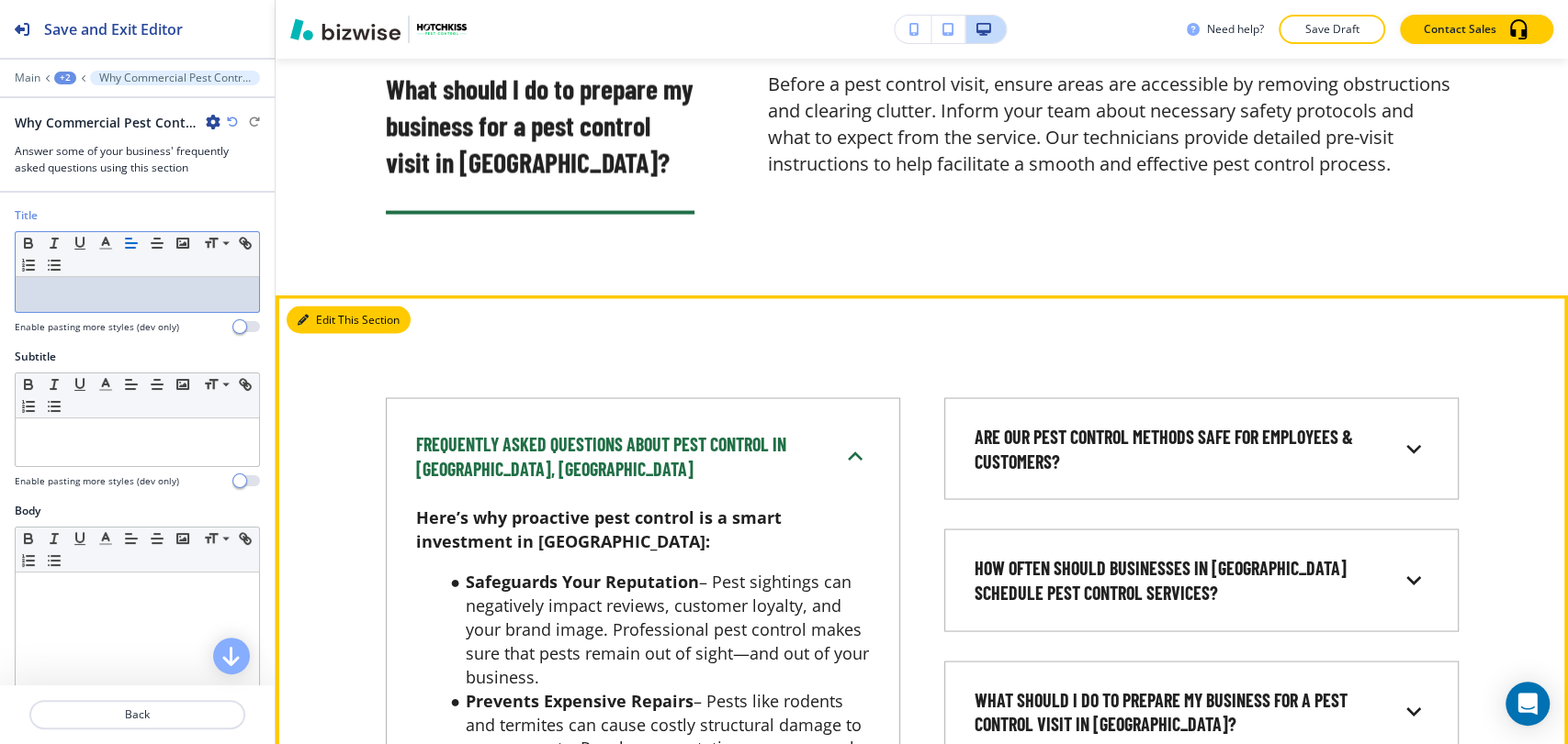
click at [310, 306] on button "Edit This Section" at bounding box center [347, 320] width 124 height 28
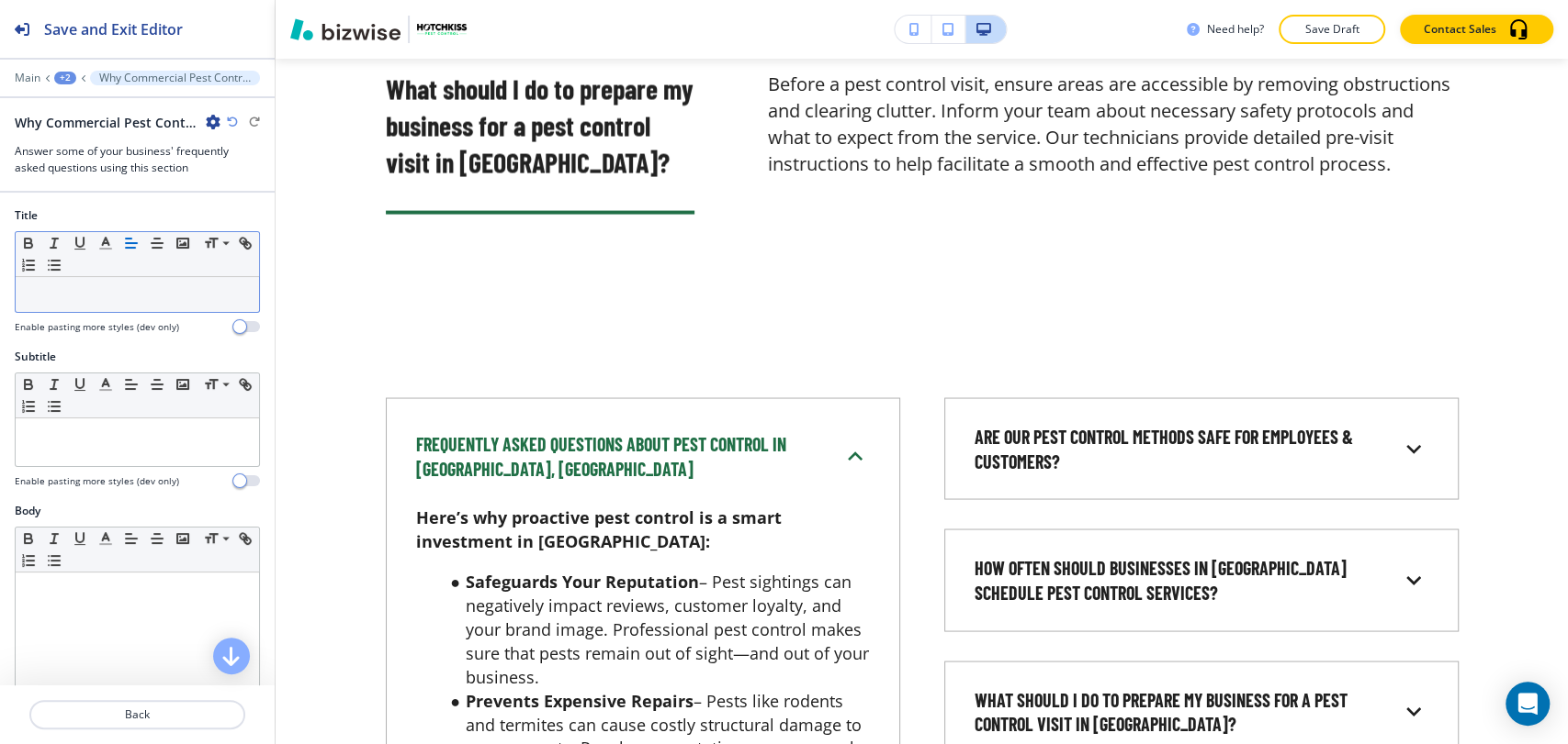
click at [139, 286] on p at bounding box center [137, 294] width 225 height 17
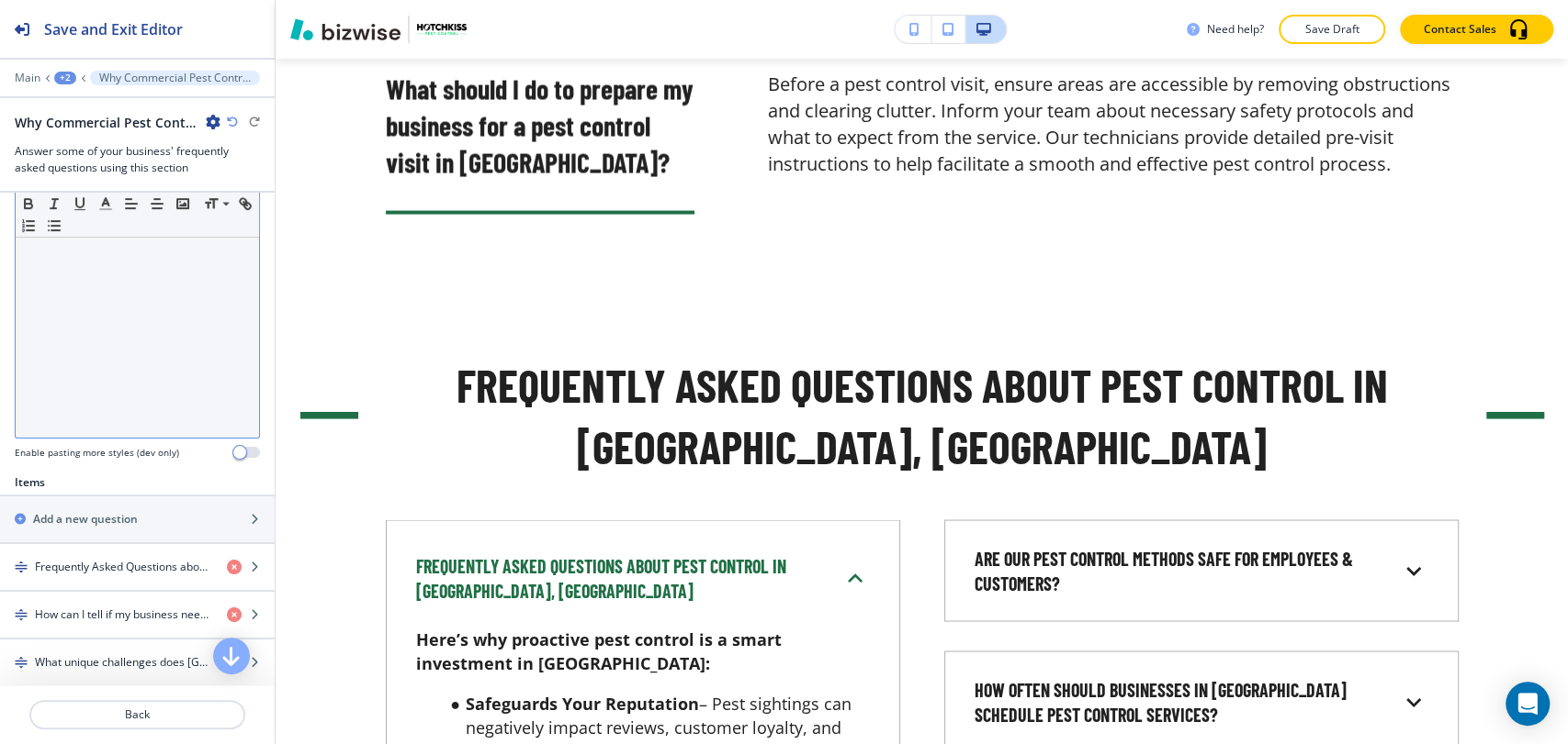
scroll to position [408, 0]
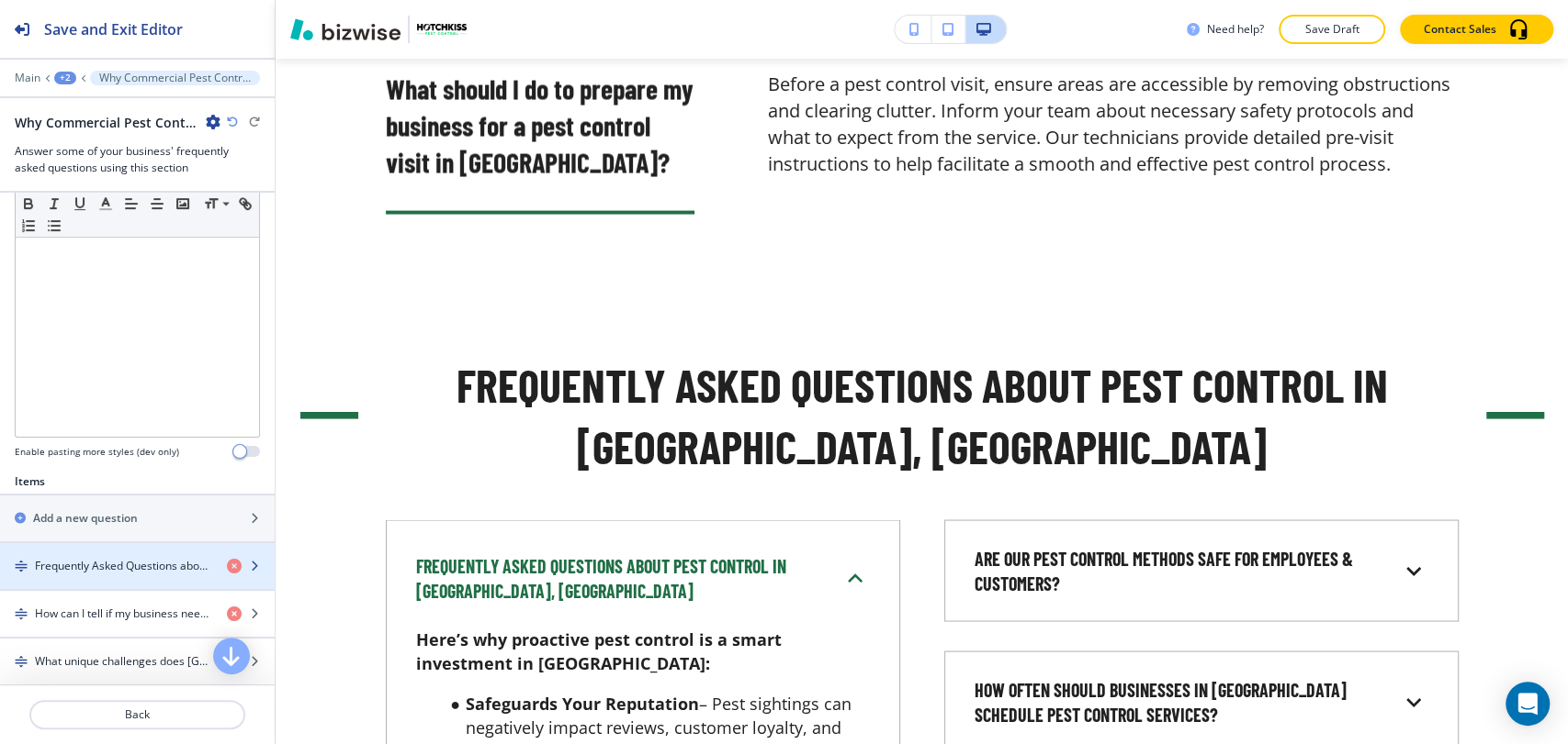
click at [106, 575] on div "button" at bounding box center [137, 582] width 274 height 15
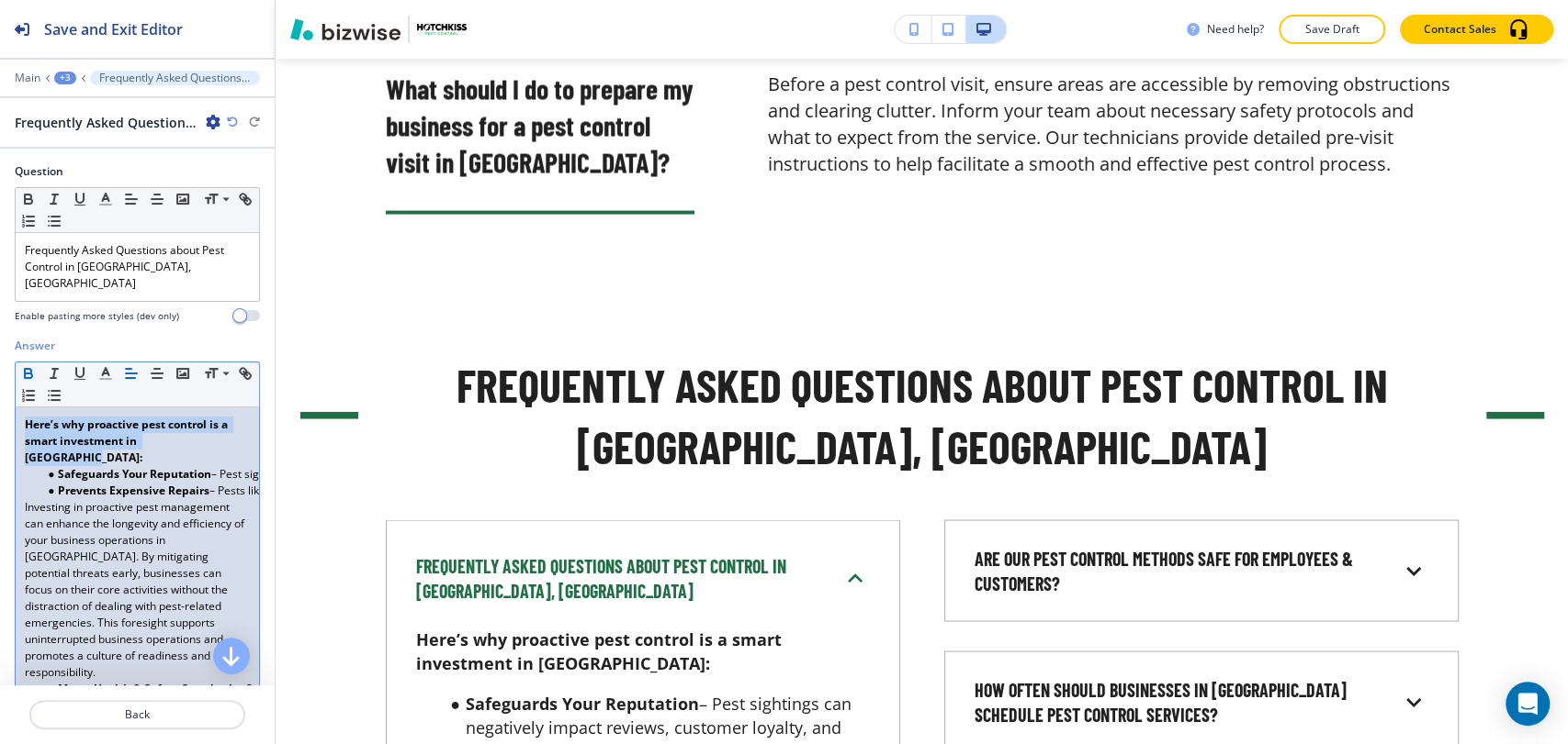
drag, startPoint x: 210, startPoint y: 418, endPoint x: 22, endPoint y: 412, distance: 188.1
copy strong "Here’s why proactive pest control is a smart investment in [GEOGRAPHIC_DATA]:"
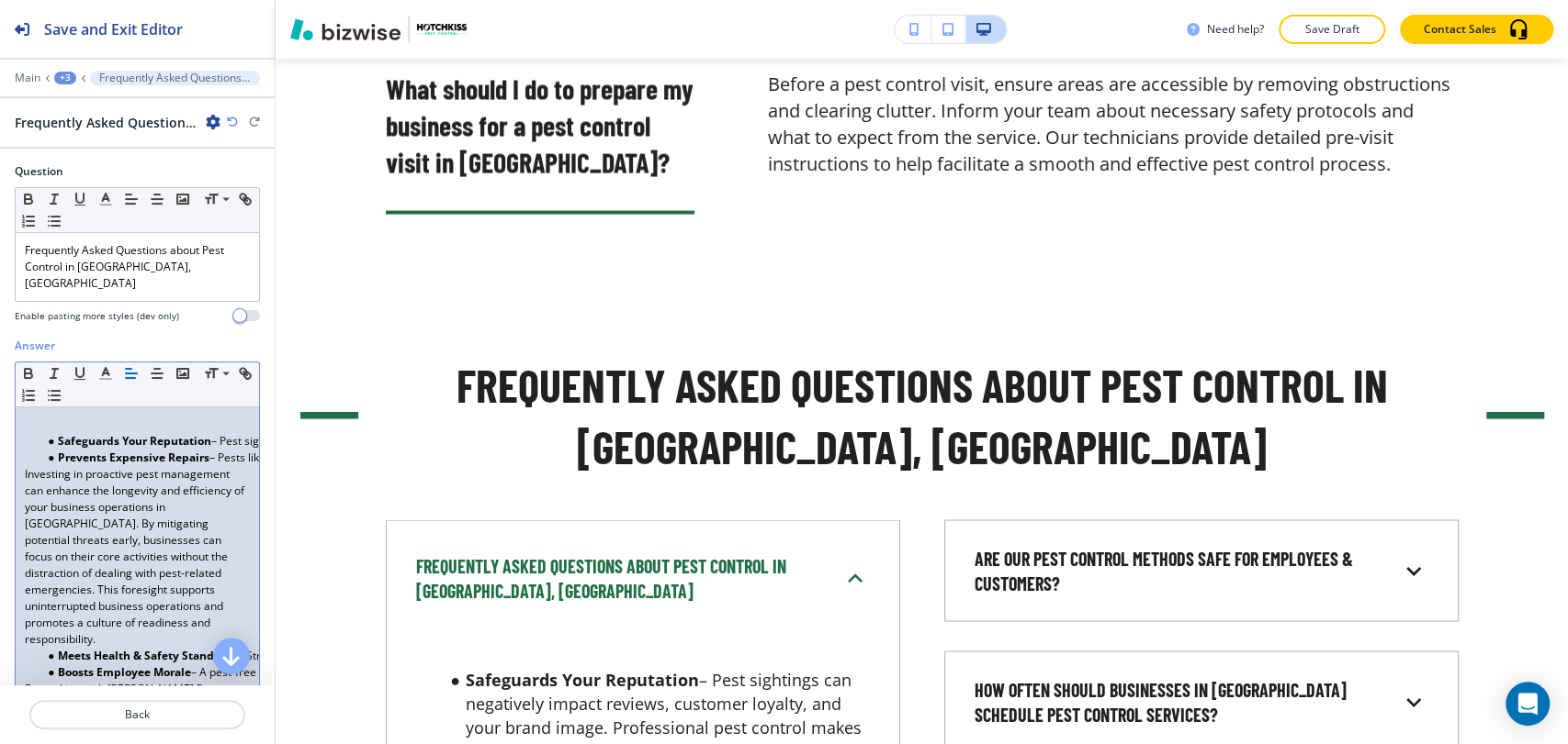
click at [27, 433] on ul "Safeguards Your Reputation – Pest sightings can negatively impact reviews, cust…" at bounding box center [137, 449] width 225 height 33
click at [40, 433] on ul "Safeguards Your Reputation – Pest sightings can negatively impact reviews, cust…" at bounding box center [137, 449] width 225 height 33
click at [42, 433] on li "Safeguards Your Reputation – Pest sightings can negatively impact reviews, cust…" at bounding box center [146, 441] width 209 height 17
click at [44, 433] on li "Safeguards Your Reputation – Pest sightings can negatively impact reviews, cust…" at bounding box center [146, 441] width 209 height 17
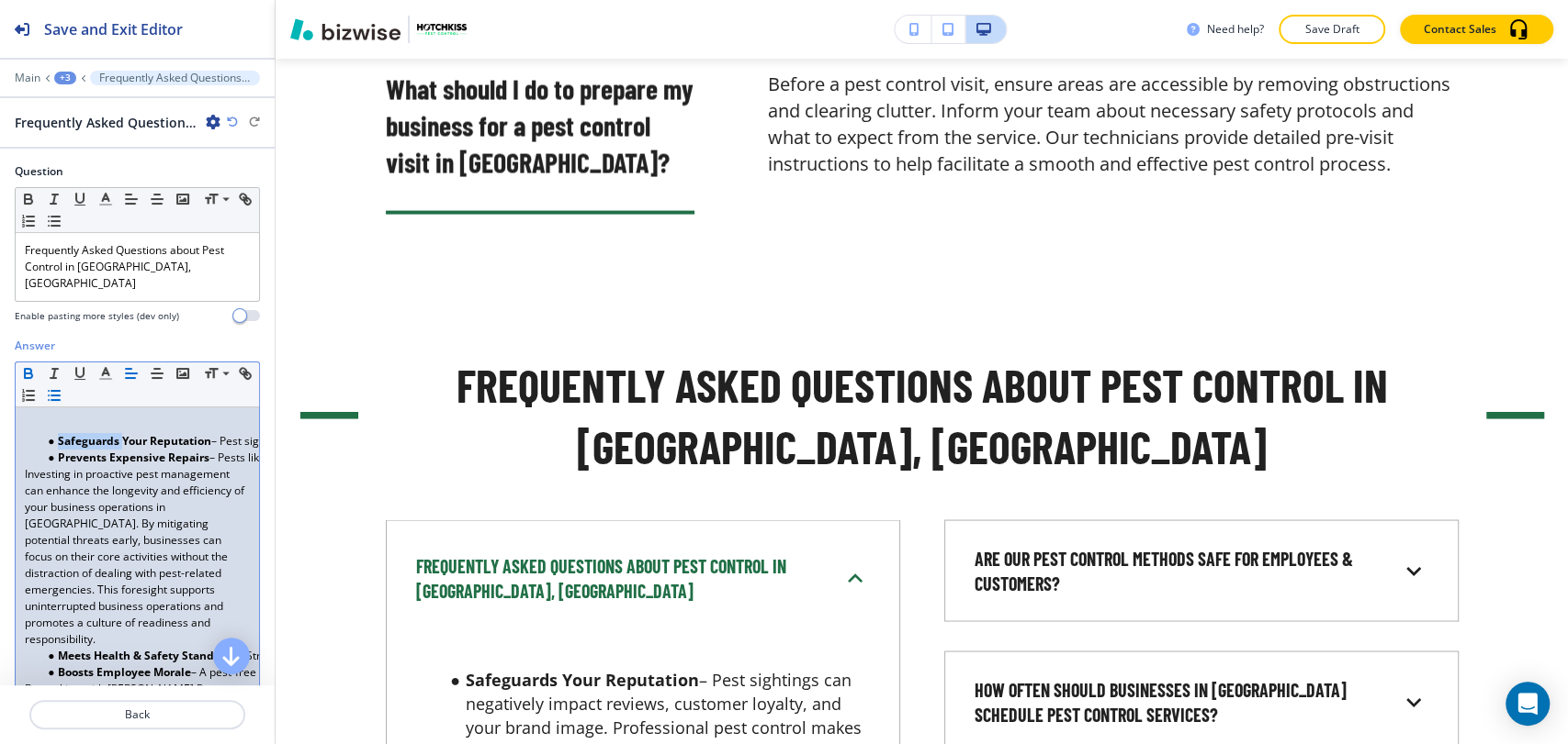
click at [44, 433] on li "Safeguards Your Reputation – Pest sightings can negatively impact reviews, cust…" at bounding box center [146, 441] width 209 height 17
click at [43, 433] on li "Safeguards Your Reputation – Pest sightings can negatively impact reviews, cust…" at bounding box center [146, 441] width 209 height 17
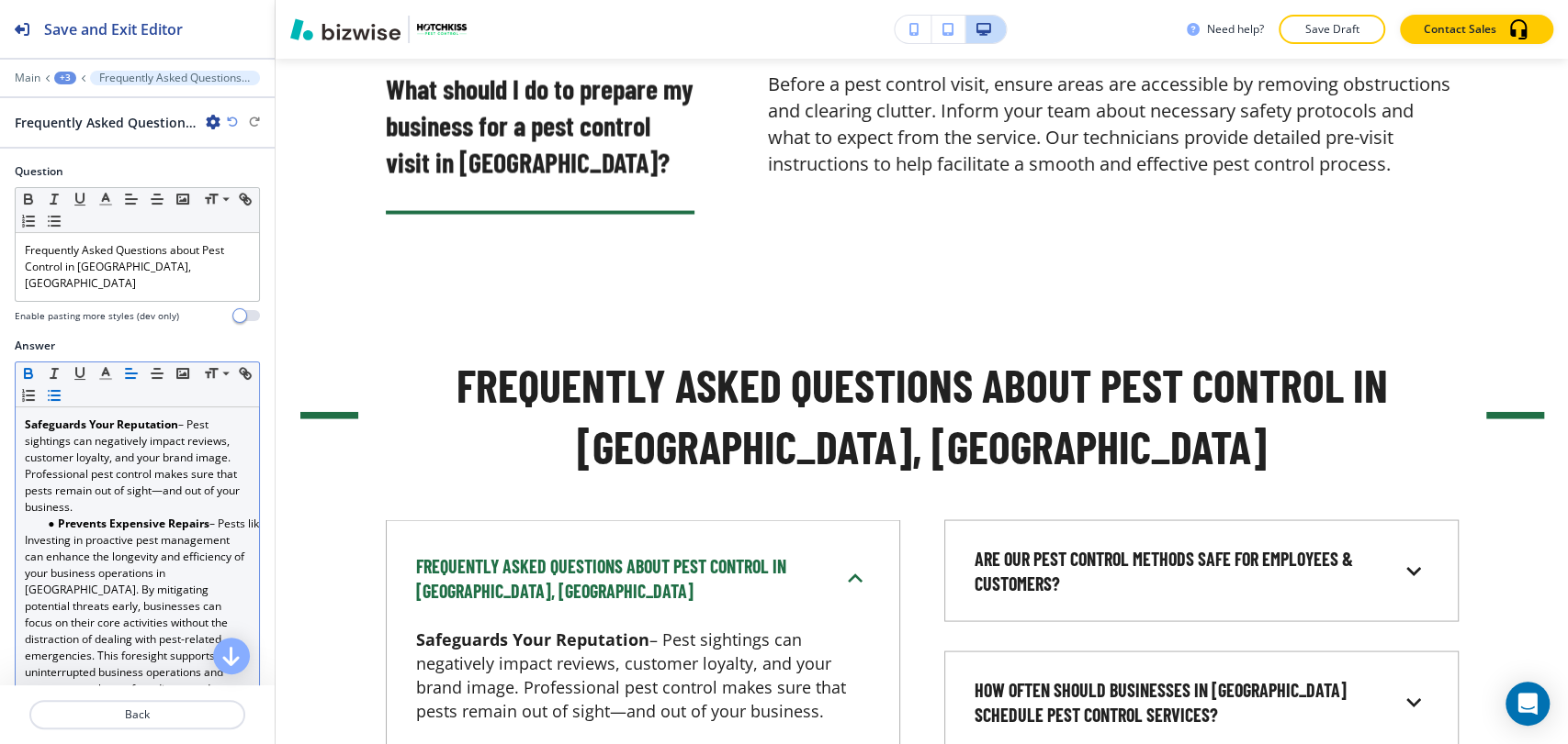
click at [59, 396] on line "button" at bounding box center [55, 396] width 8 height 0
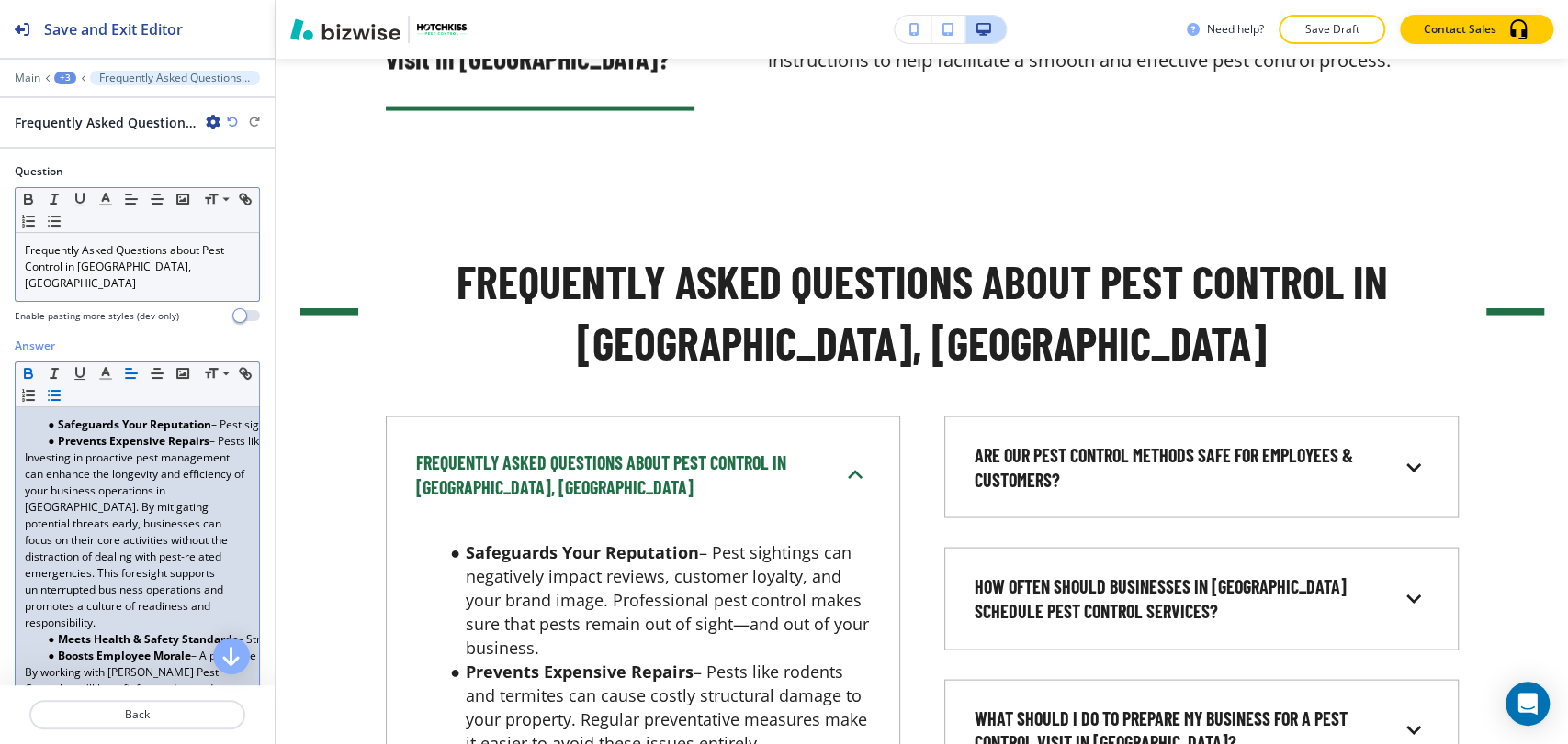
scroll to position [6929, 0]
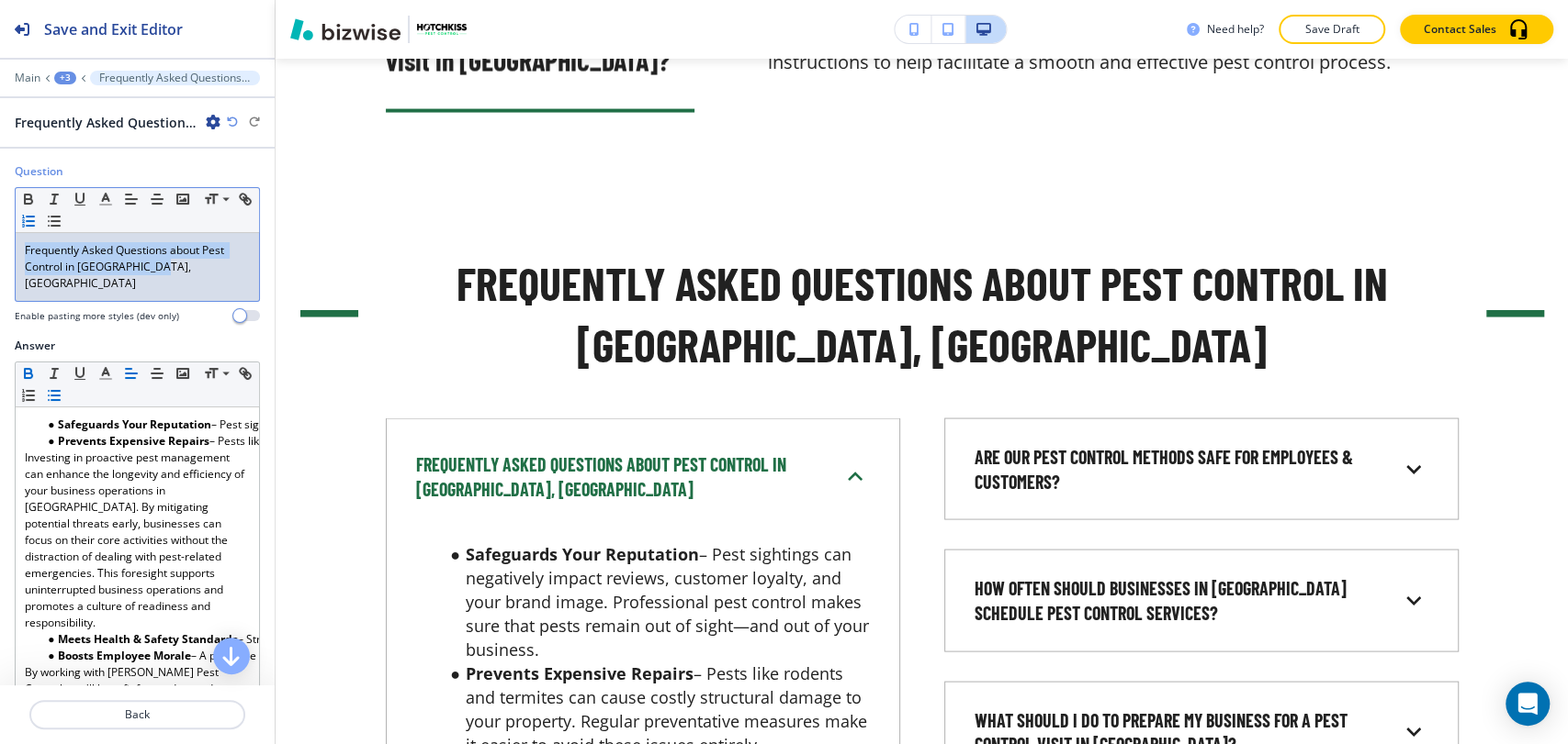
drag, startPoint x: 154, startPoint y: 266, endPoint x: 45, endPoint y: 223, distance: 117.2
click at [6, 240] on div "Question Small Normal Large Huge Frequently Asked Questions about Pest Control …" at bounding box center [137, 250] width 274 height 174
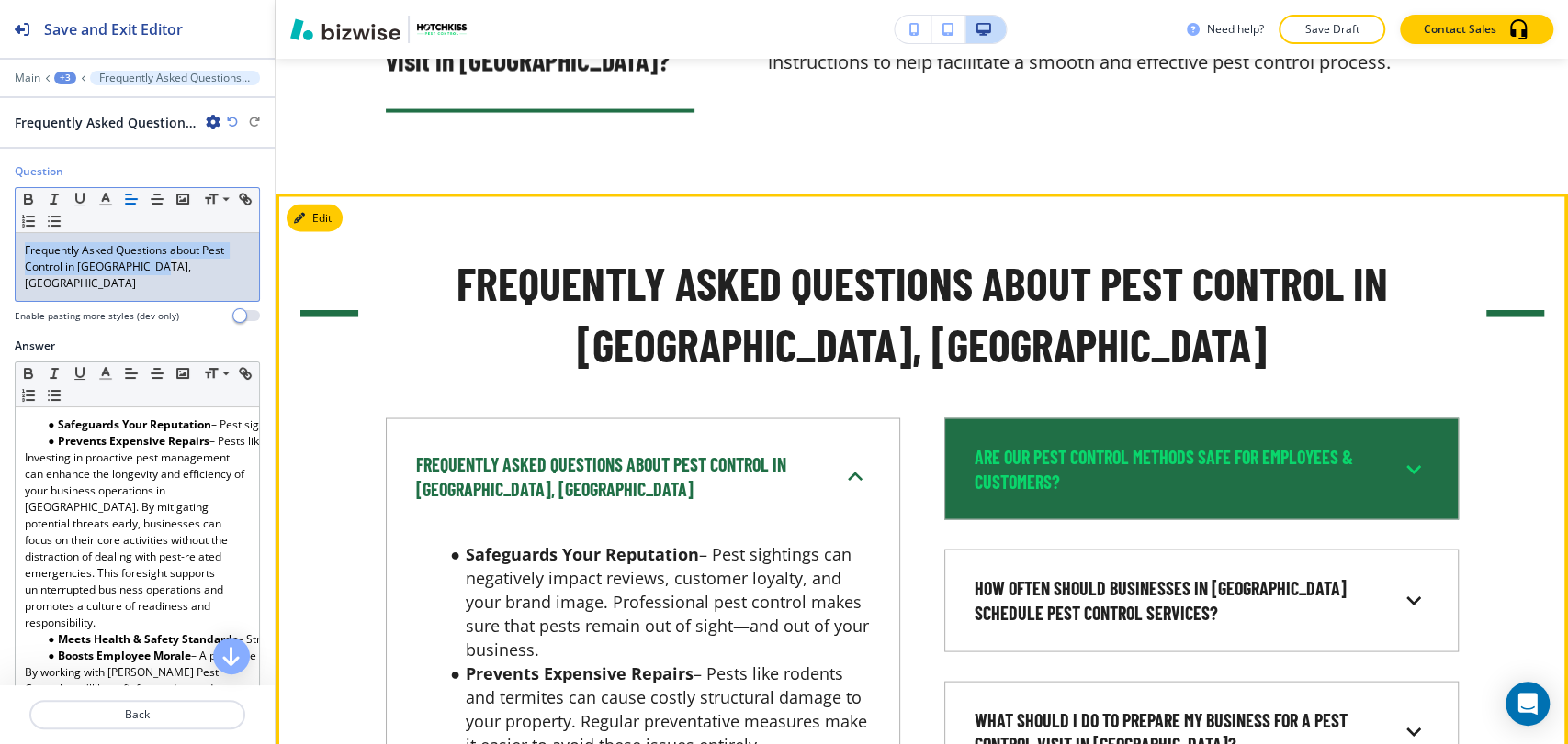
click at [1101, 444] on h6 "Are our pest control methods safe for employees & customers?" at bounding box center [1175, 468] width 402 height 48
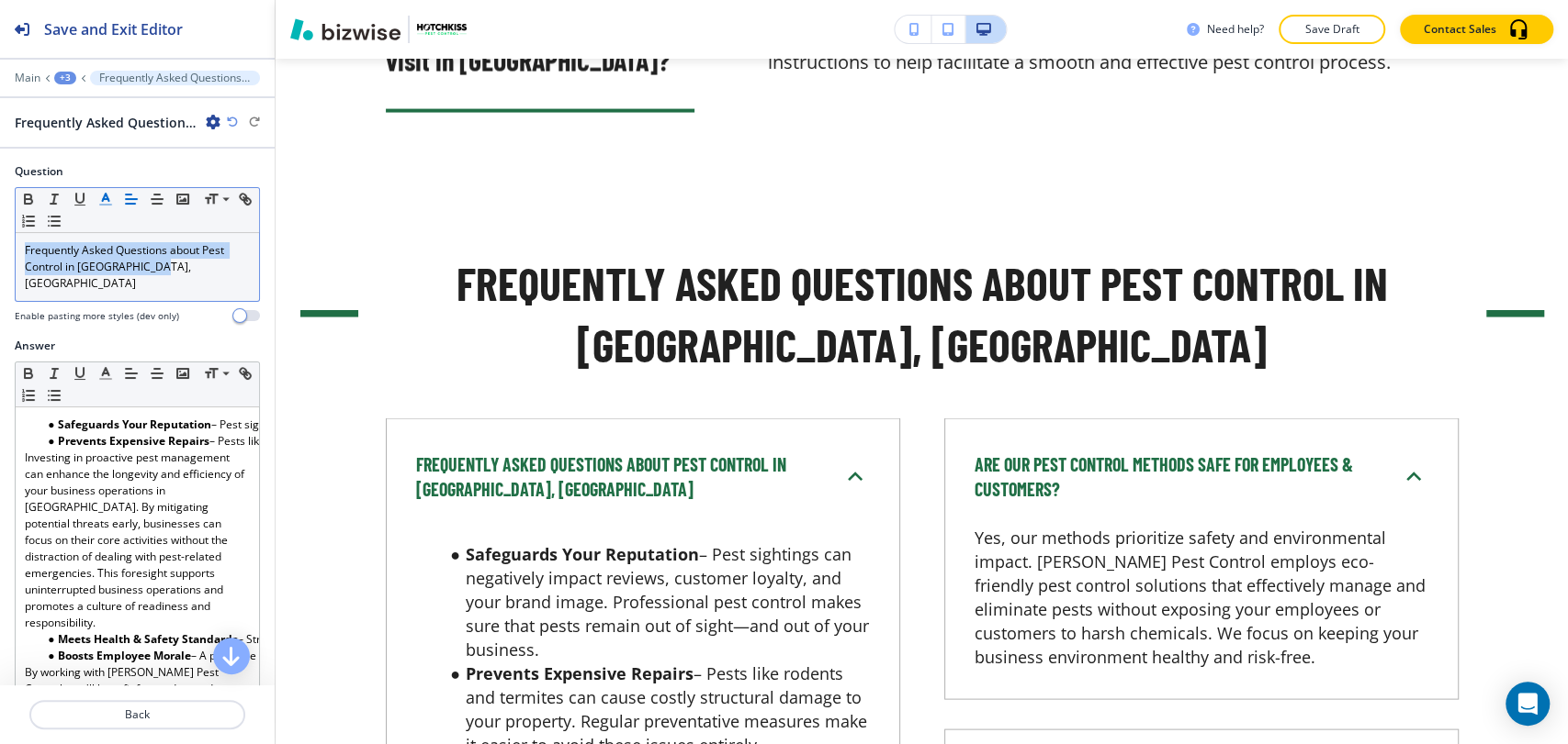
click at [101, 201] on icon "button" at bounding box center [105, 199] width 17 height 17
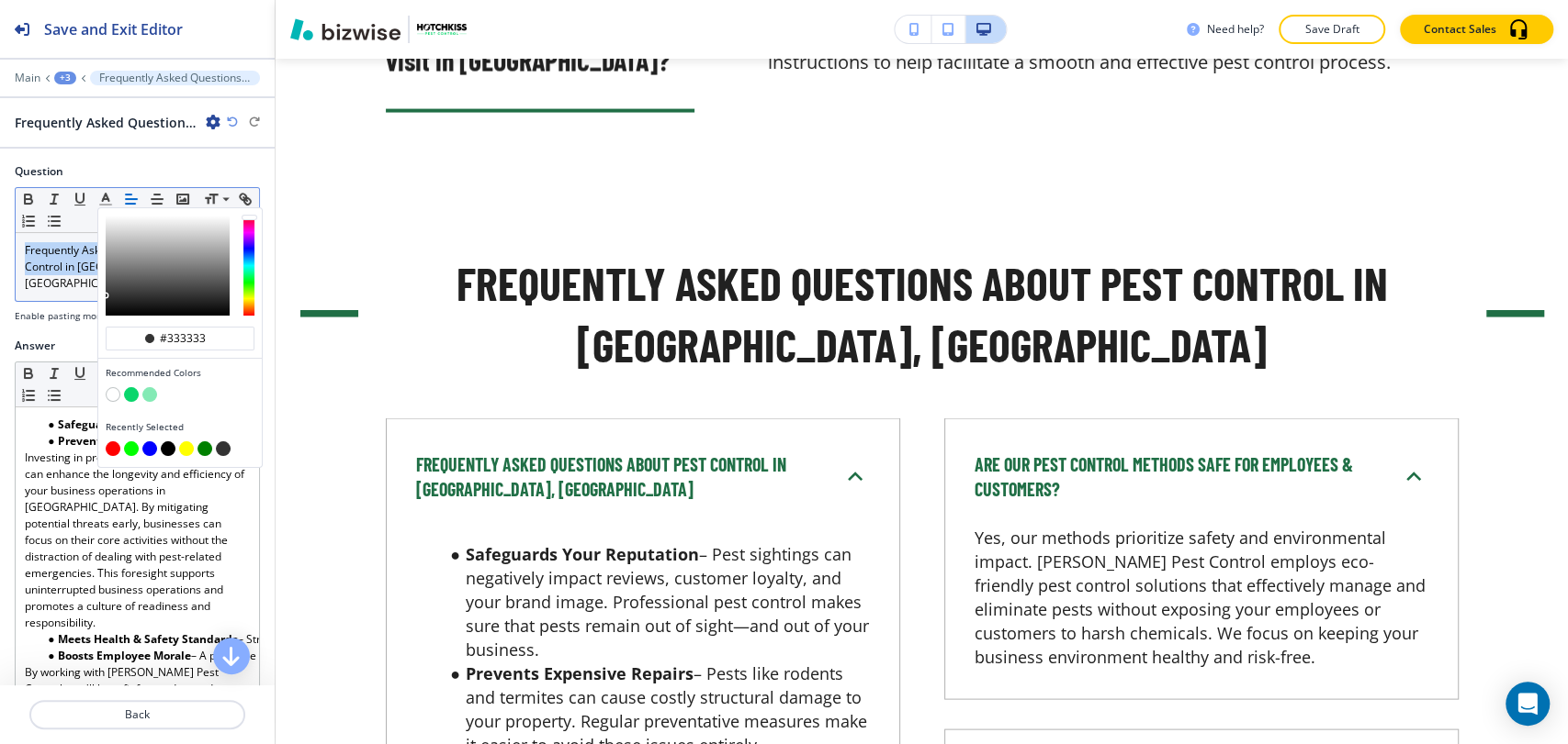
click at [73, 265] on p "Frequently Asked Questions about Pest Control in [GEOGRAPHIC_DATA], [GEOGRAPHIC…" at bounding box center [137, 267] width 225 height 49
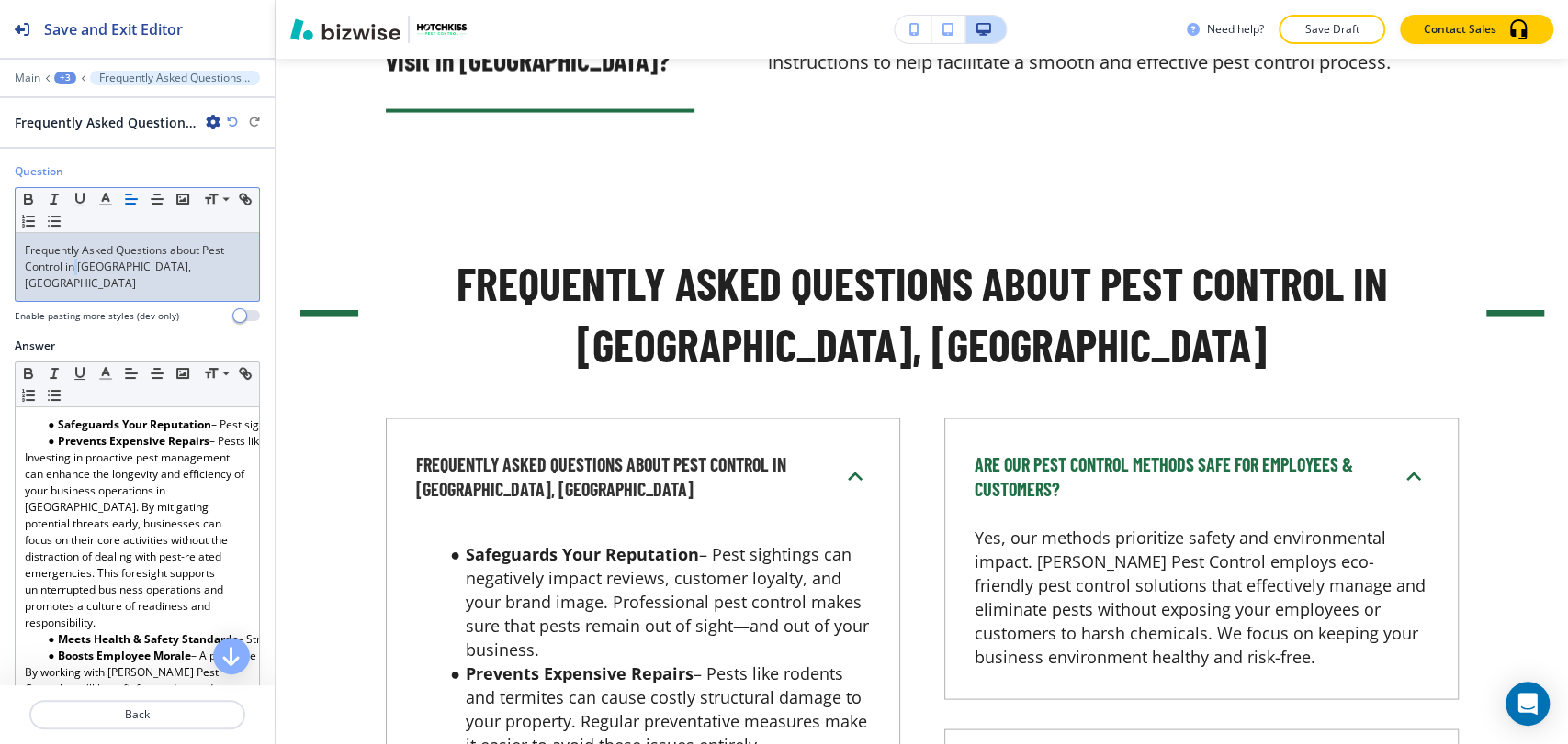
click at [73, 265] on span "Frequently Asked Questions about Pest Control in [GEOGRAPHIC_DATA], [GEOGRAPHIC…" at bounding box center [126, 266] width 202 height 48
copy span "Frequently Asked Questions about Pest Control in [GEOGRAPHIC_DATA], [GEOGRAPHIC…"
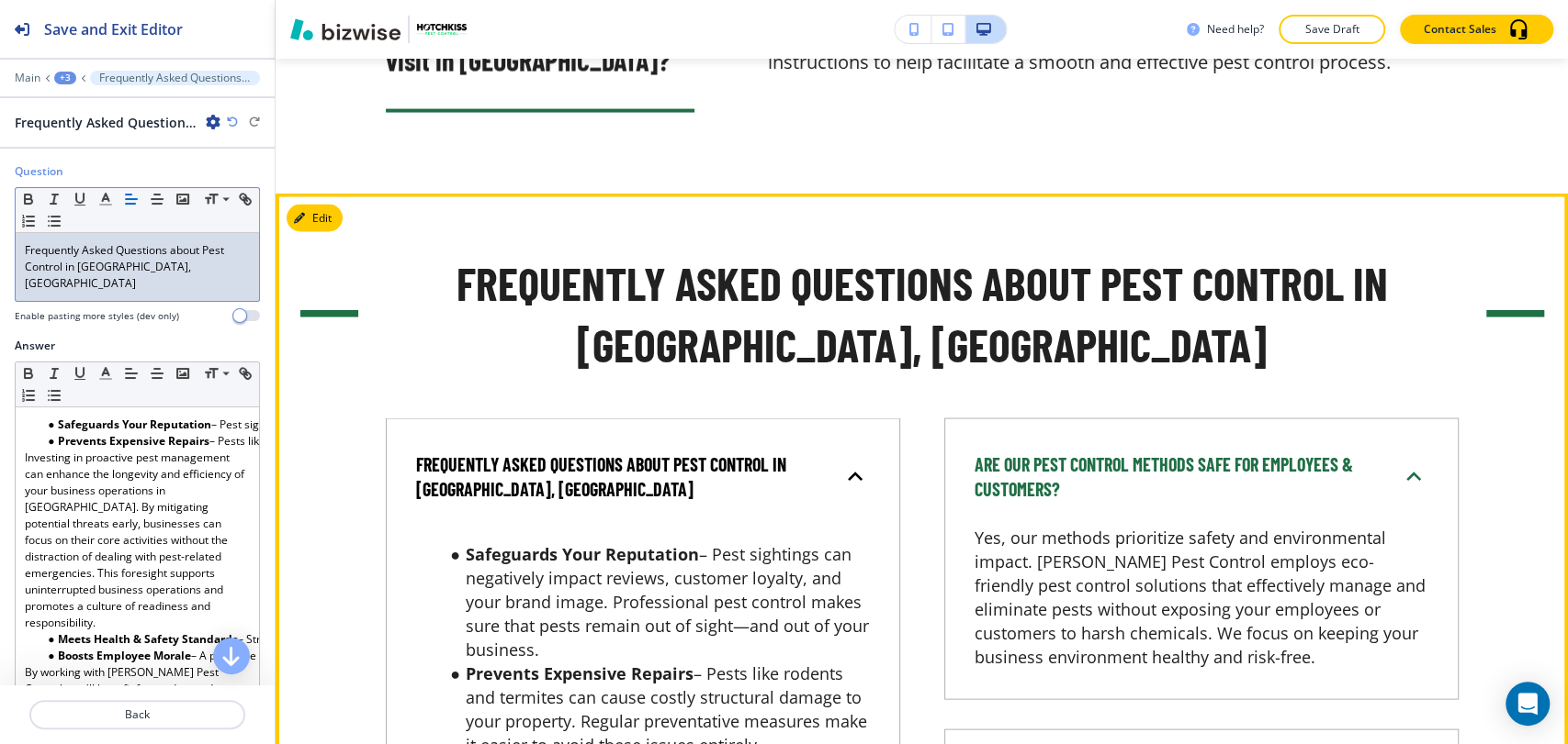
click at [717, 452] on p "Frequently Asked Questions about Pest Control in [GEOGRAPHIC_DATA], [GEOGRAPHIC…" at bounding box center [617, 476] width 402 height 48
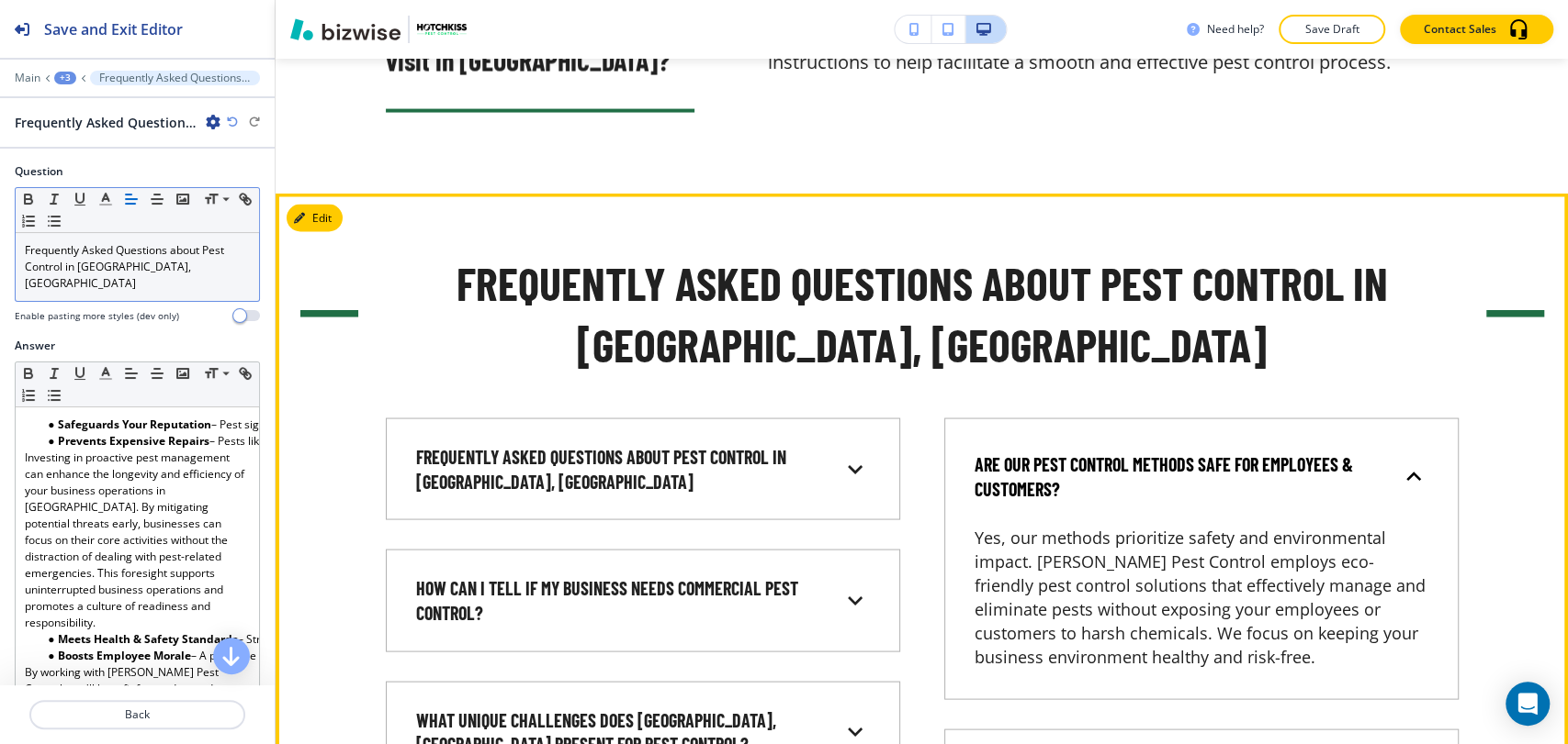
click at [1031, 433] on div "Are our pest control methods safe for employees & customers?" at bounding box center [1202, 476] width 483 height 85
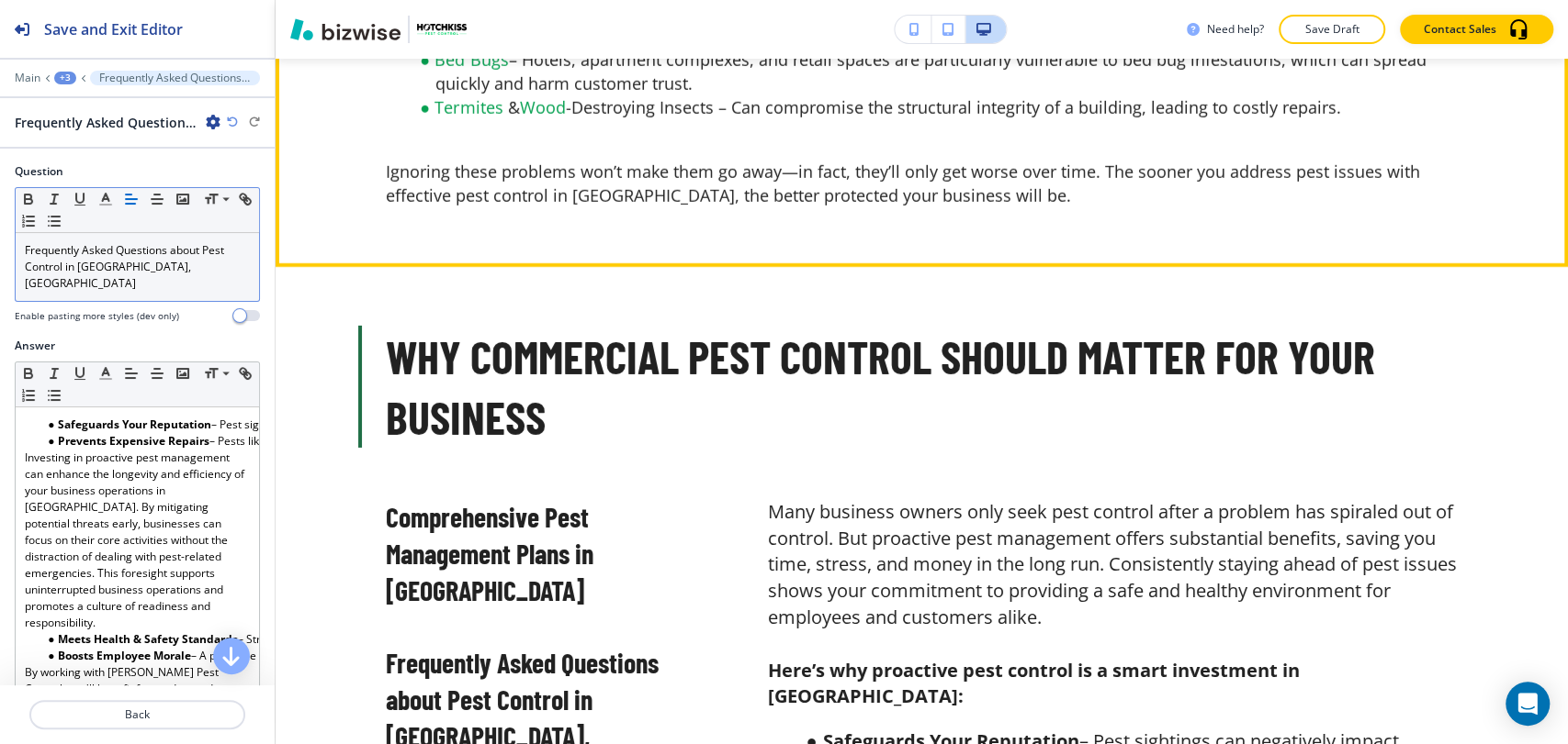
scroll to position [3972, 0]
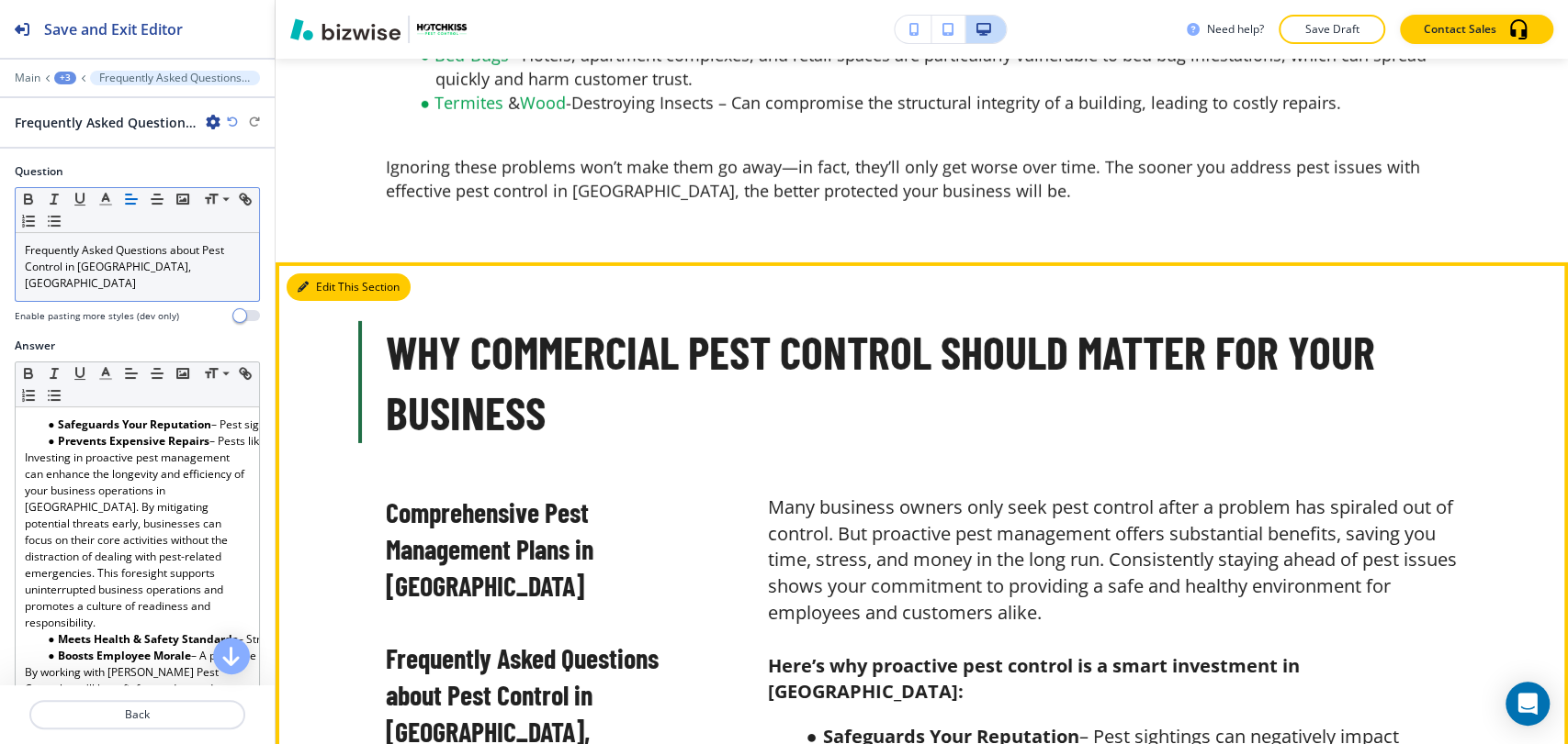
click at [322, 274] on button "Edit This Section" at bounding box center [347, 288] width 124 height 28
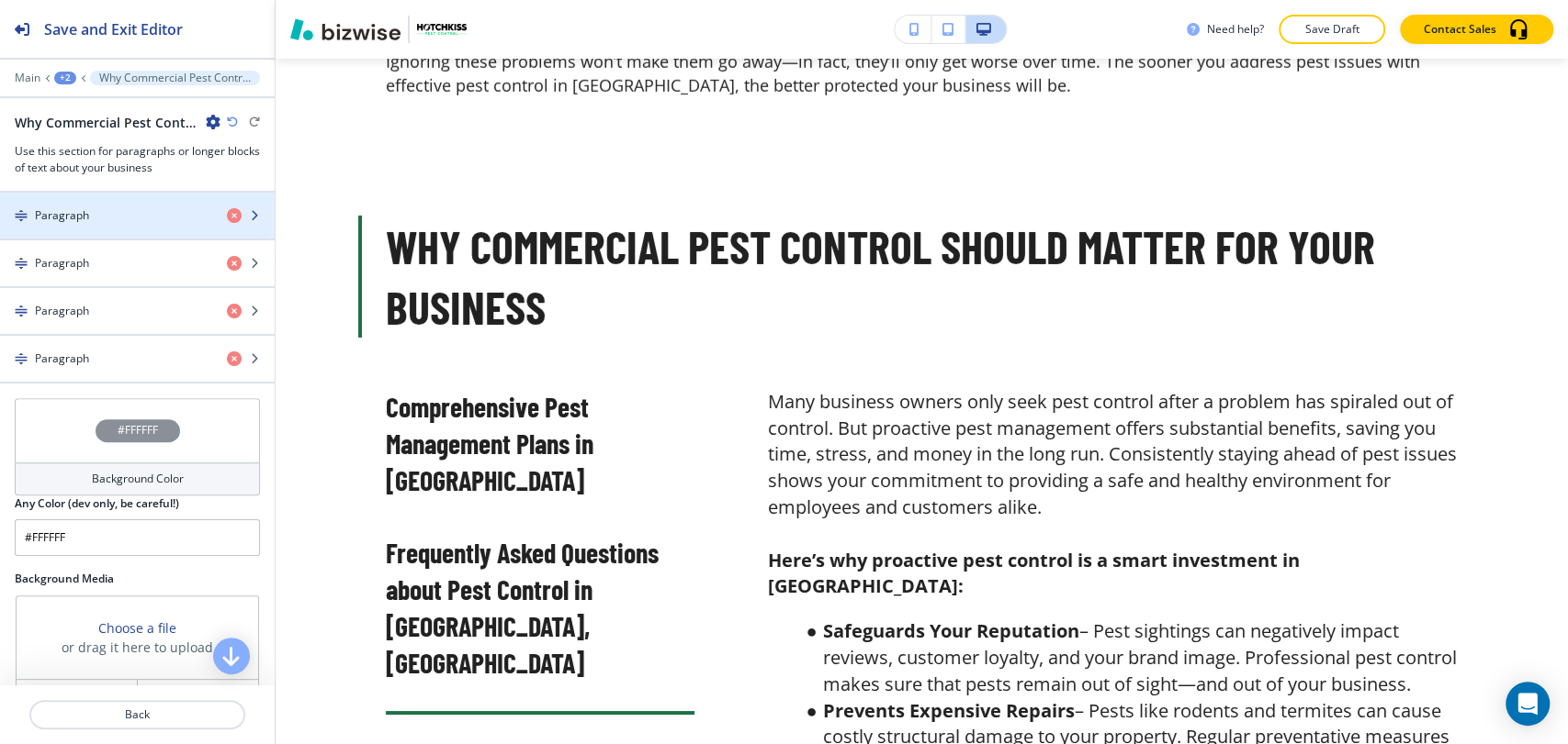
scroll to position [713, 0]
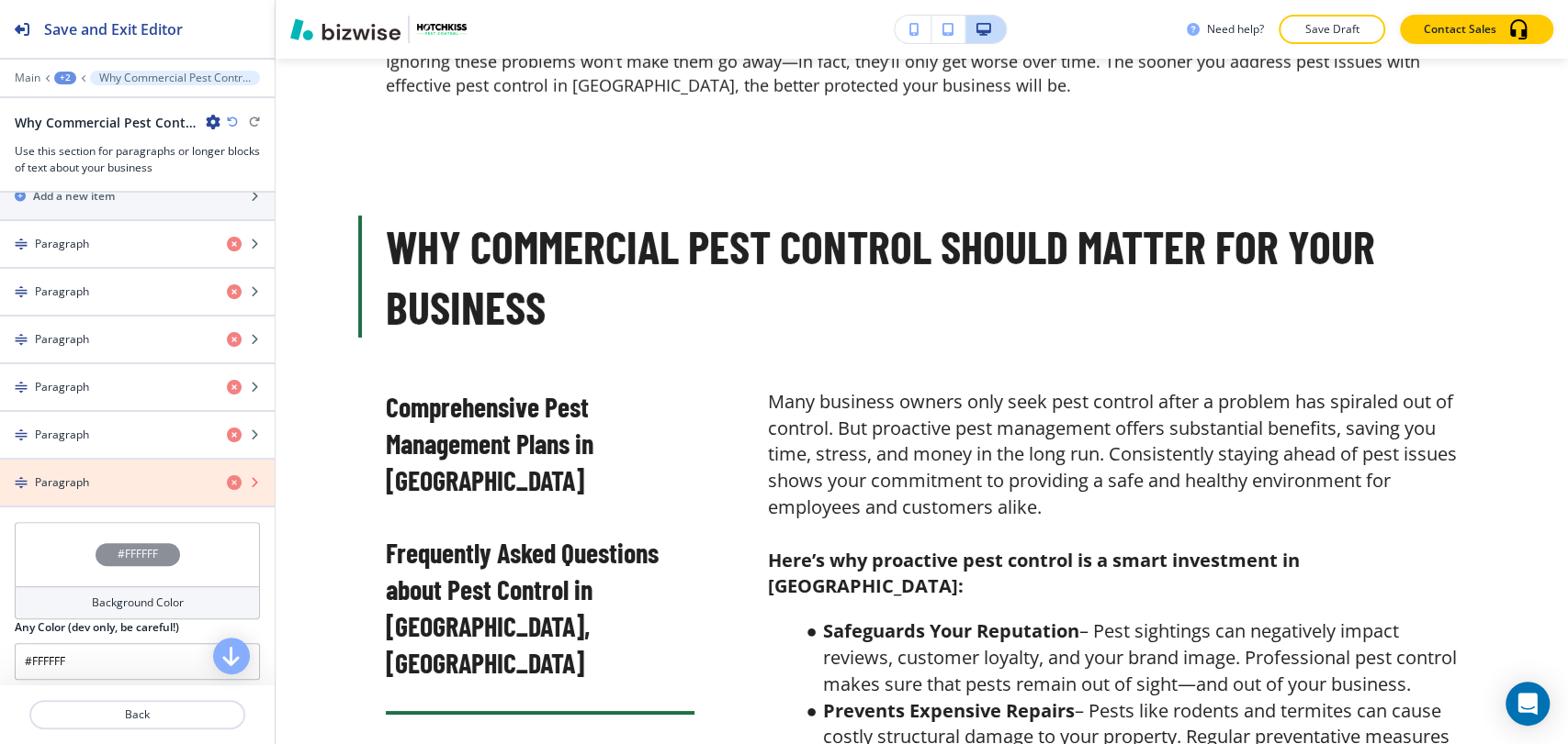
click at [227, 485] on icon "button" at bounding box center [234, 483] width 15 height 15
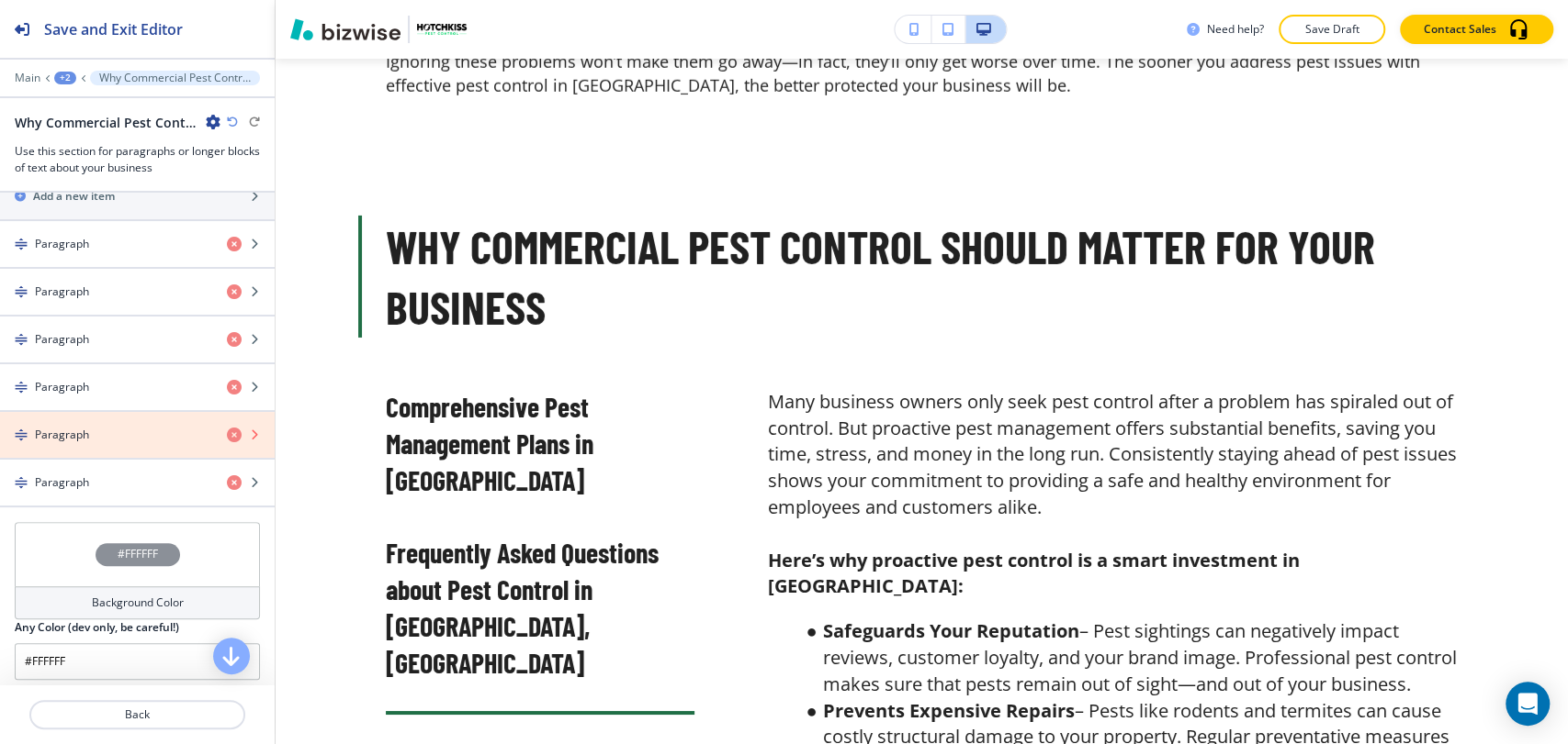
click at [227, 433] on icon "button" at bounding box center [234, 434] width 15 height 15
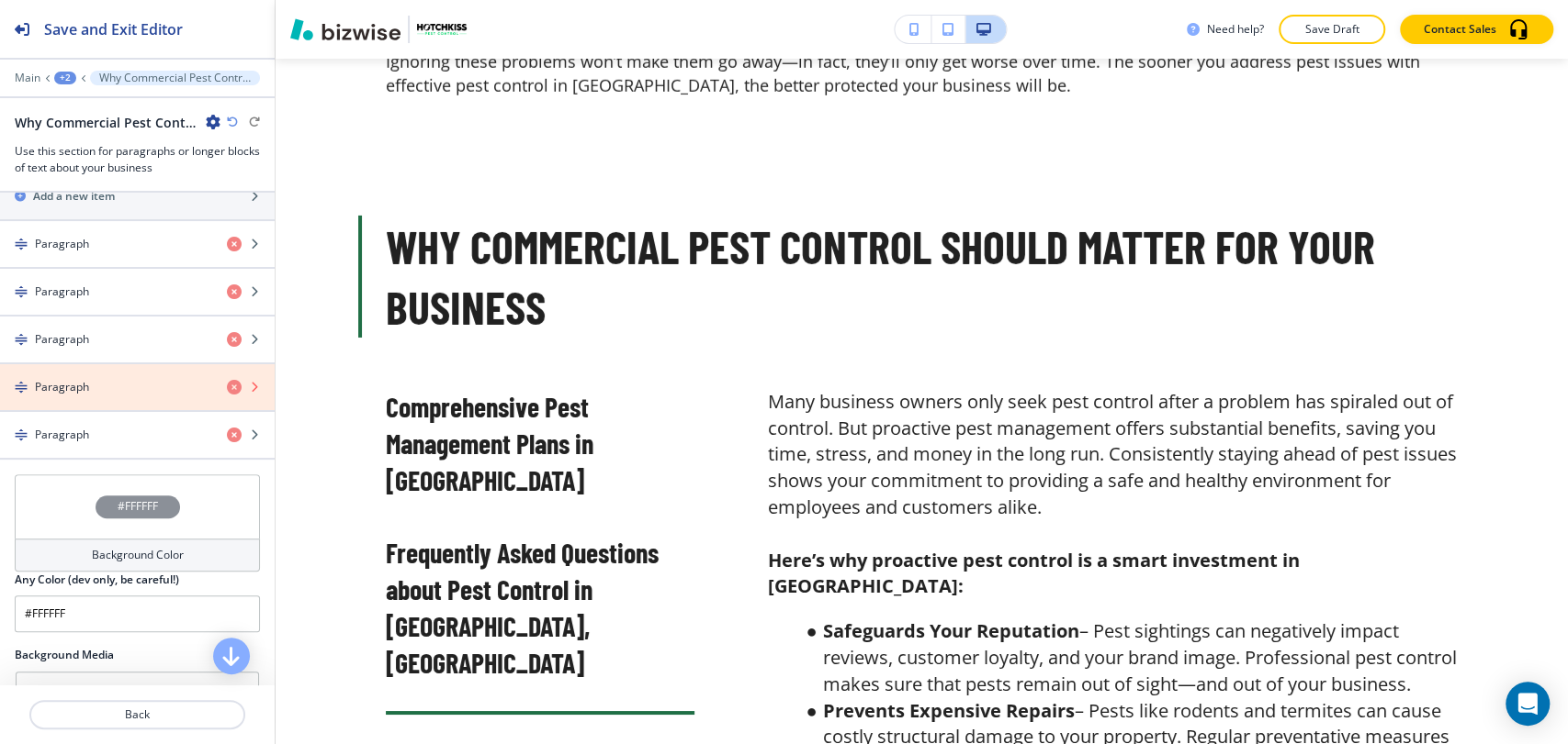
click at [227, 381] on icon "button" at bounding box center [234, 387] width 15 height 15
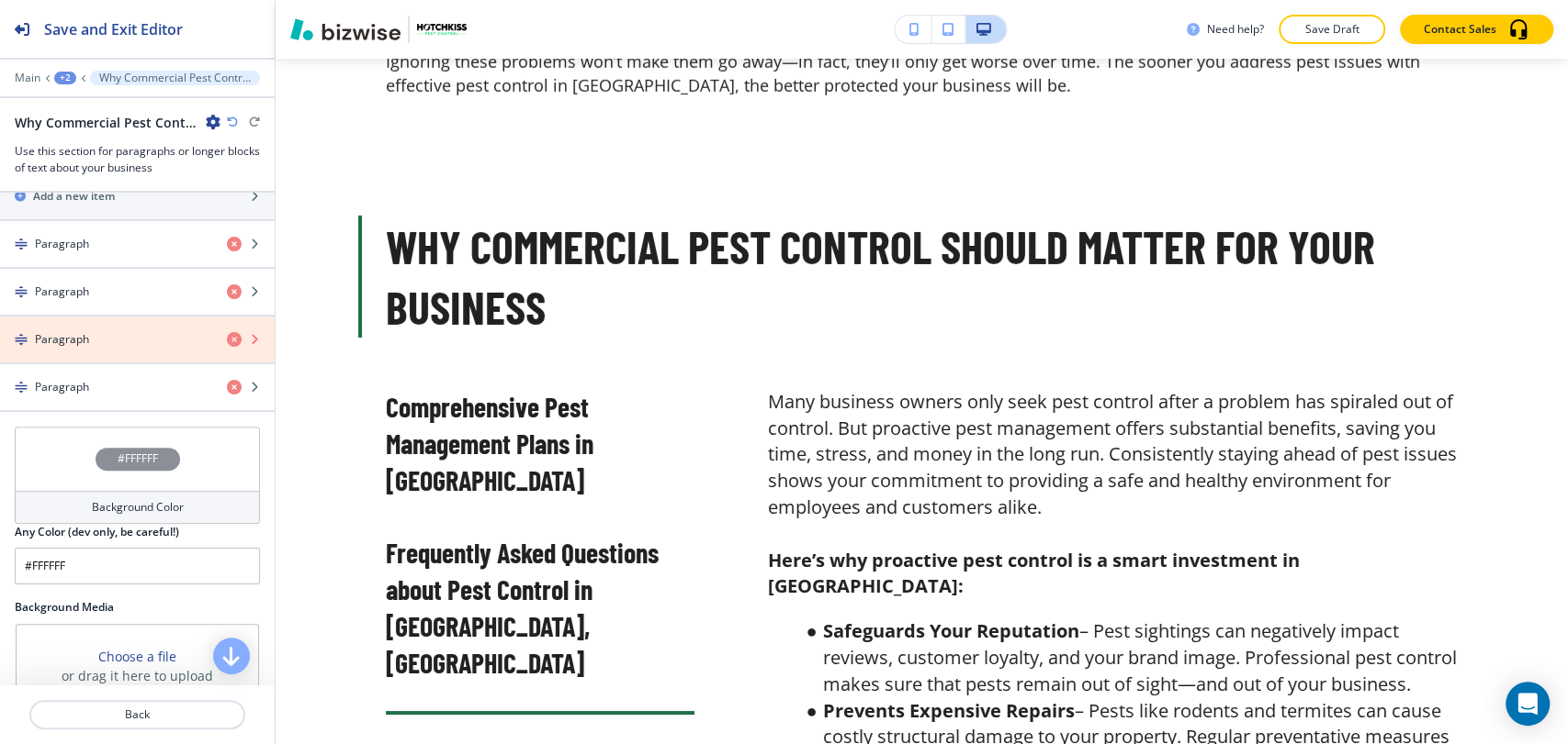
click at [227, 337] on icon "button" at bounding box center [234, 339] width 15 height 15
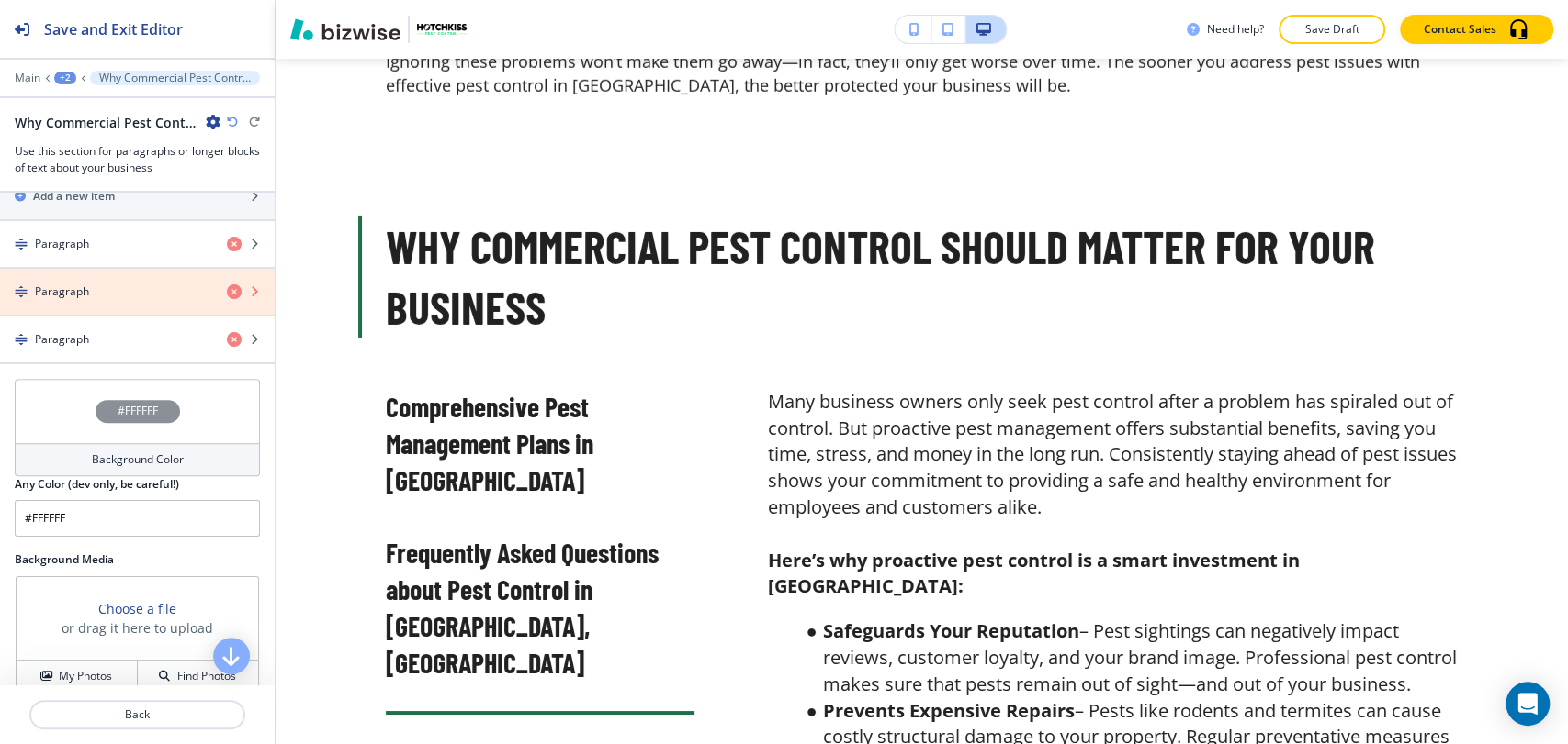
click at [227, 289] on icon "button" at bounding box center [234, 292] width 15 height 15
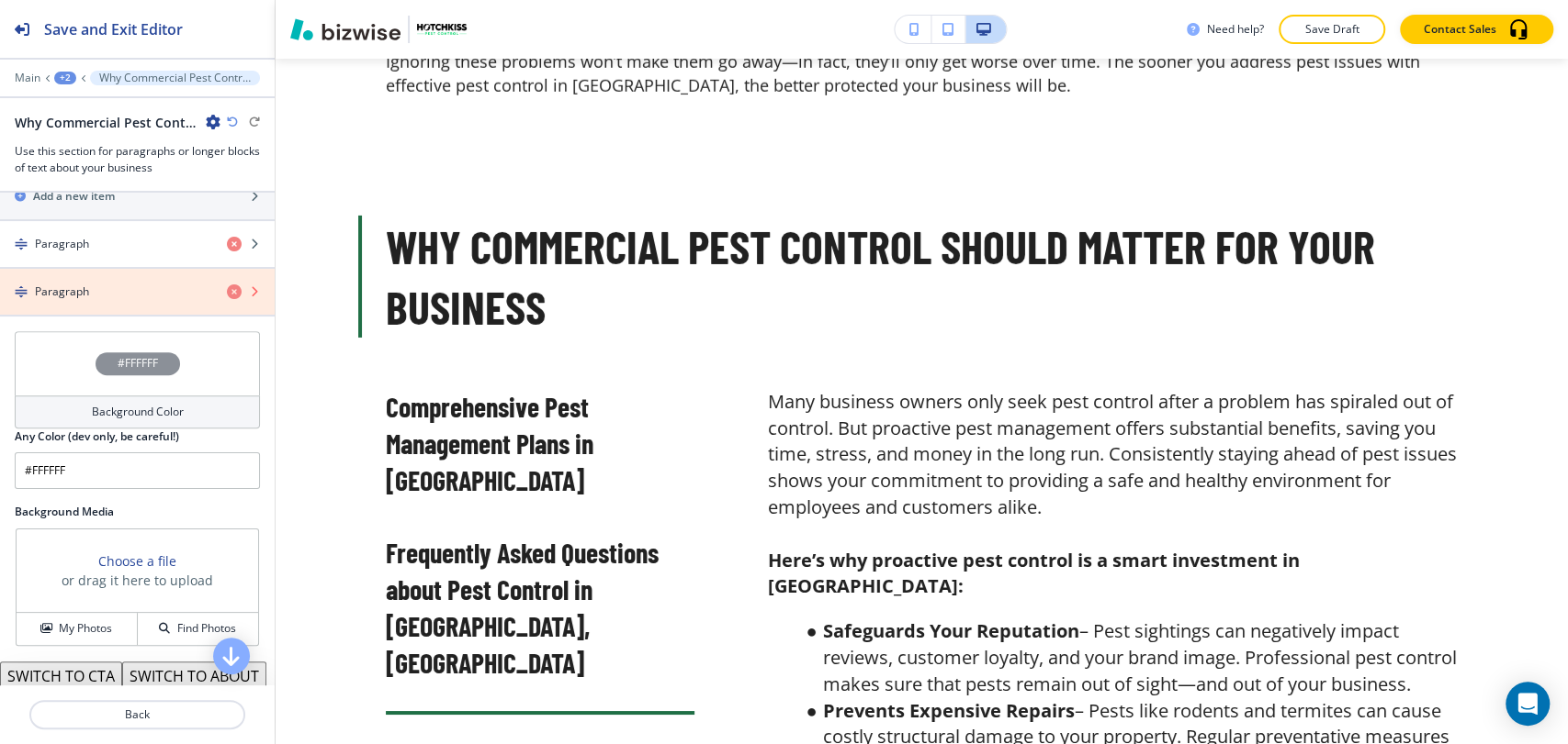
click at [227, 292] on icon "button" at bounding box center [234, 292] width 15 height 15
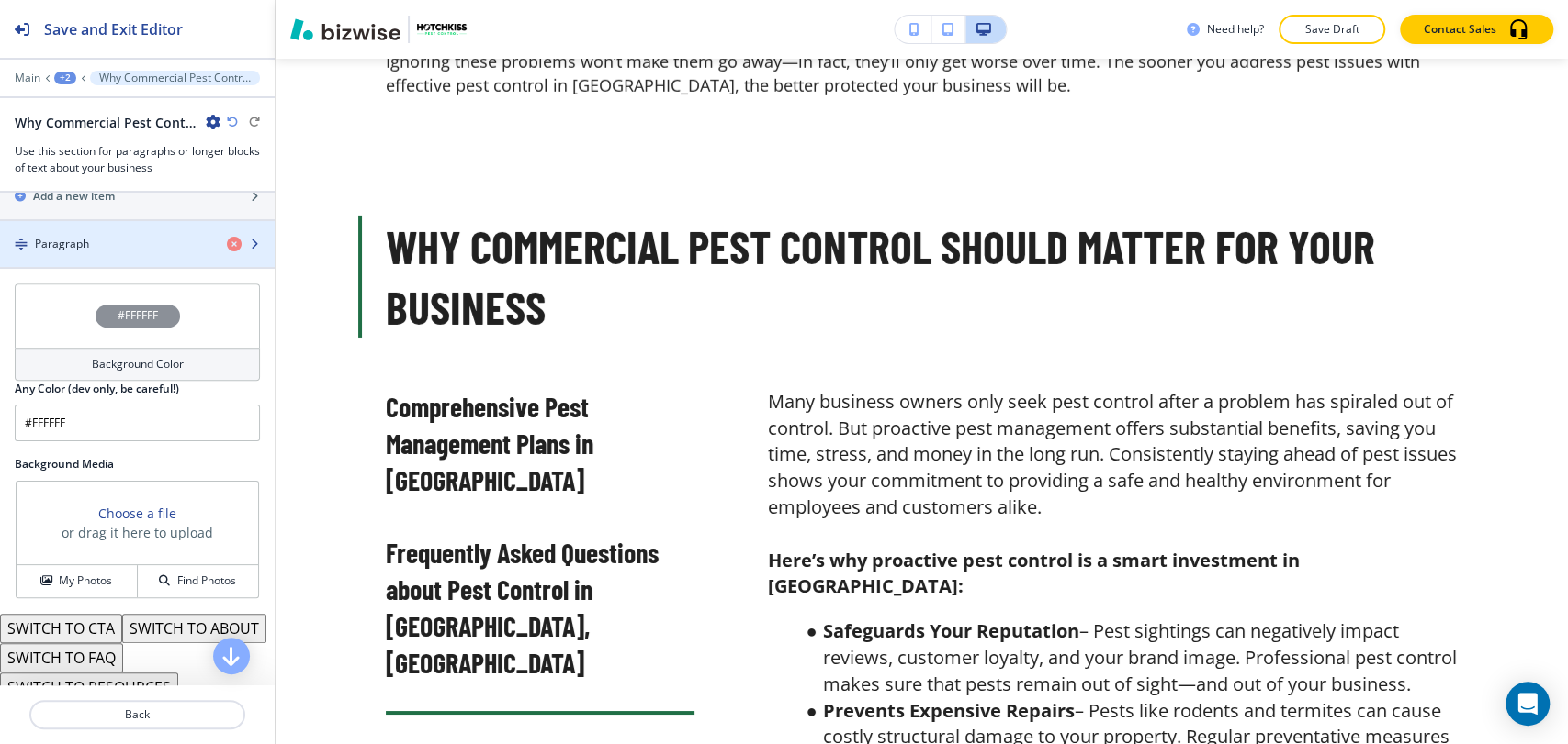
click at [179, 247] on div "Paragraph" at bounding box center [106, 243] width 212 height 17
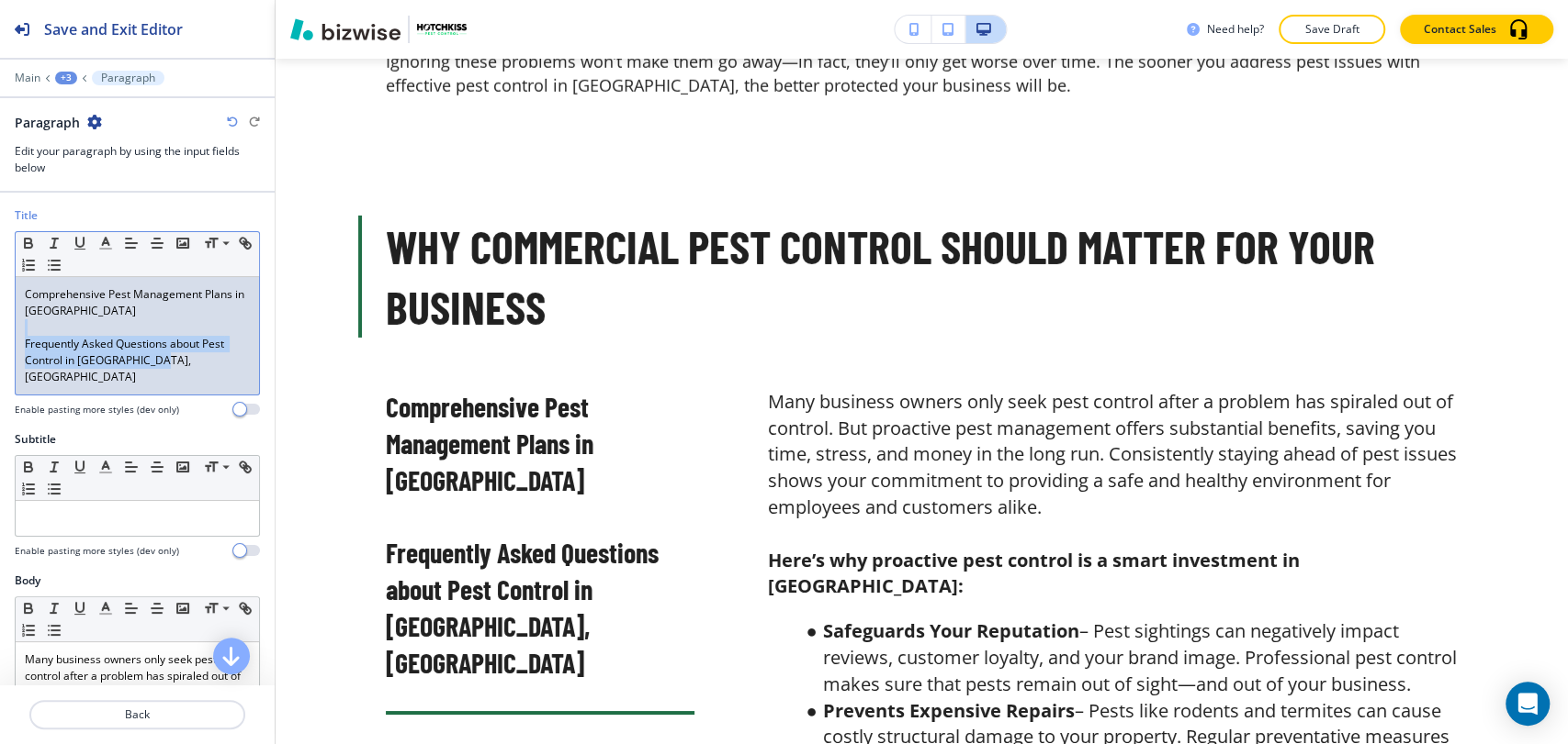
drag, startPoint x: 172, startPoint y: 364, endPoint x: -6, endPoint y: 331, distance: 181.0
click at [0, 0] on html "Save and Exit Editor Main +3 Paragraph Paragraph Edit your paragraph by using t…" at bounding box center [784, 0] width 1568 height 0
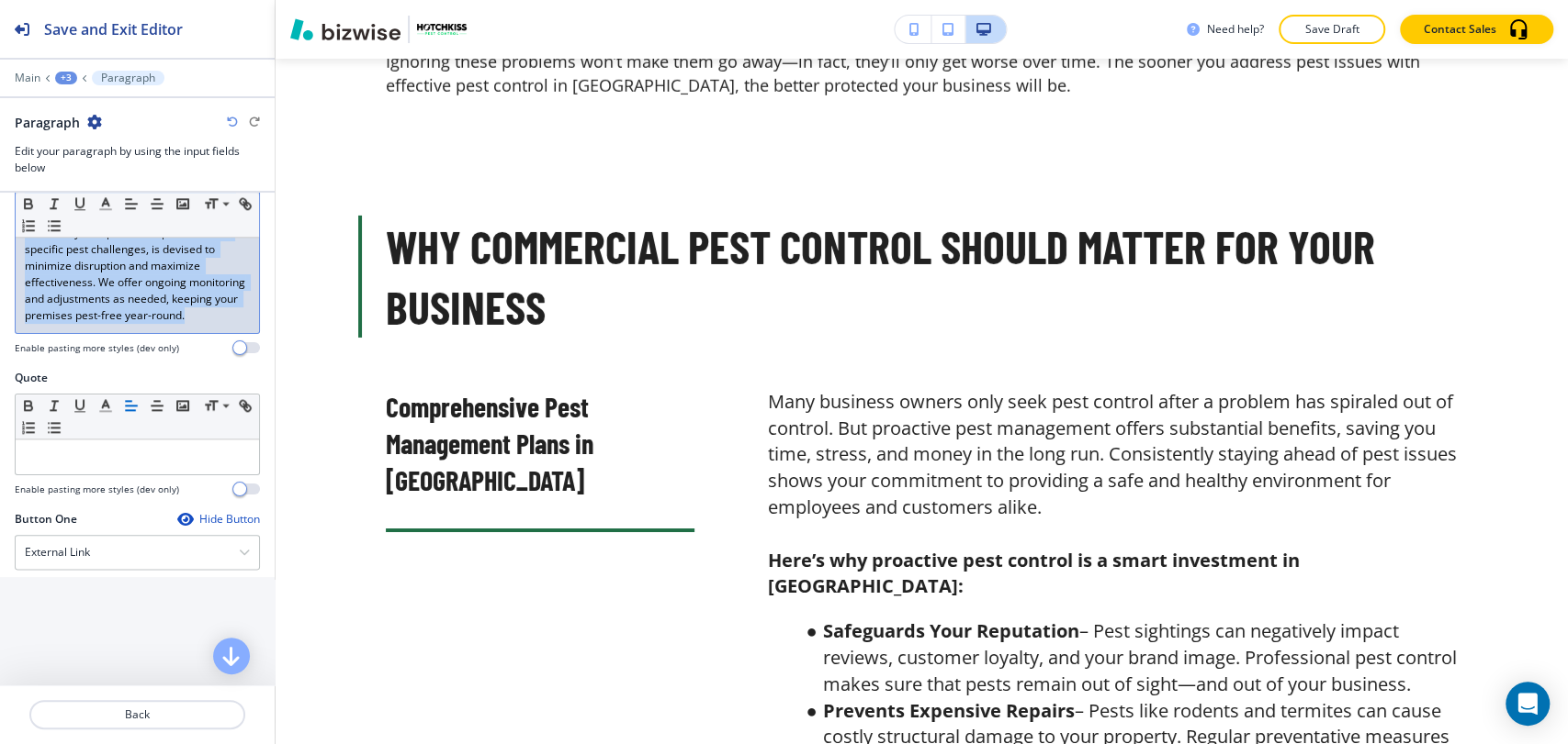
scroll to position [1350, 0]
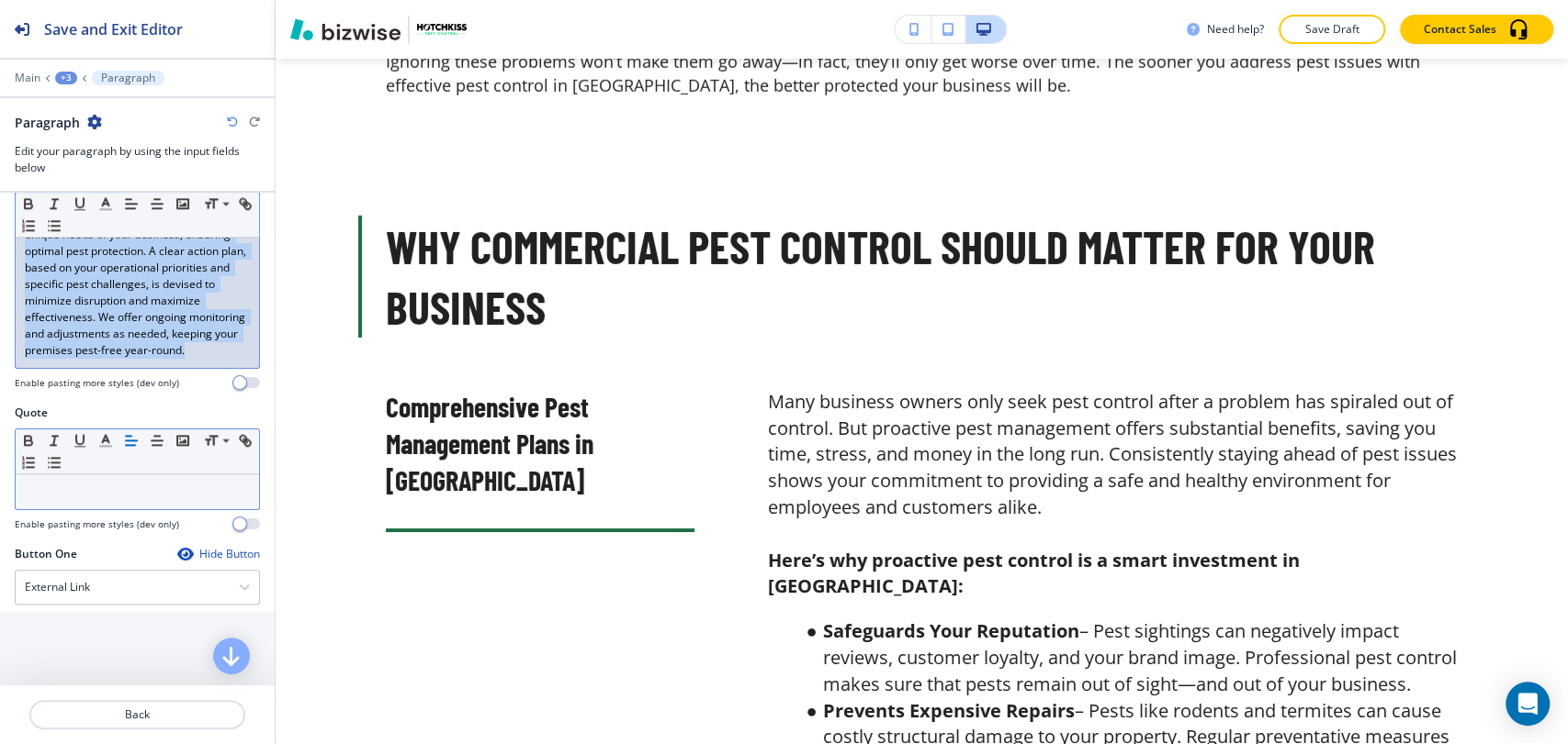
drag, startPoint x: 22, startPoint y: 560, endPoint x: 127, endPoint y: 384, distance: 204.9
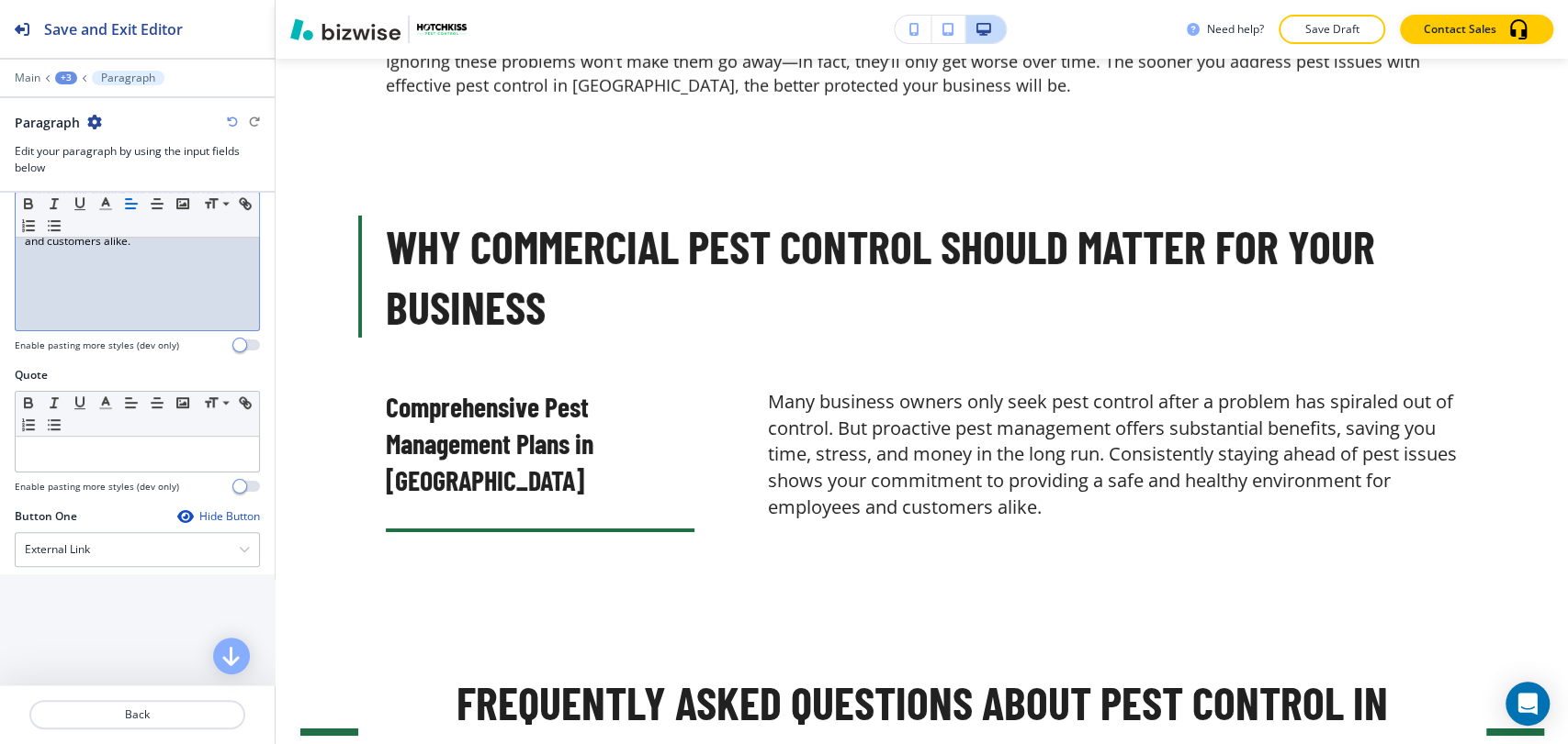
scroll to position [337, 0]
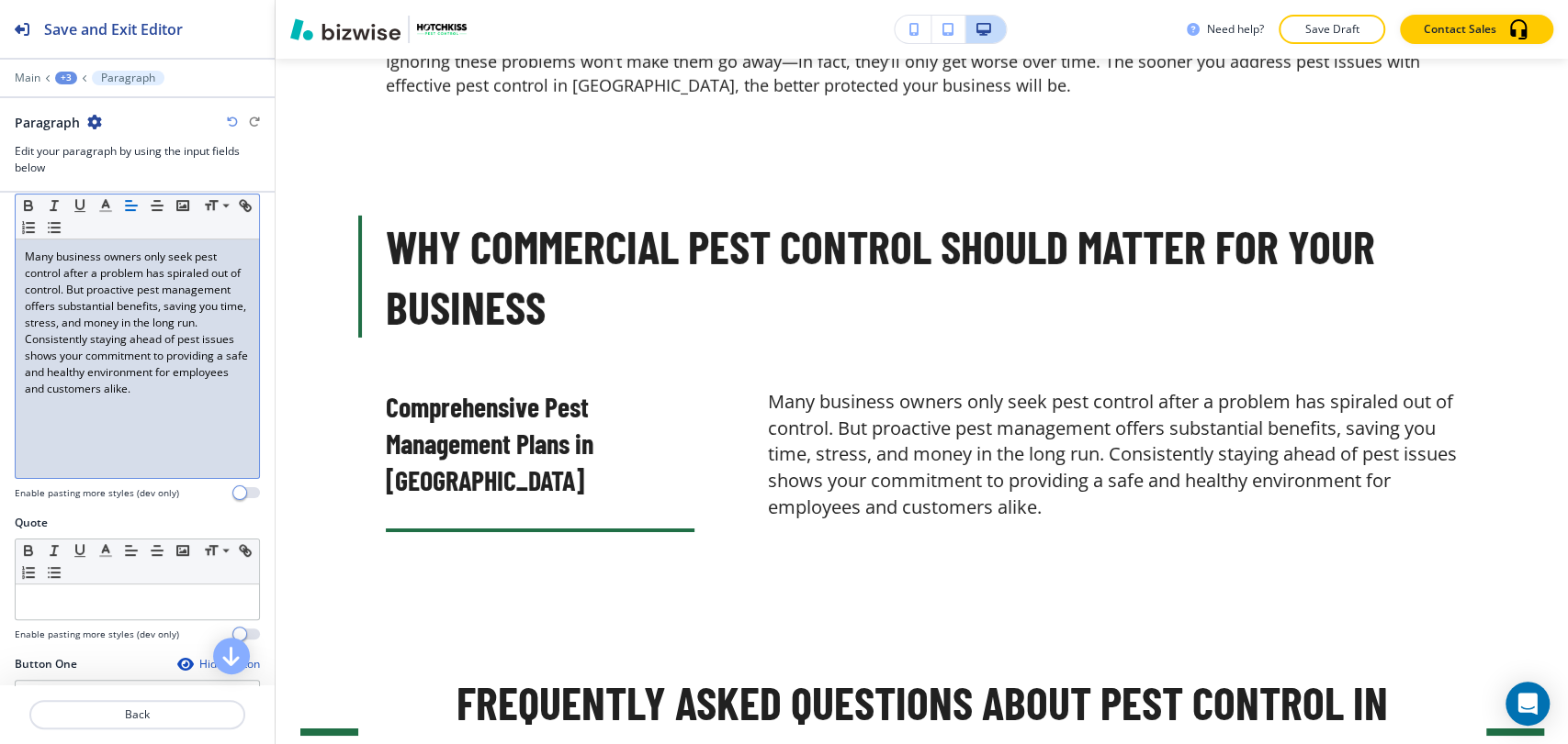
click at [57, 451] on div "Many business owners only seek pest control after a problem has spiraled out of…" at bounding box center [138, 358] width 244 height 238
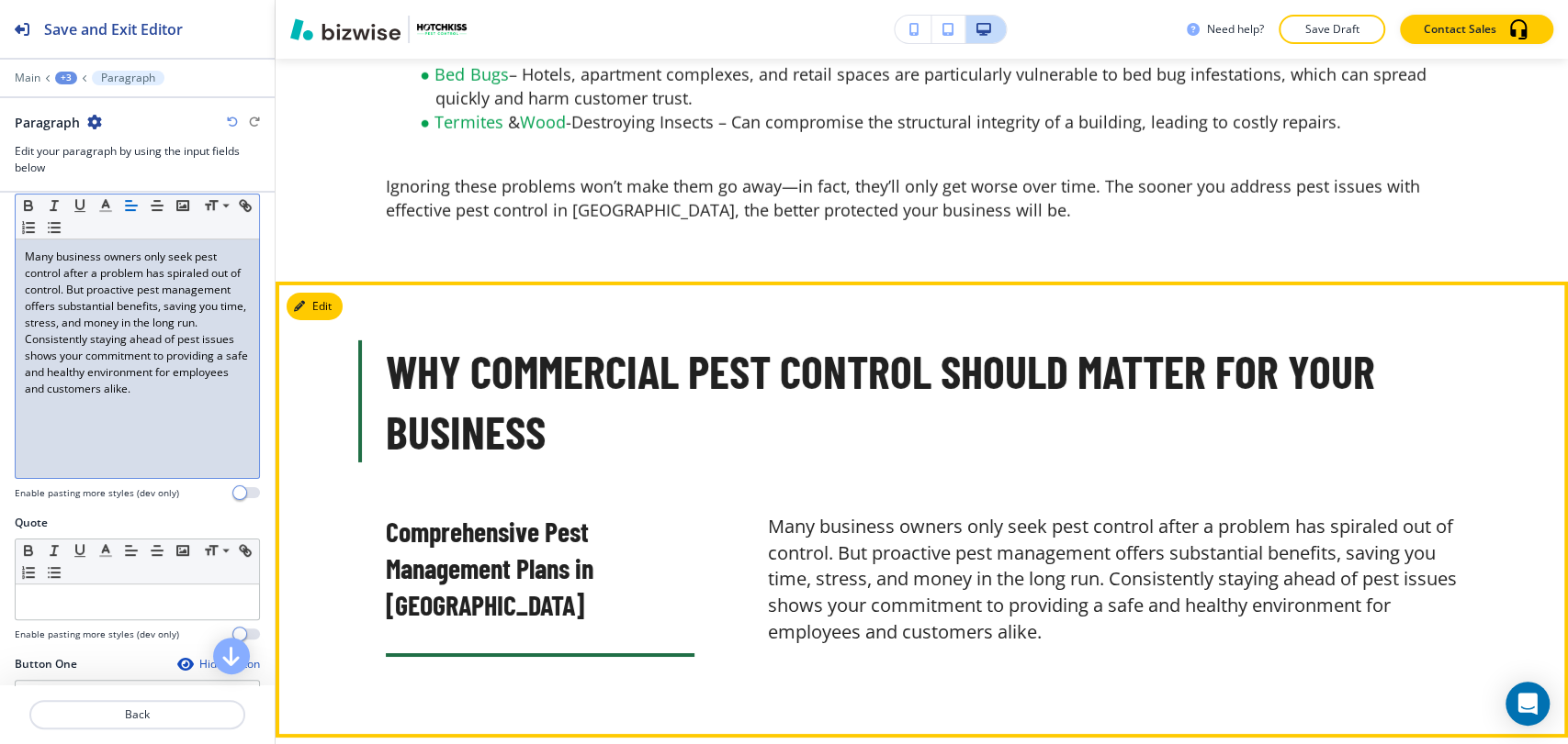
scroll to position [3874, 0]
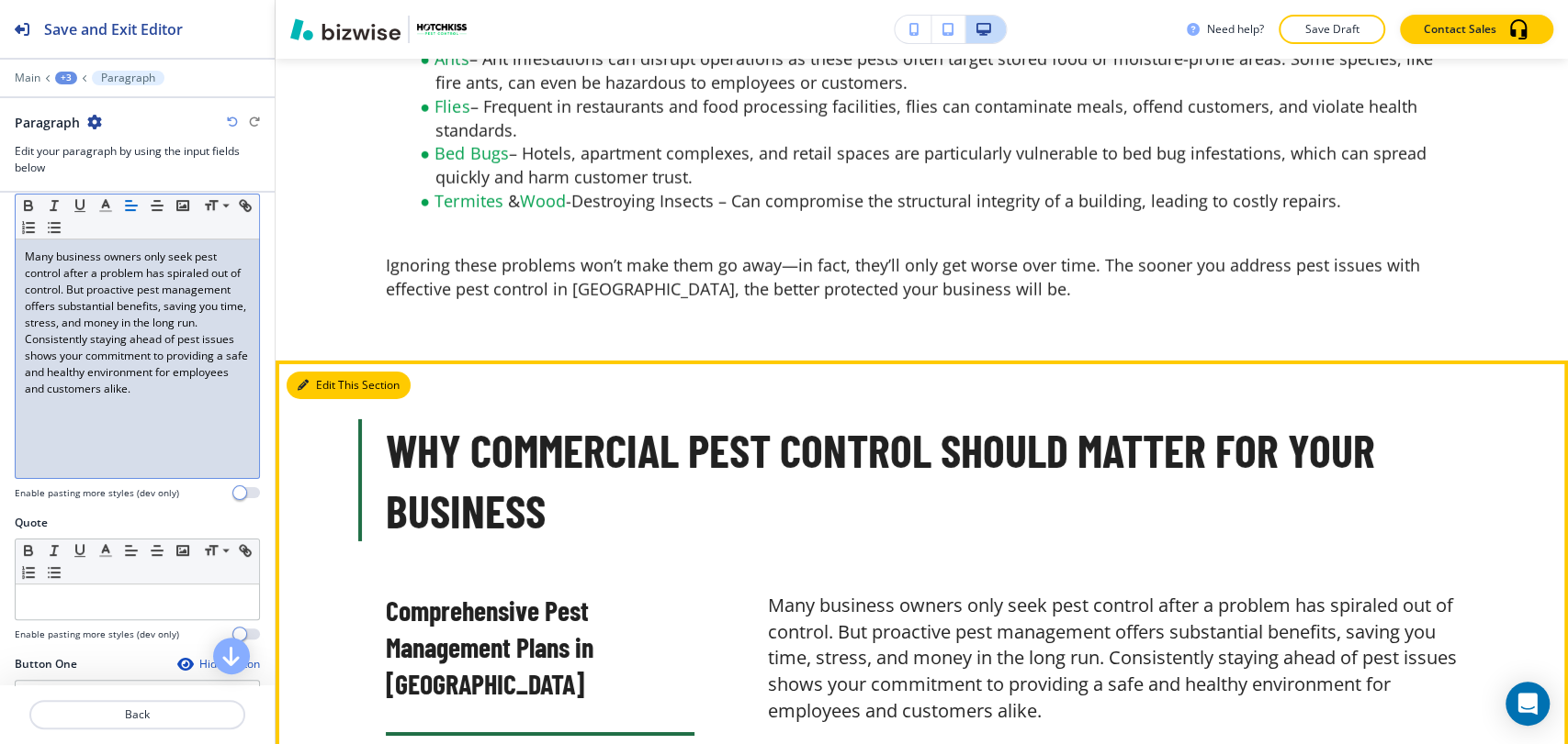
click at [309, 372] on button "Edit This Section" at bounding box center [347, 386] width 124 height 28
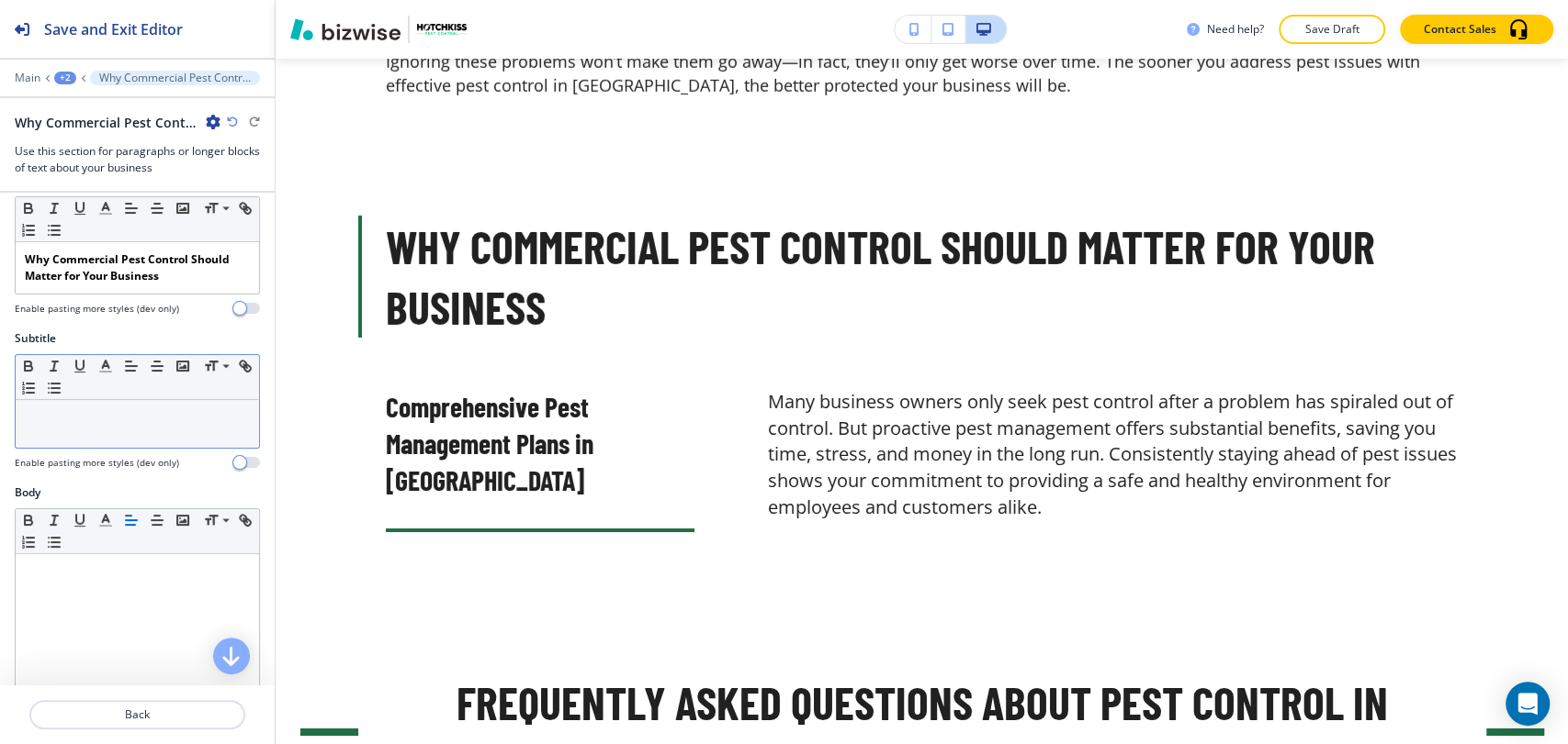
scroll to position [0, 0]
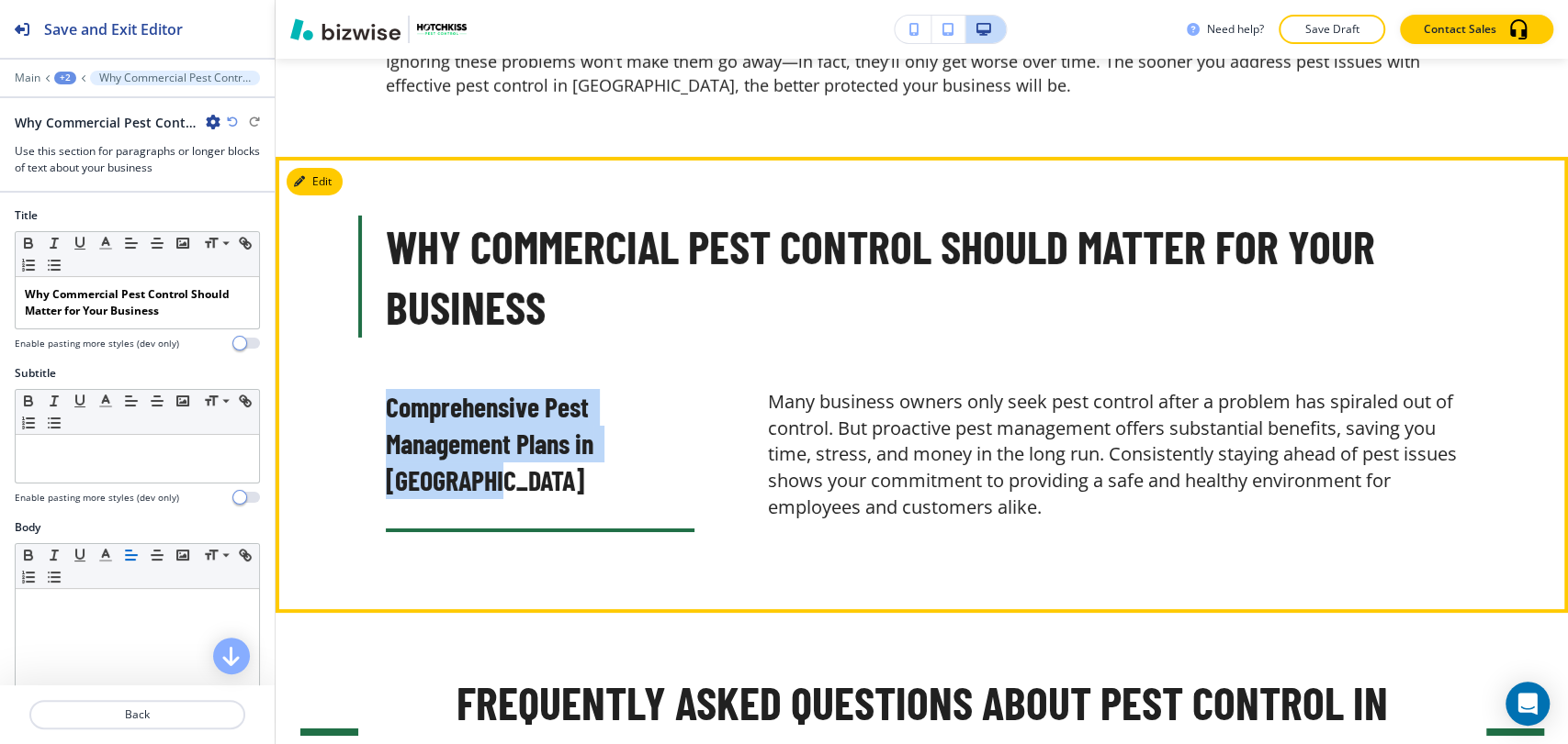
drag, startPoint x: 369, startPoint y: 303, endPoint x: 500, endPoint y: 384, distance: 154.0
click at [500, 384] on div "Comprehensive Pest Management Plans in [GEOGRAPHIC_DATA]" at bounding box center [503, 460] width 382 height 187
copy p "Comprehensive Pest Management Plans in [GEOGRAPHIC_DATA]"
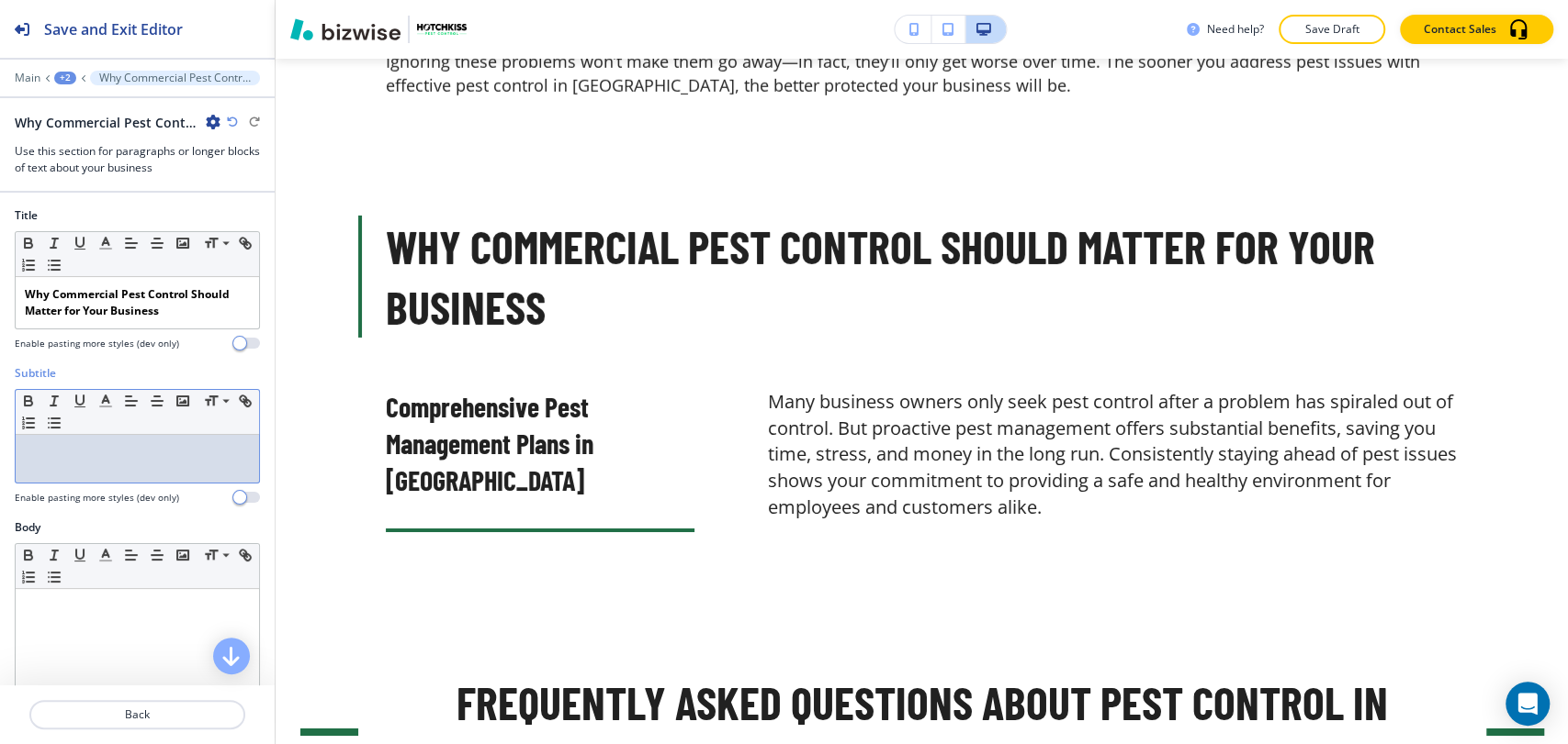
click at [70, 442] on div at bounding box center [138, 459] width 244 height 47
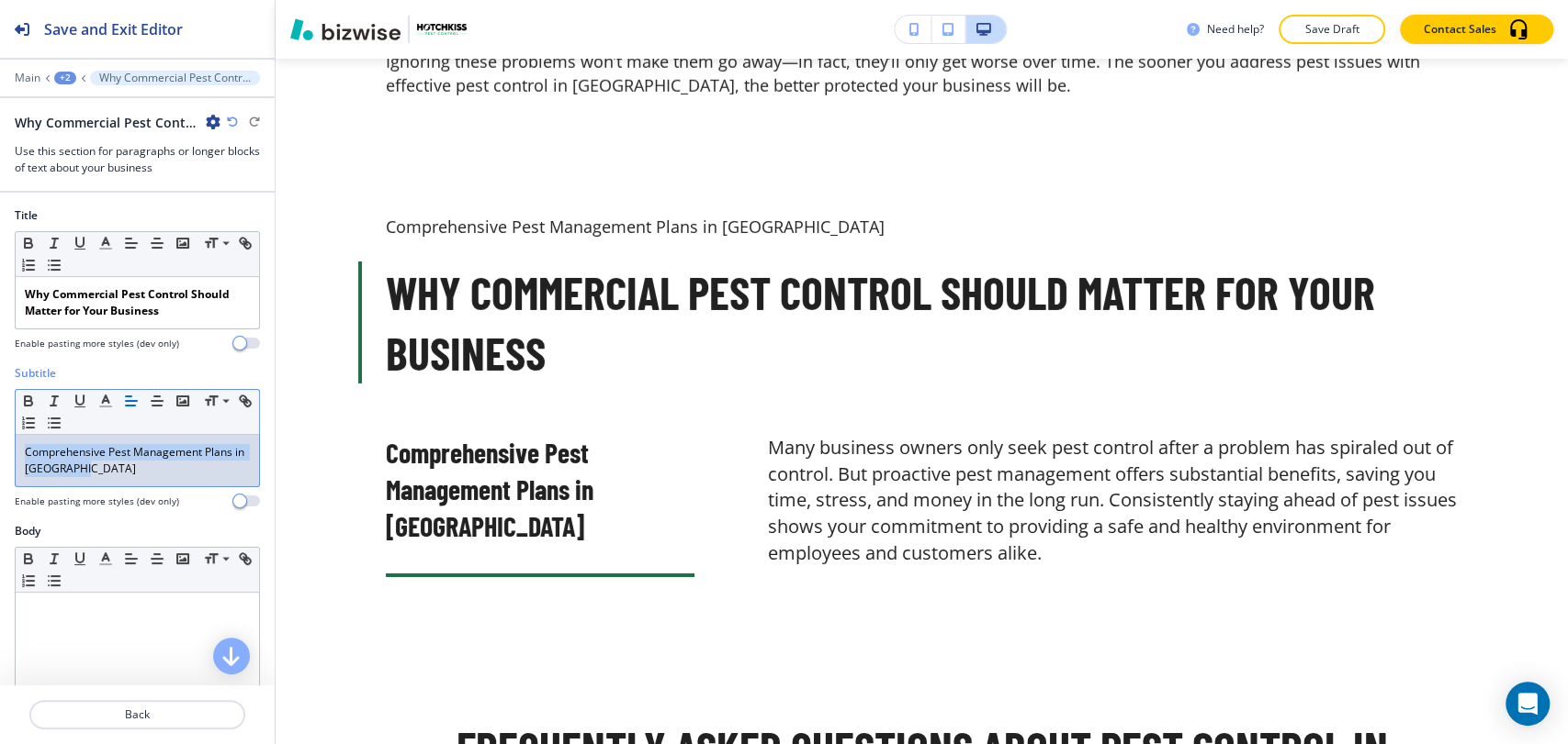
drag, startPoint x: 134, startPoint y: 471, endPoint x: 17, endPoint y: 442, distance: 120.5
click at [17, 442] on div "Comprehensive Pest Management Plans in [GEOGRAPHIC_DATA]" at bounding box center [138, 461] width 244 height 51
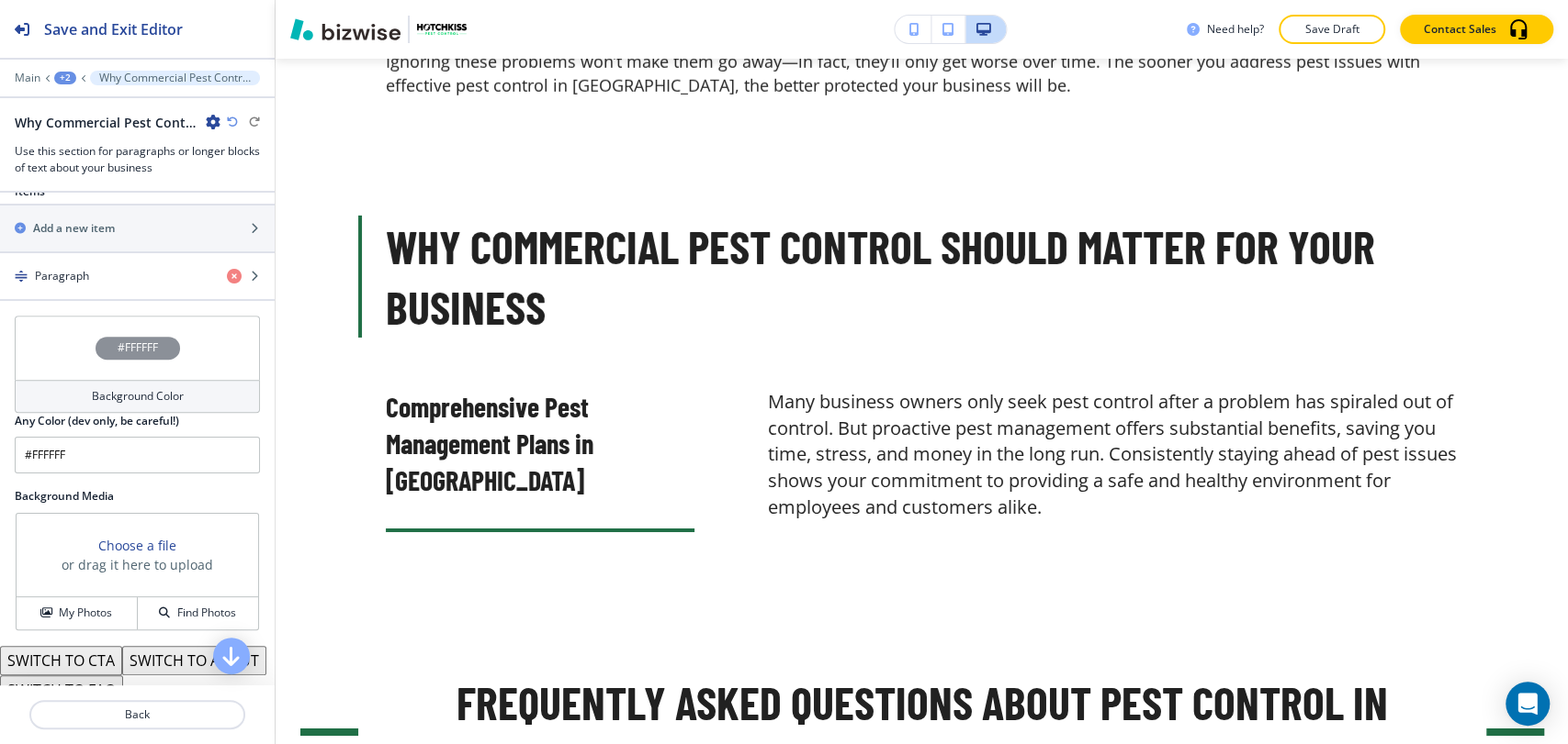
scroll to position [552, 0]
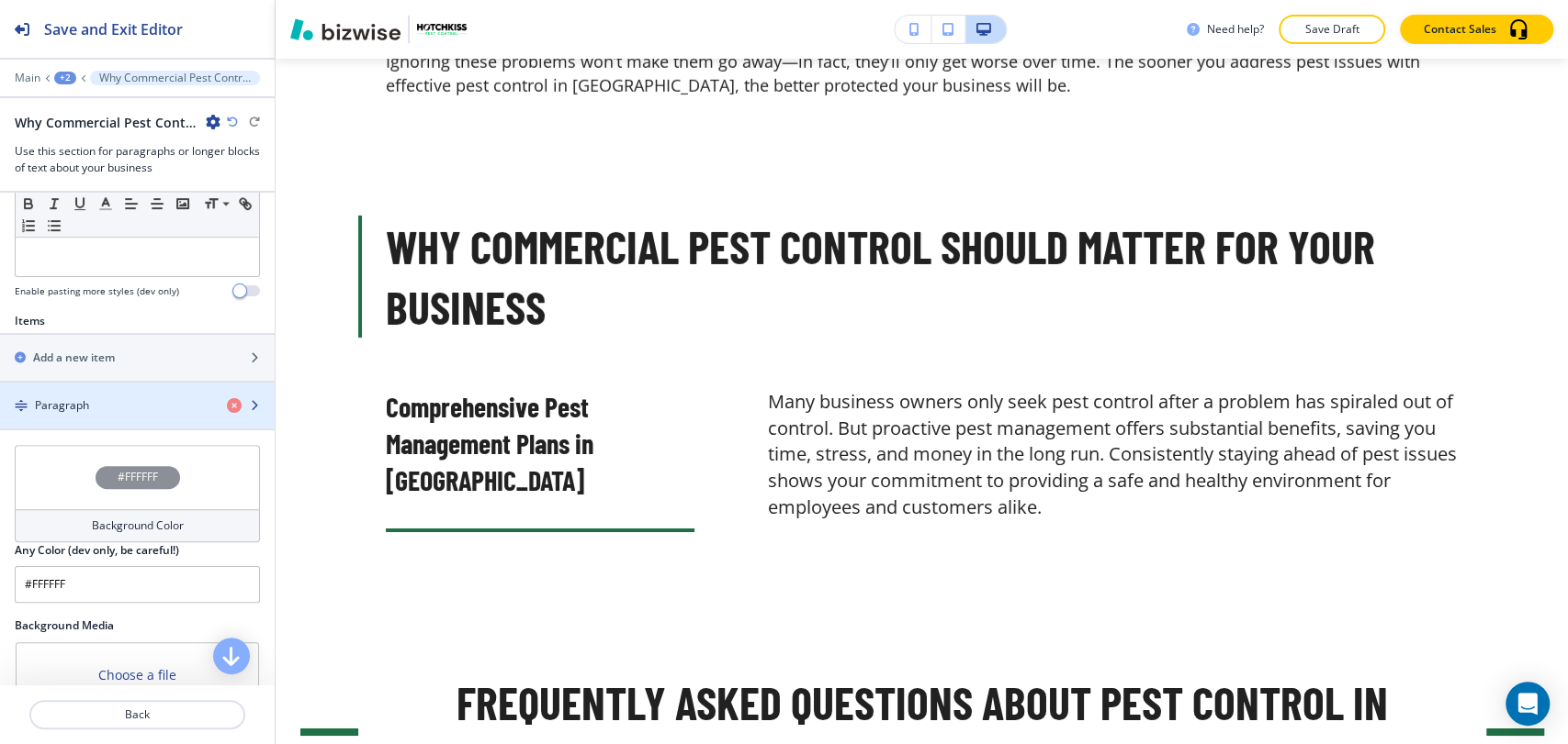
click at [118, 414] on div "button" at bounding box center [137, 420] width 274 height 15
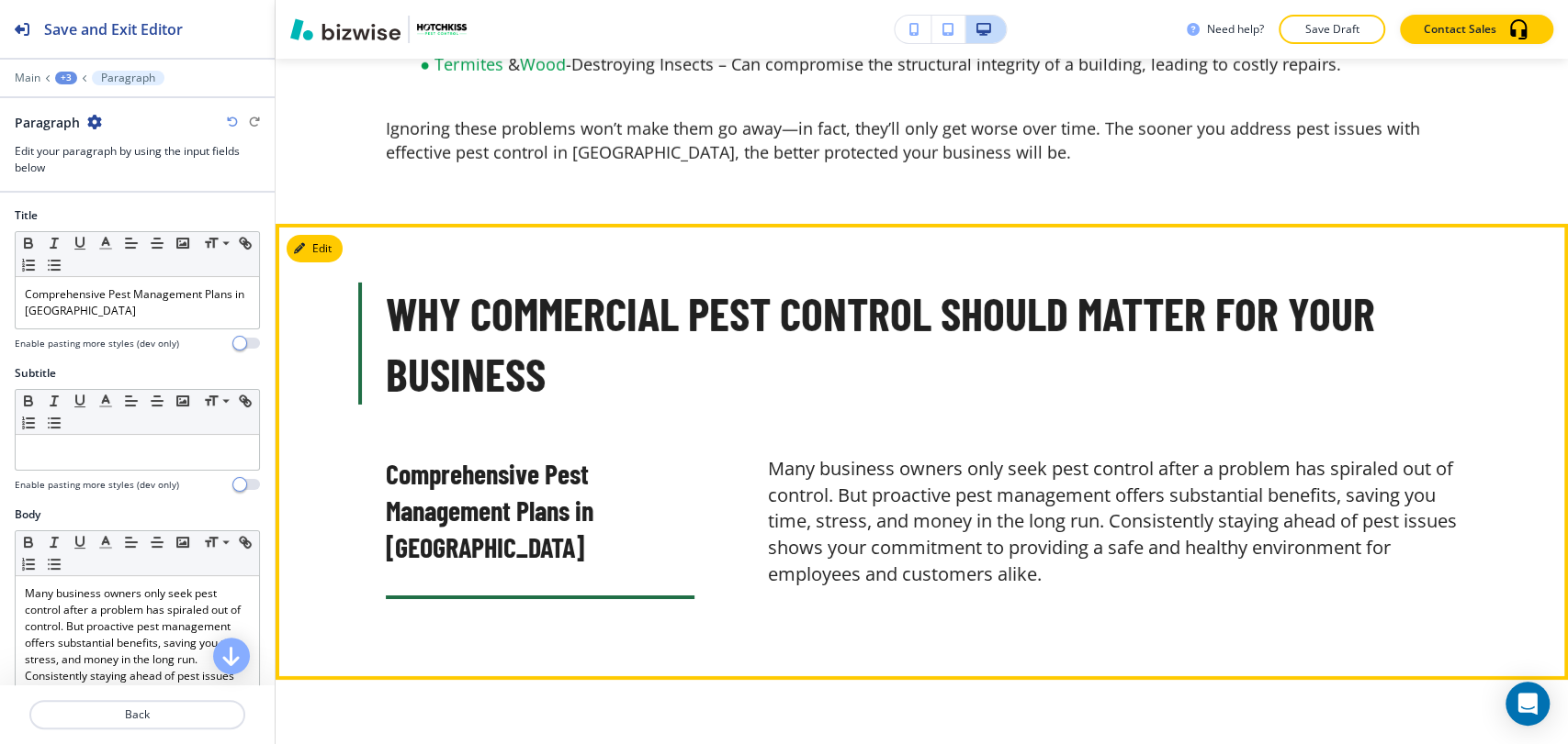
scroll to position [3976, 0]
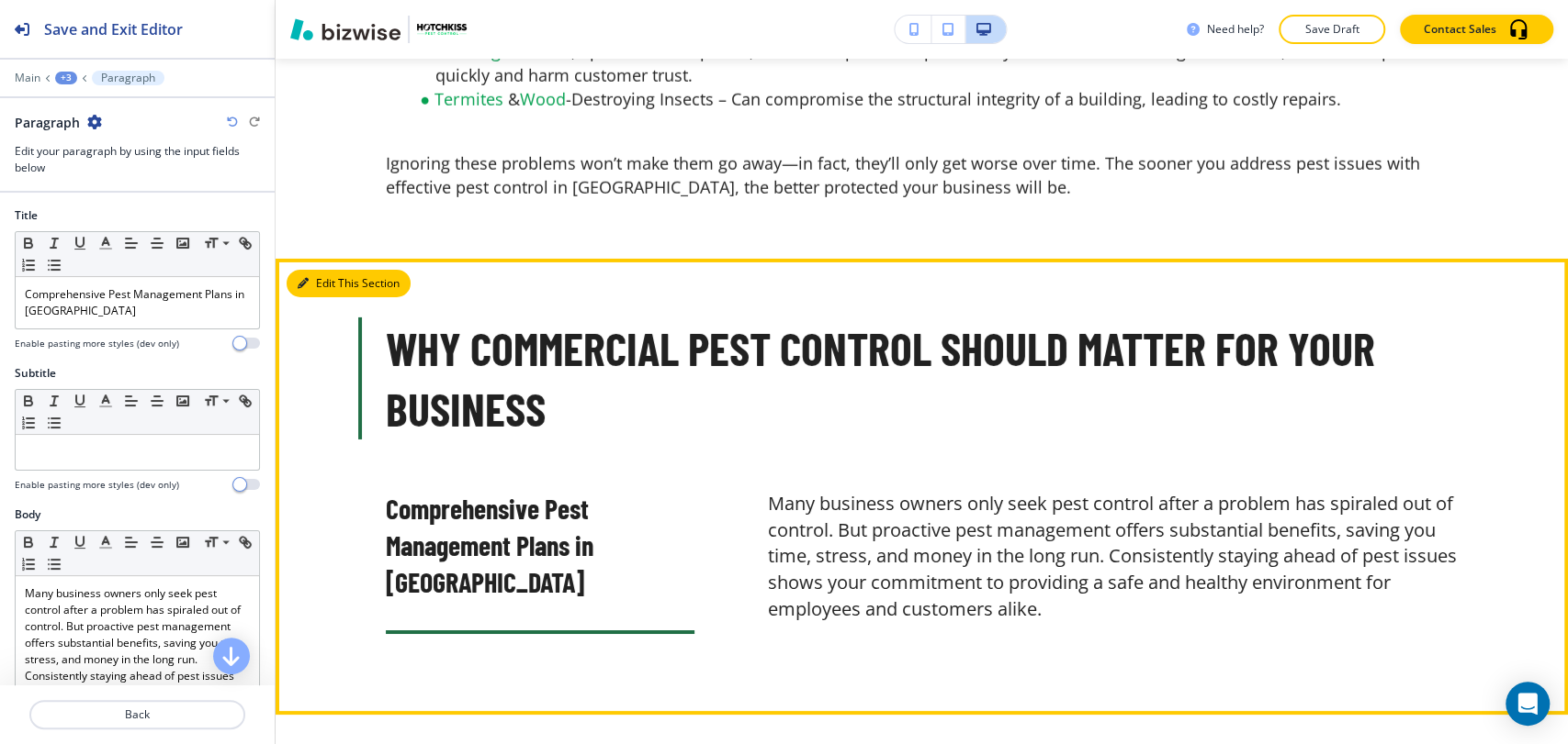
click at [306, 278] on icon "button" at bounding box center [303, 283] width 11 height 11
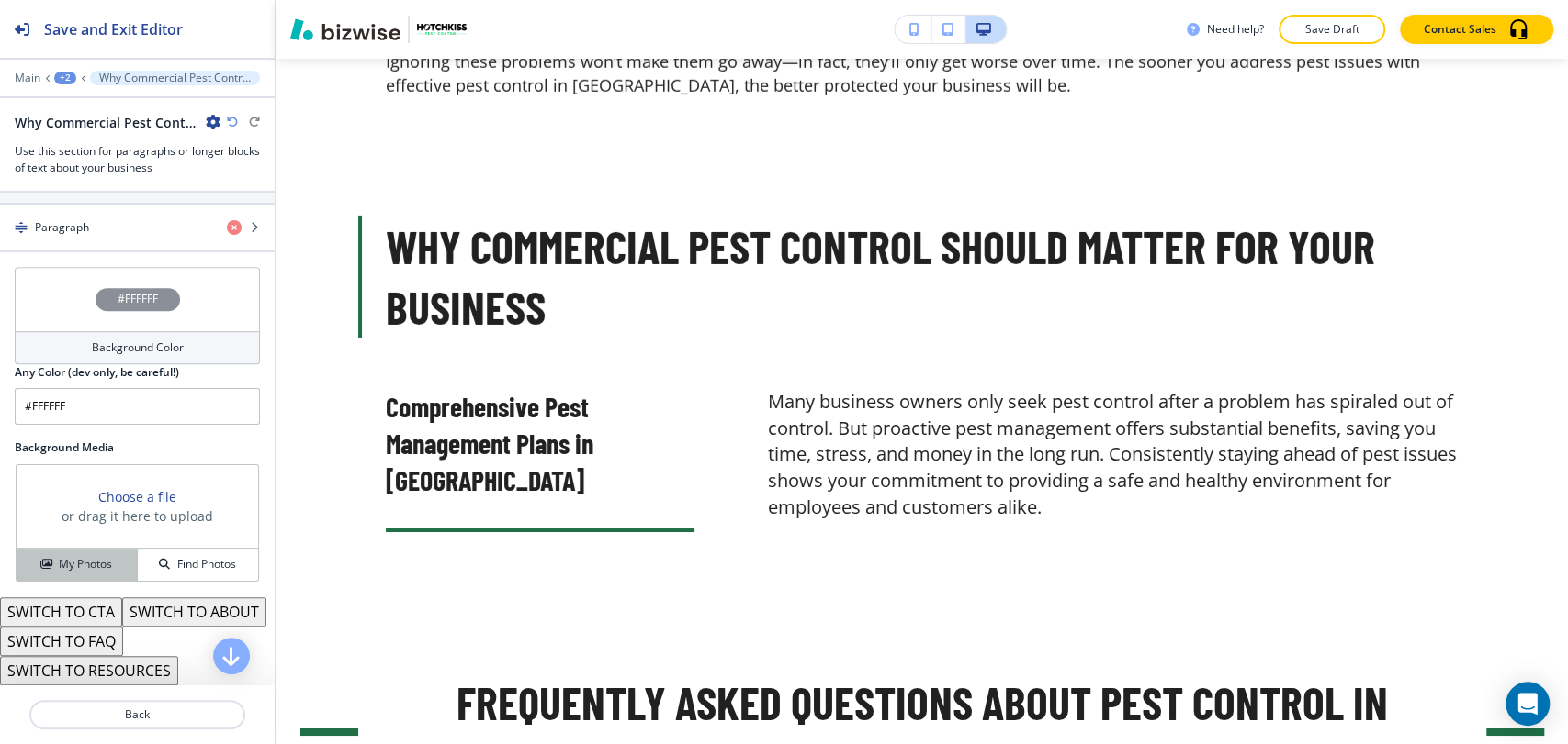
scroll to position [757, 0]
click at [133, 339] on h4 "Background Color" at bounding box center [138, 347] width 92 height 17
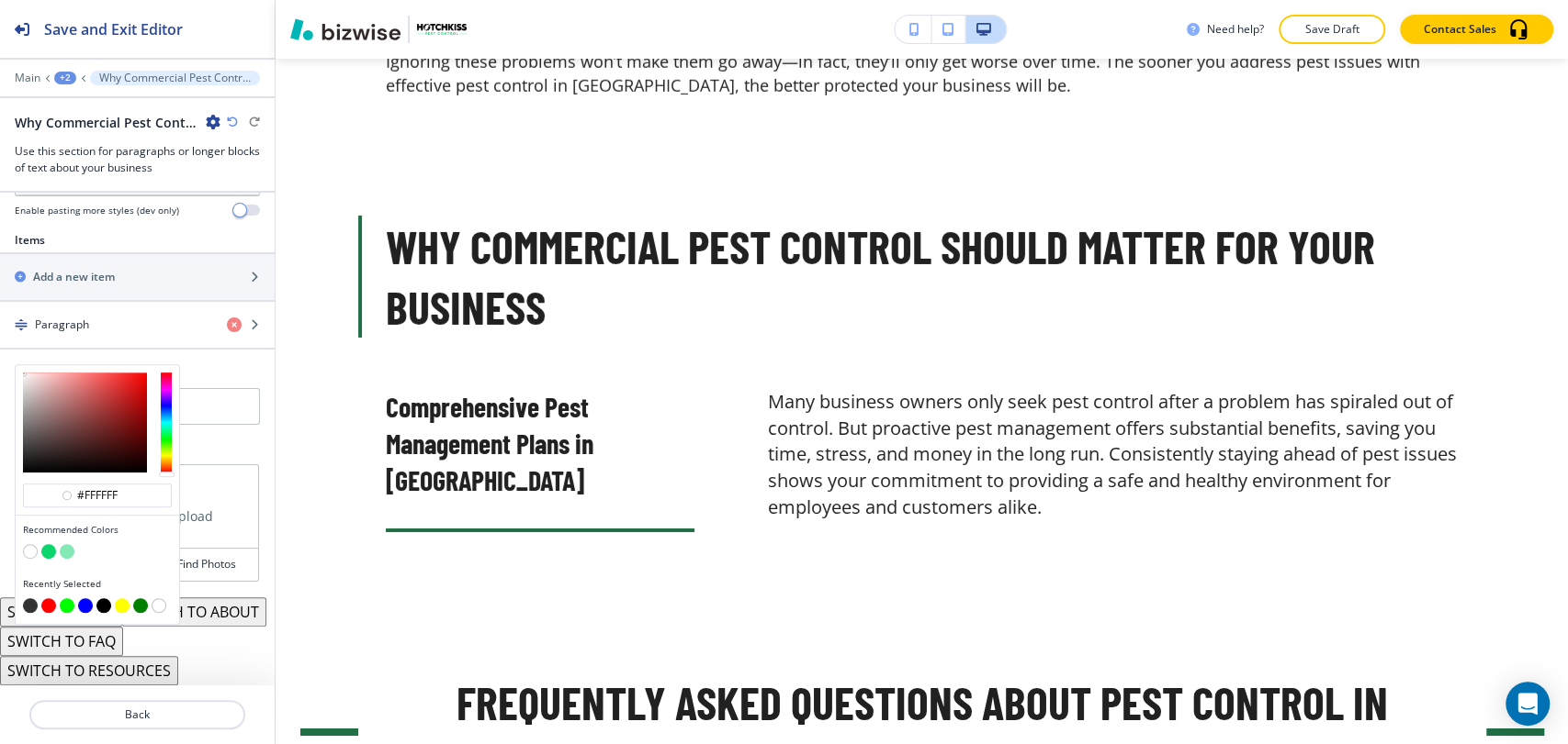
scroll to position [659, 0]
click at [52, 544] on button "button" at bounding box center [49, 551] width 15 height 15
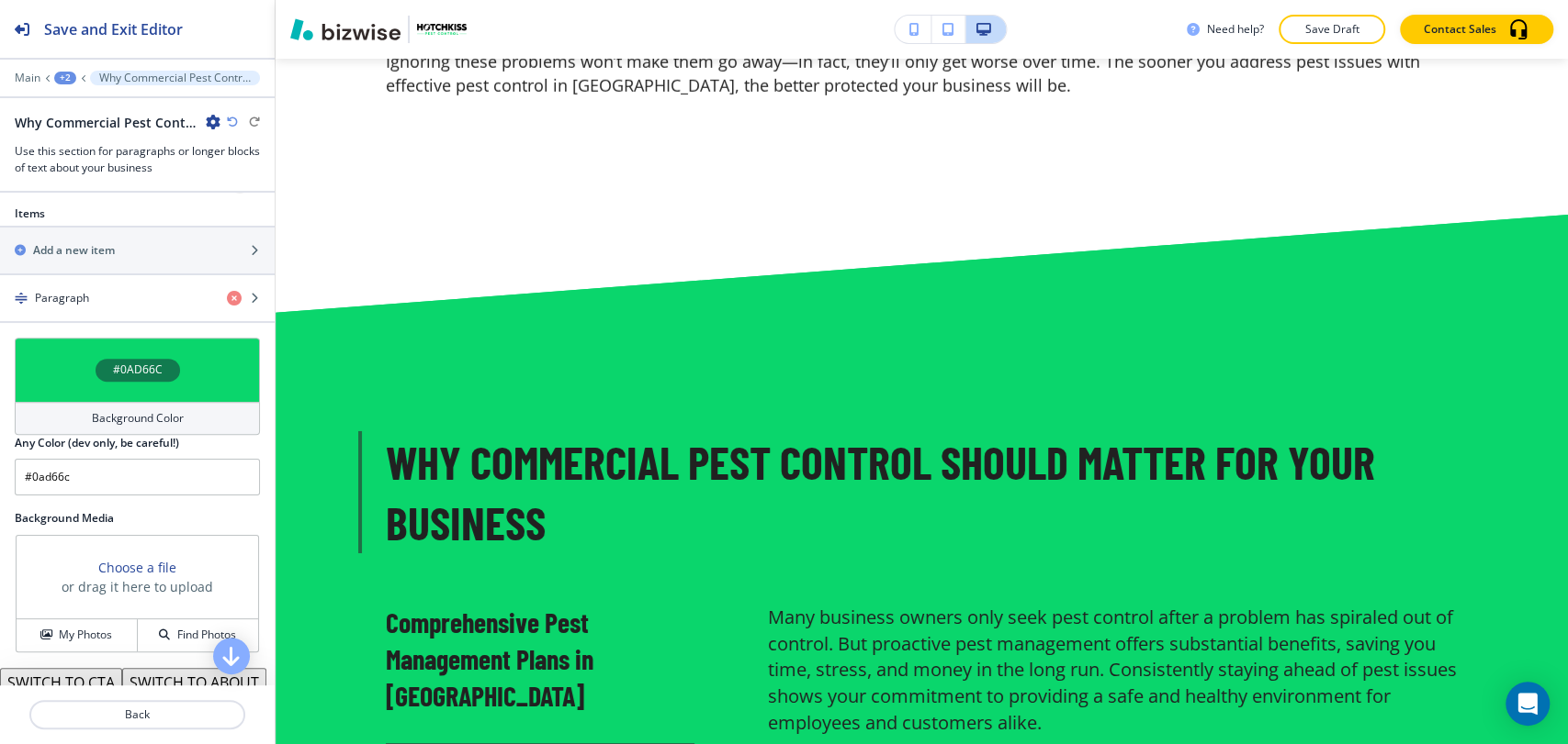
click at [81, 390] on div "#0AD66C" at bounding box center [138, 369] width 245 height 64
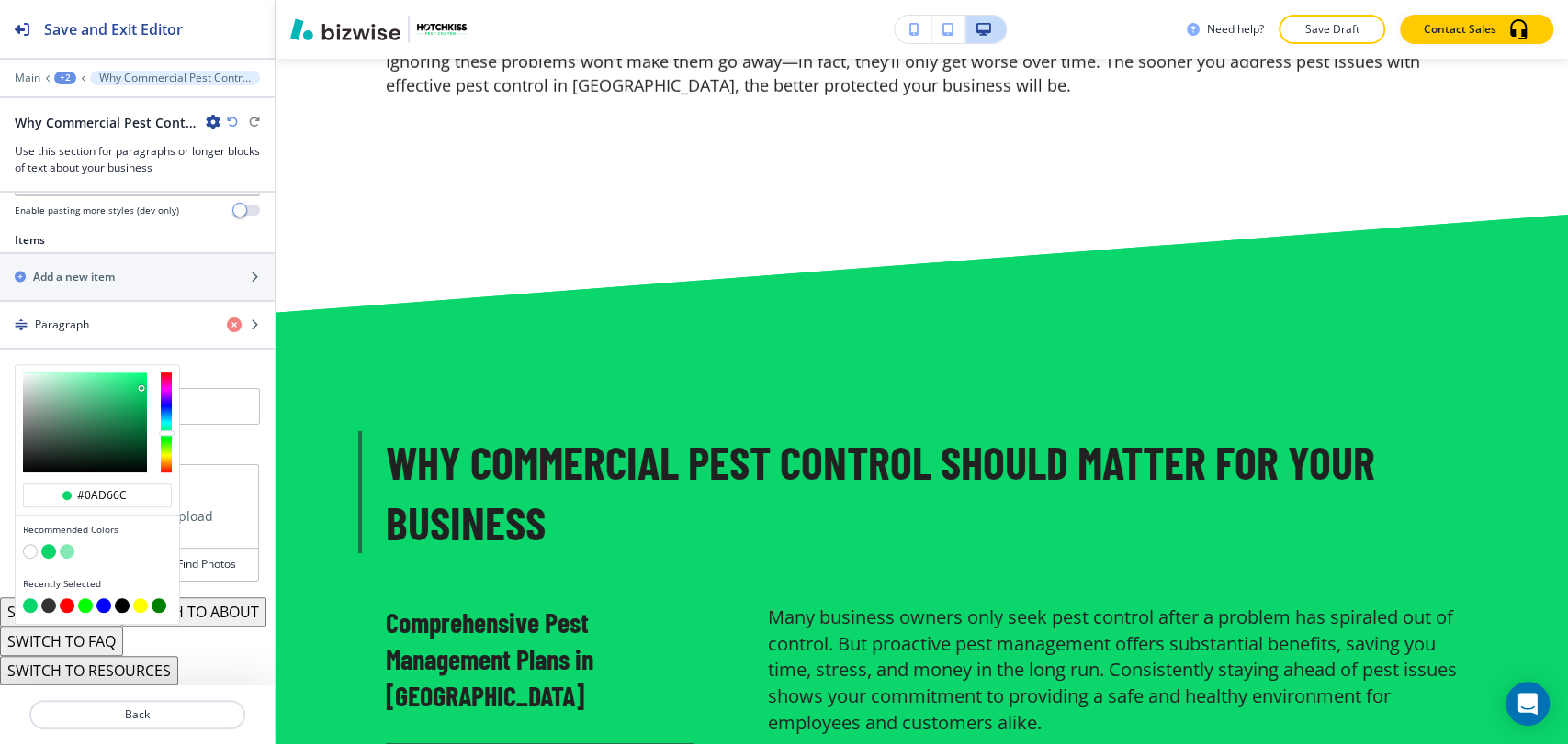
click at [66, 544] on button "button" at bounding box center [66, 551] width 15 height 15
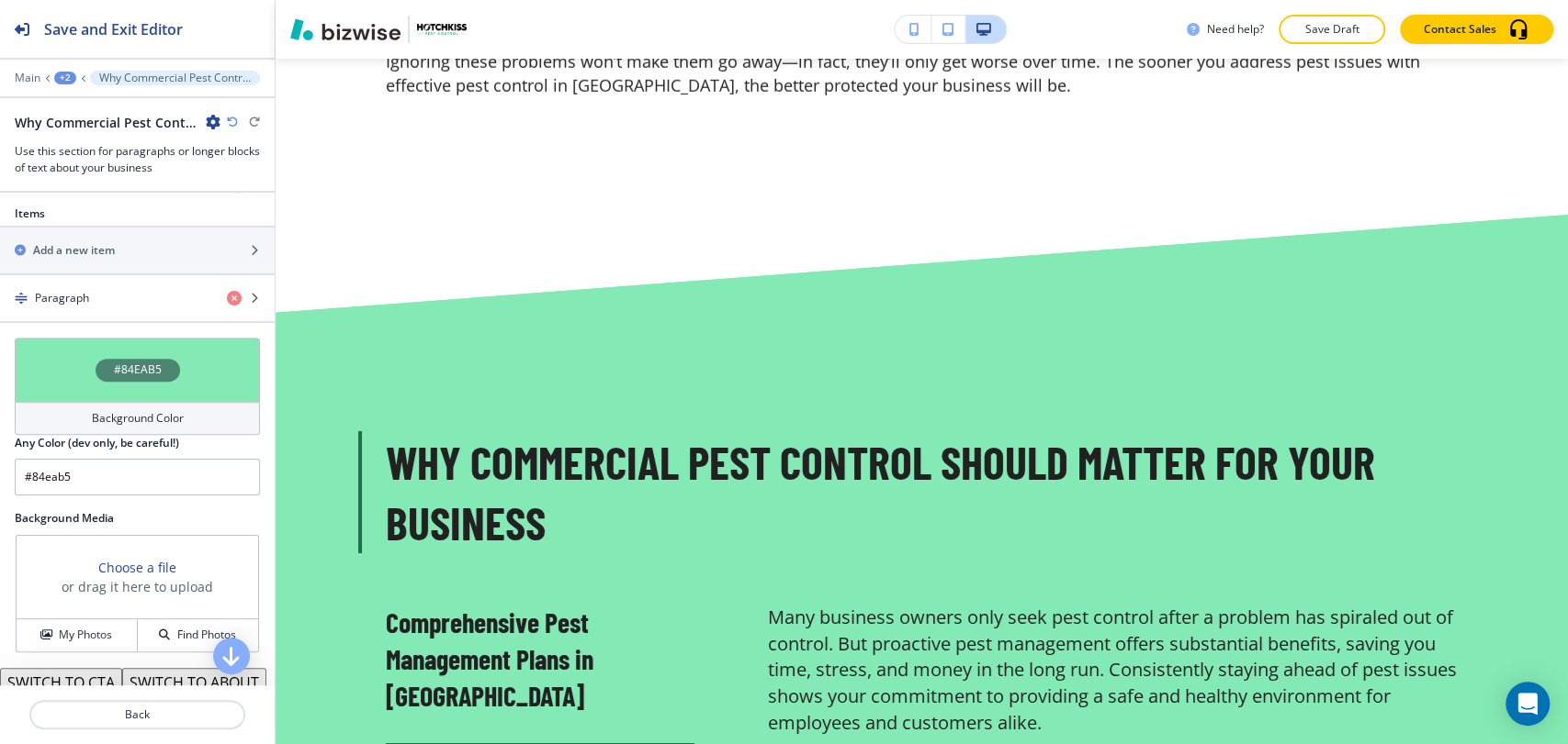
click at [83, 390] on div "#84EAB5" at bounding box center [138, 369] width 245 height 64
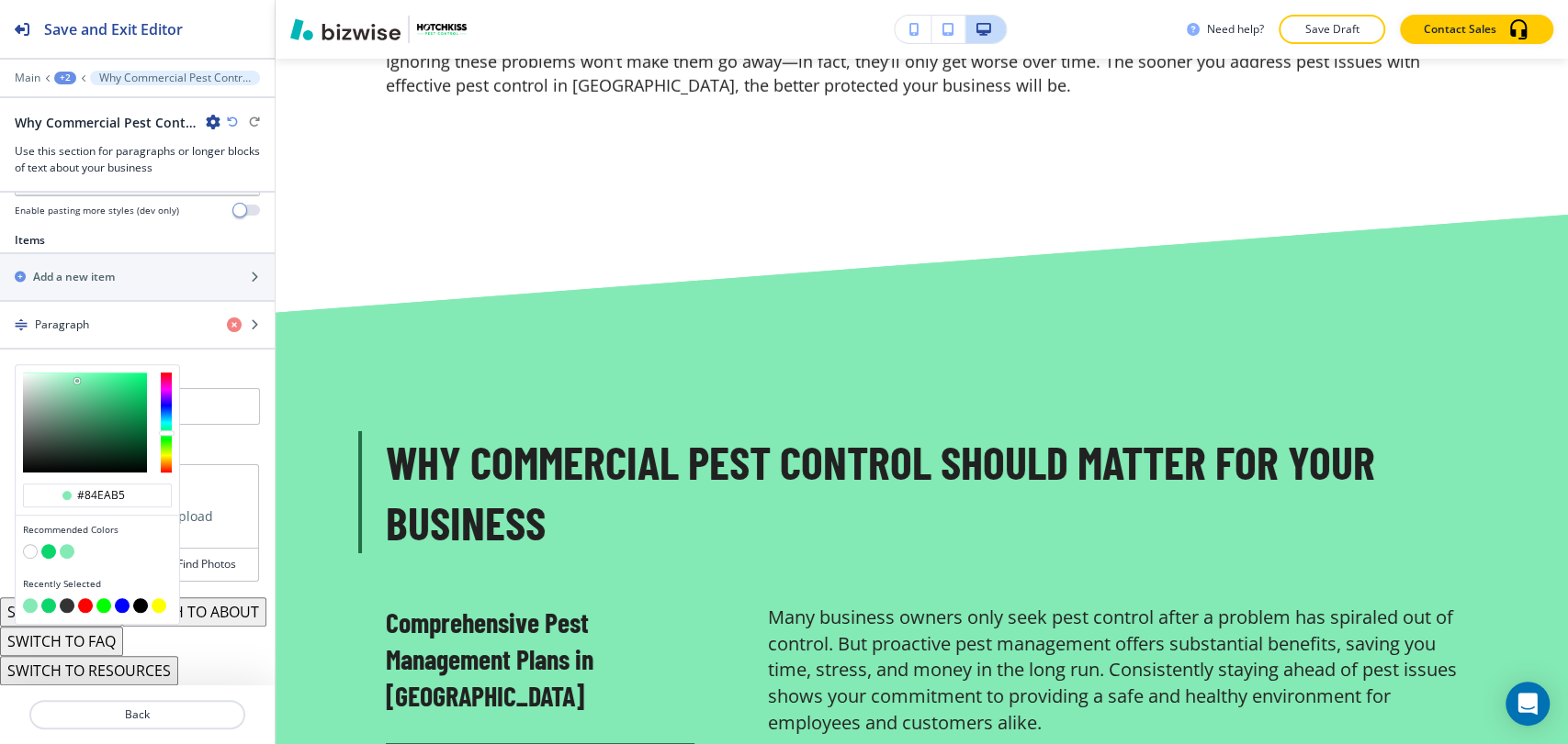
click at [50, 544] on button "button" at bounding box center [49, 551] width 15 height 15
type input "#0ad66c"
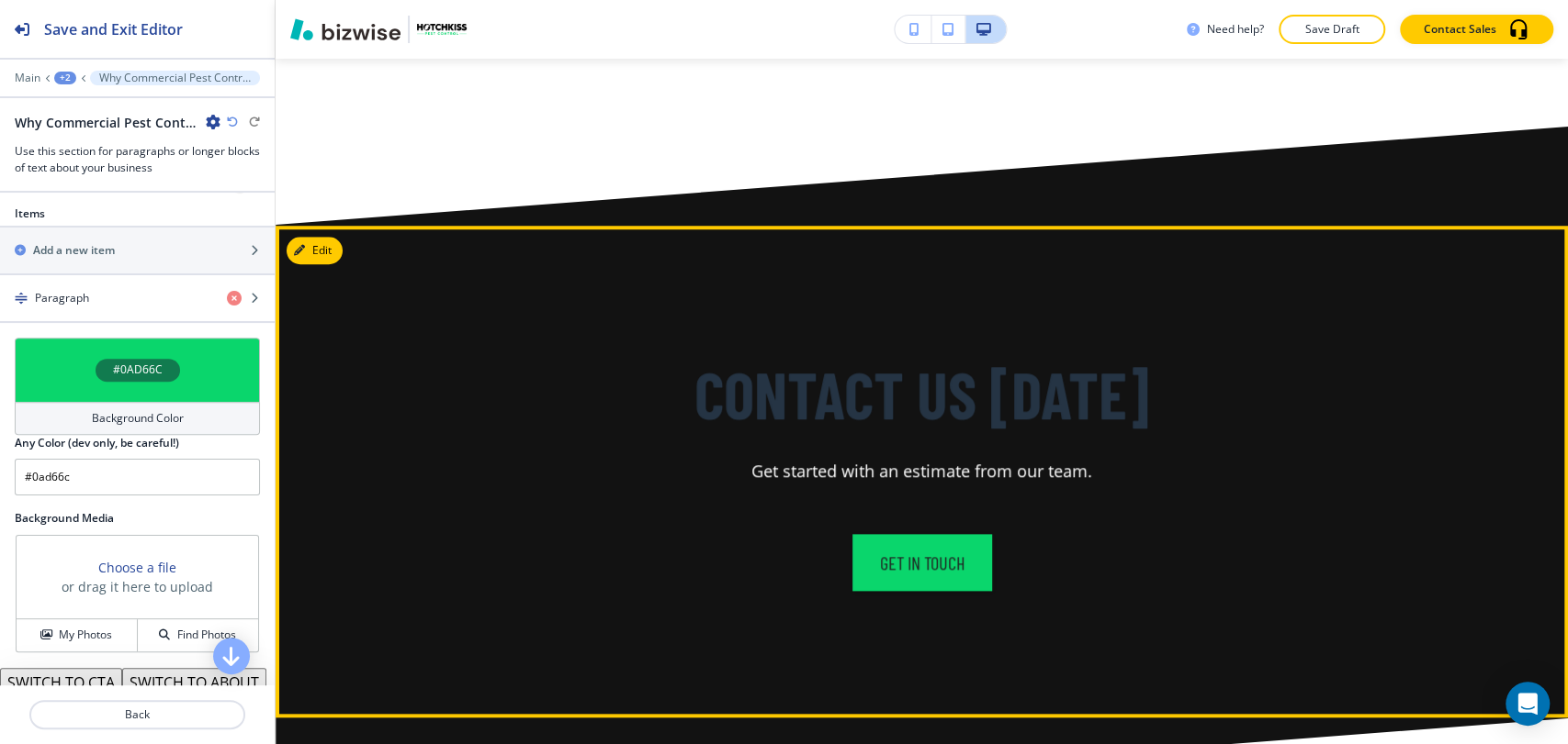
scroll to position [5812, 0]
